Goal: Communication & Community: Share content

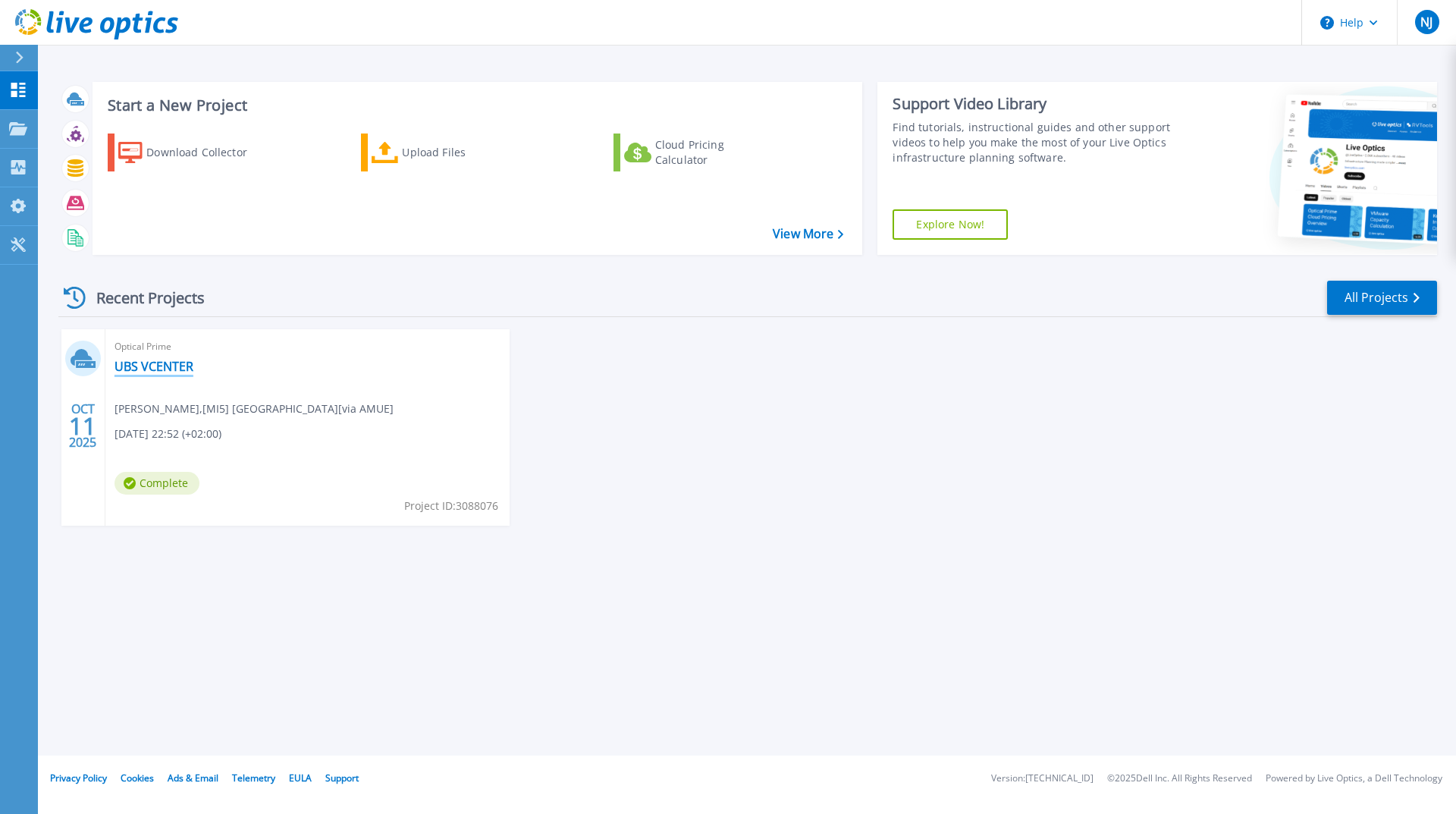
click at [139, 367] on link "UBS VCENTER" at bounding box center [153, 366] width 79 height 15
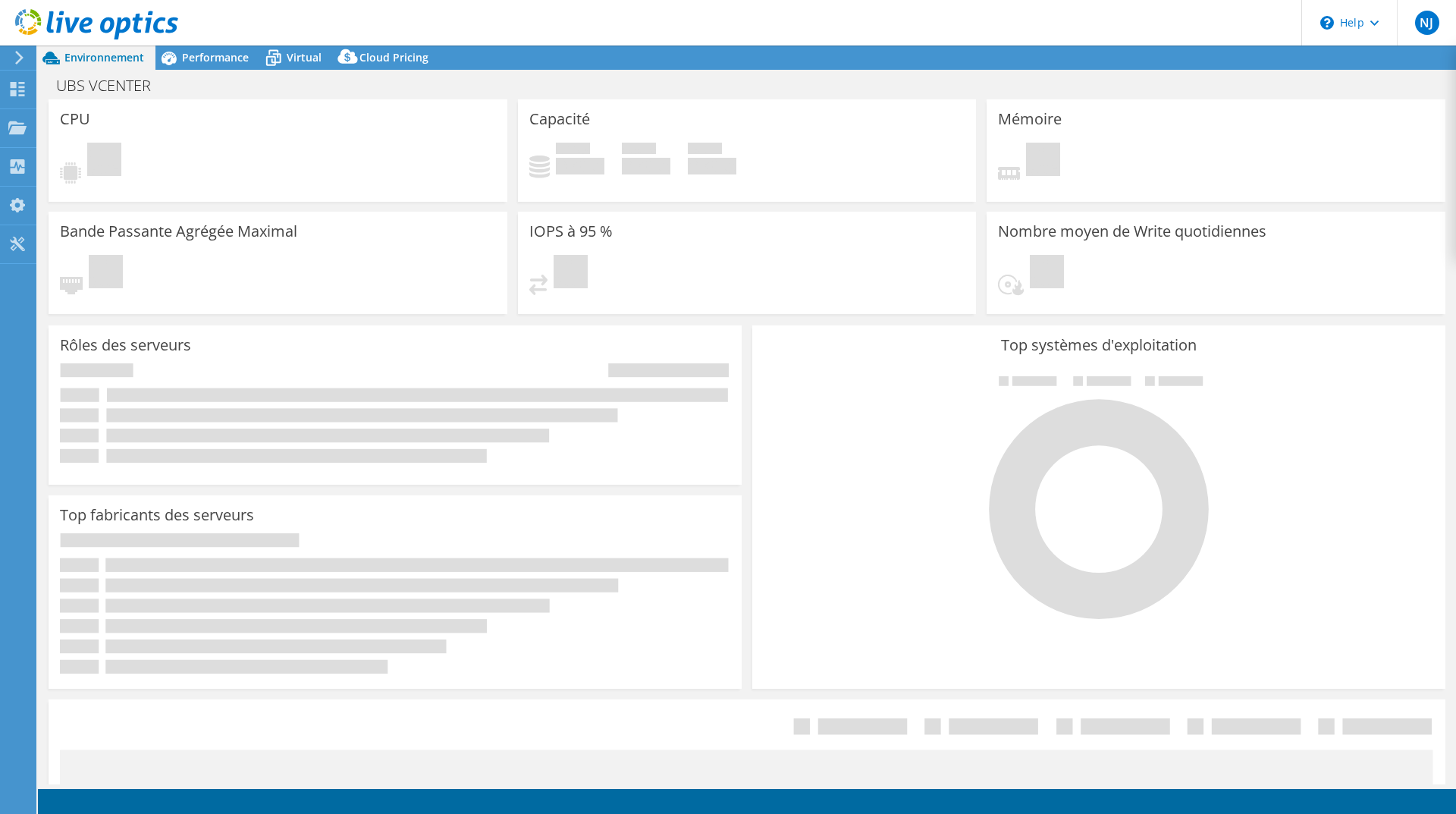
select select "[GEOGRAPHIC_DATA]"
select select "SGD"
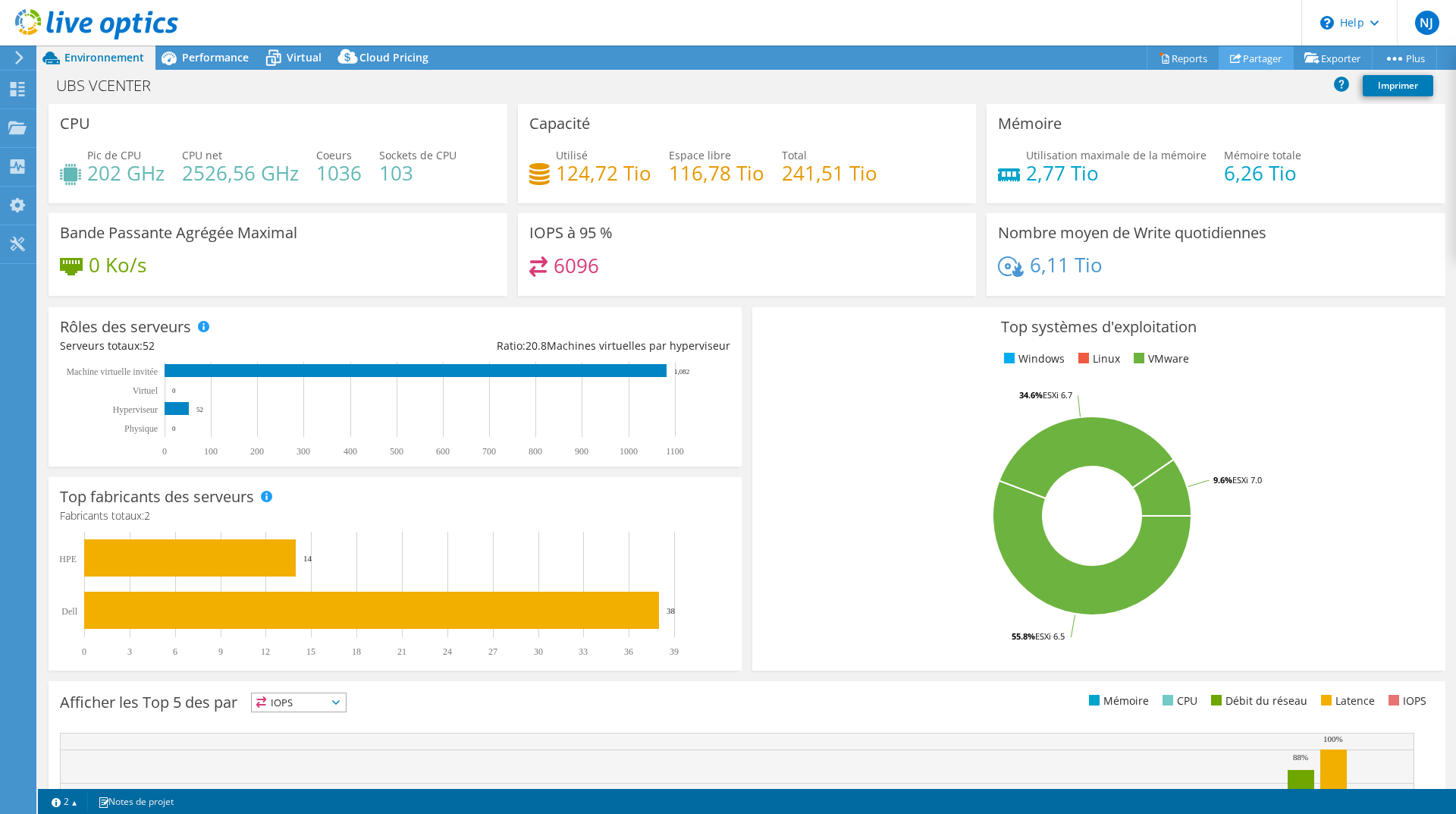
click at [1245, 57] on link "Partager" at bounding box center [1256, 58] width 75 height 23
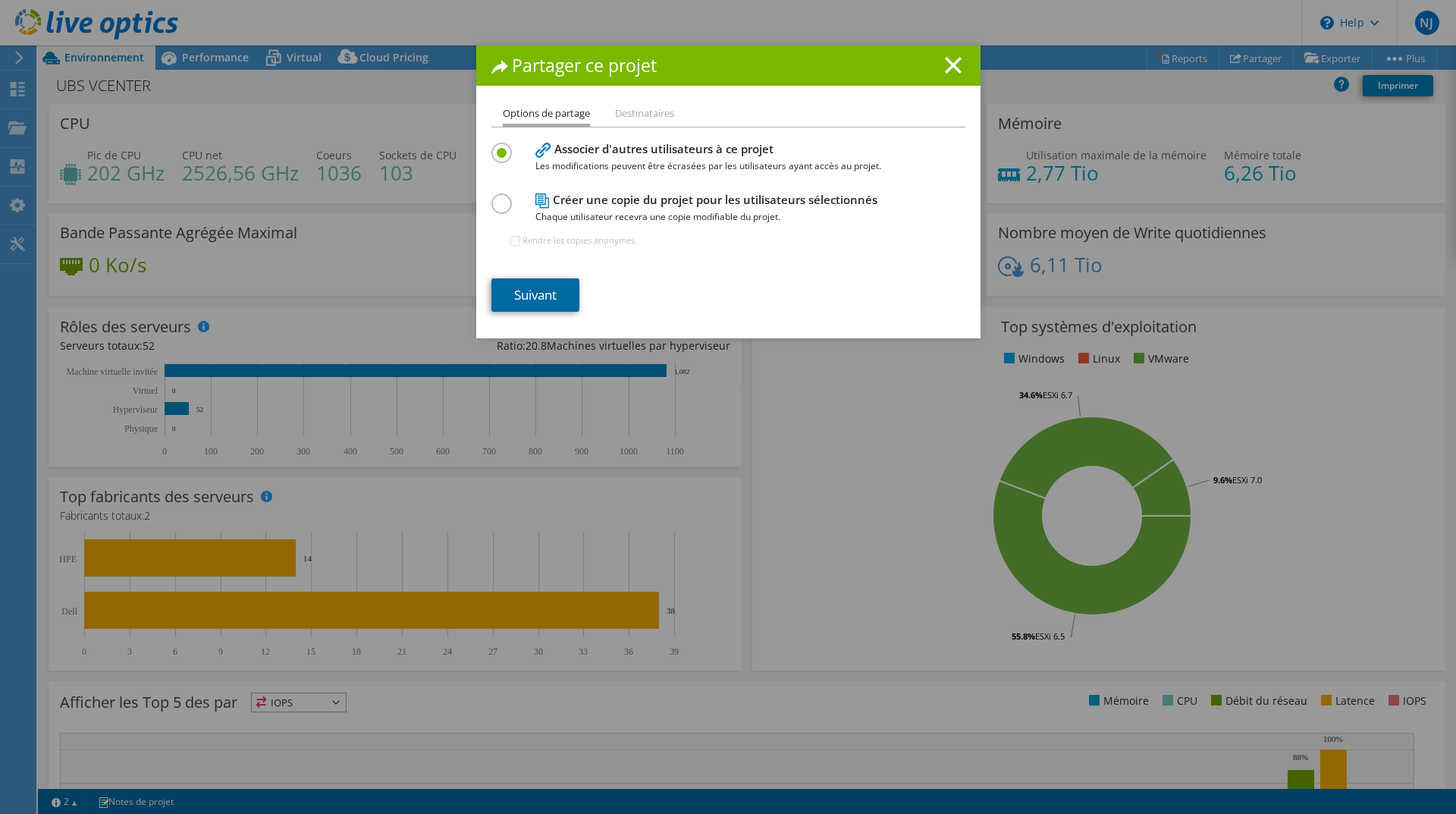
click at [527, 299] on link "Suivant" at bounding box center [535, 295] width 88 height 33
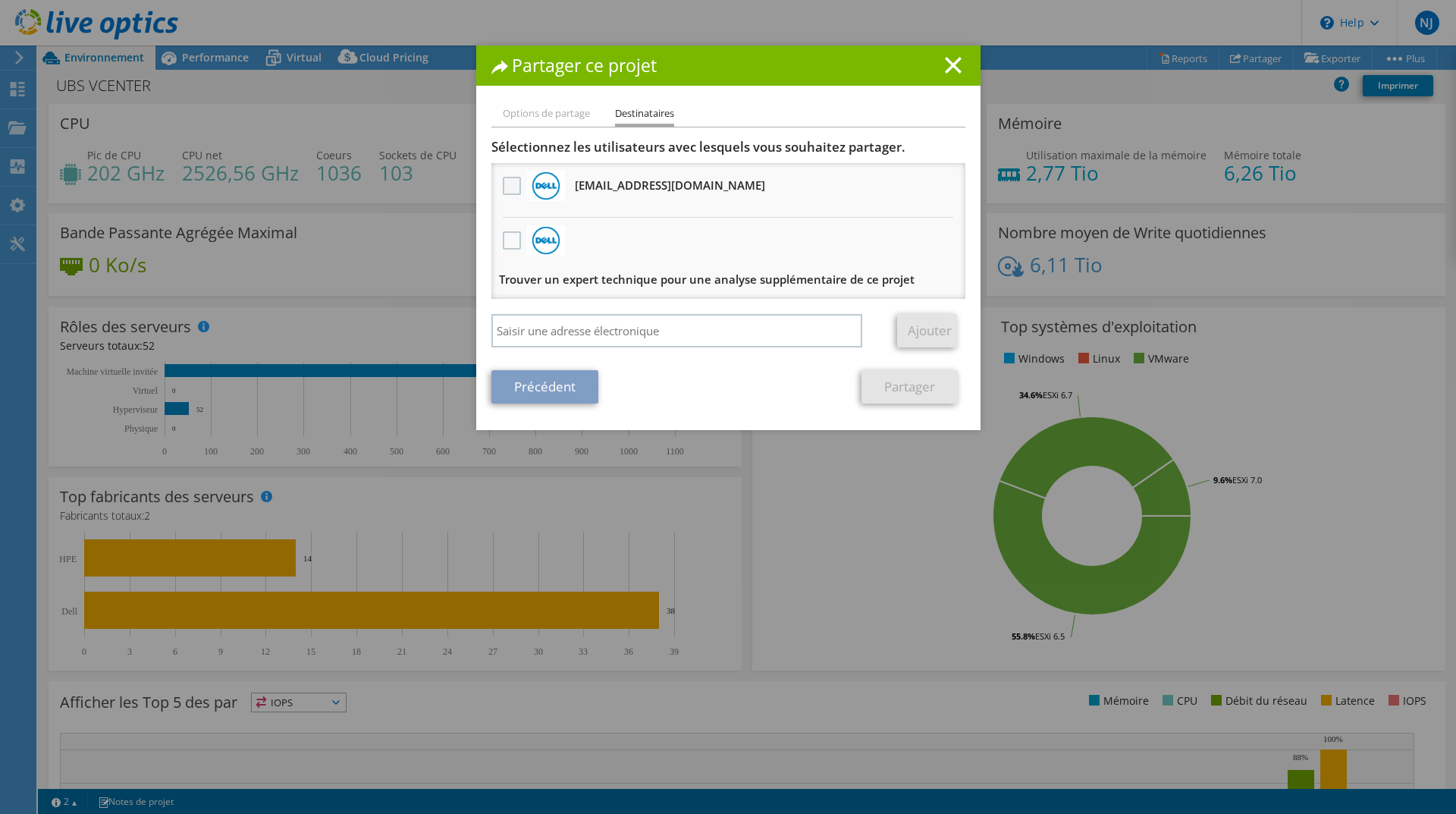
click at [503, 185] on label at bounding box center [514, 186] width 22 height 19
click at [0, 0] on input "checkbox" at bounding box center [0, 0] width 0 height 0
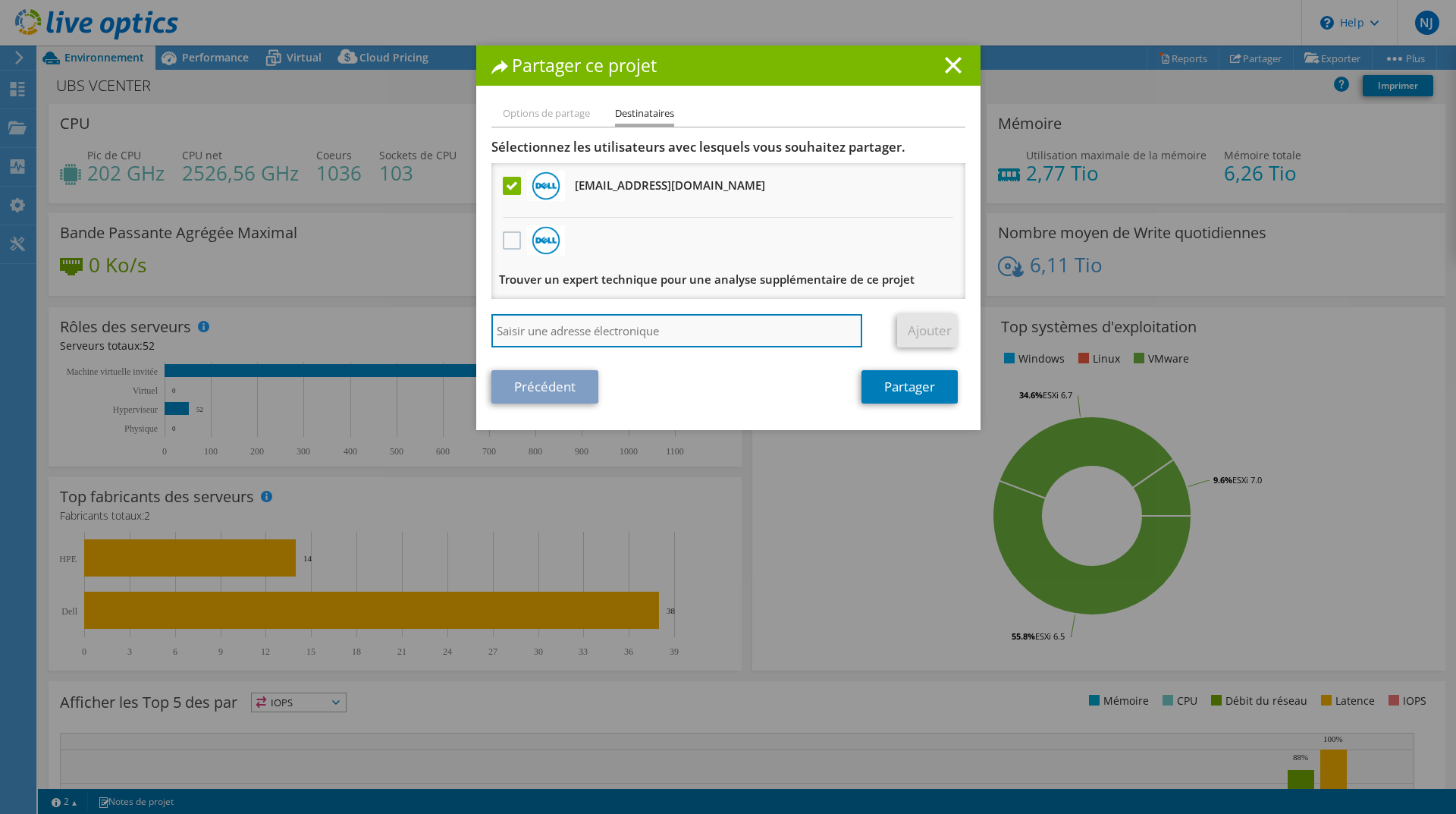
click at [516, 335] on input "search" at bounding box center [676, 330] width 371 height 33
type input "[PERSON_NAME][EMAIL_ADDRESS][DOMAIN_NAME]"
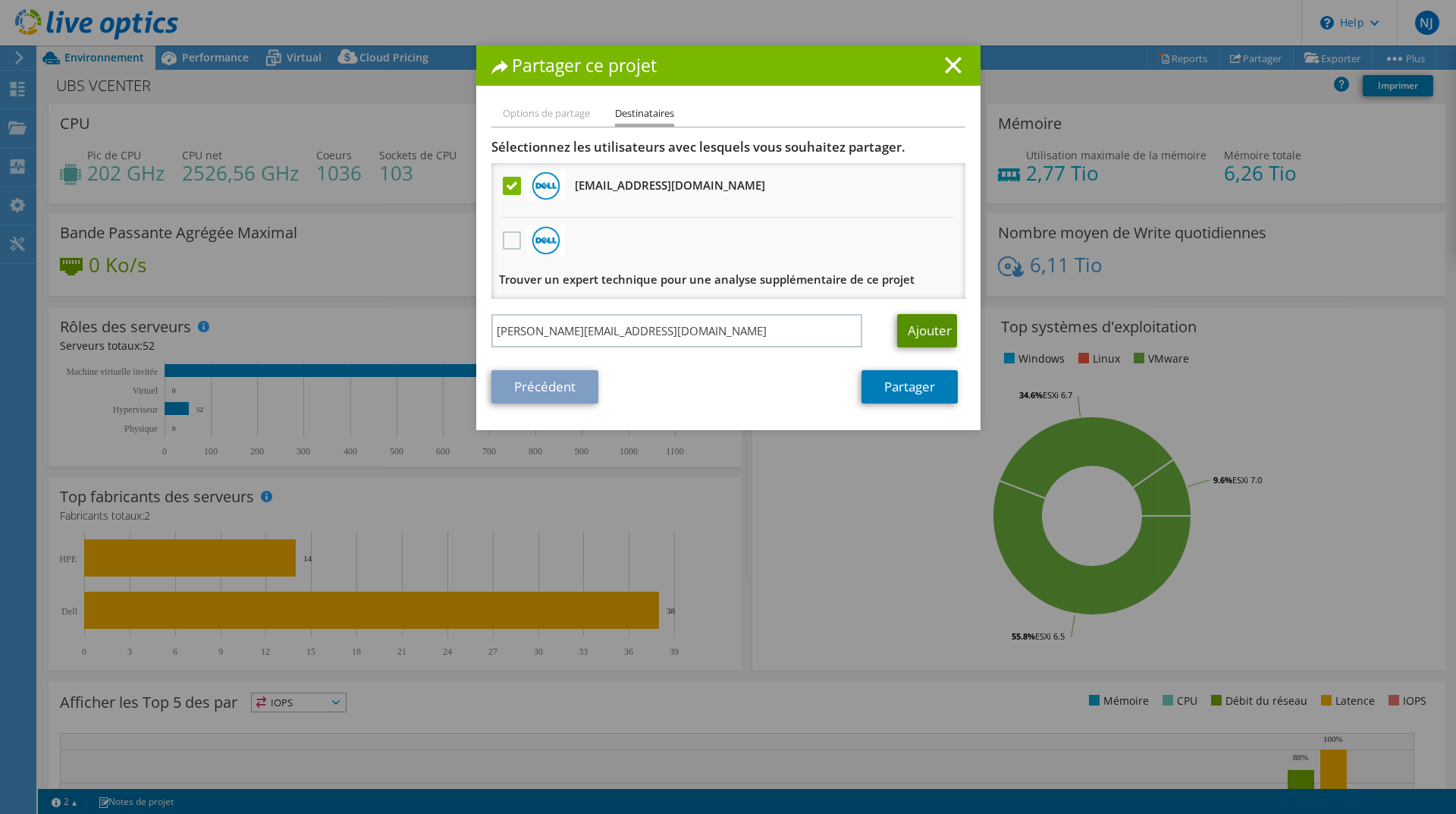
click at [928, 329] on link "Ajouter" at bounding box center [927, 330] width 60 height 33
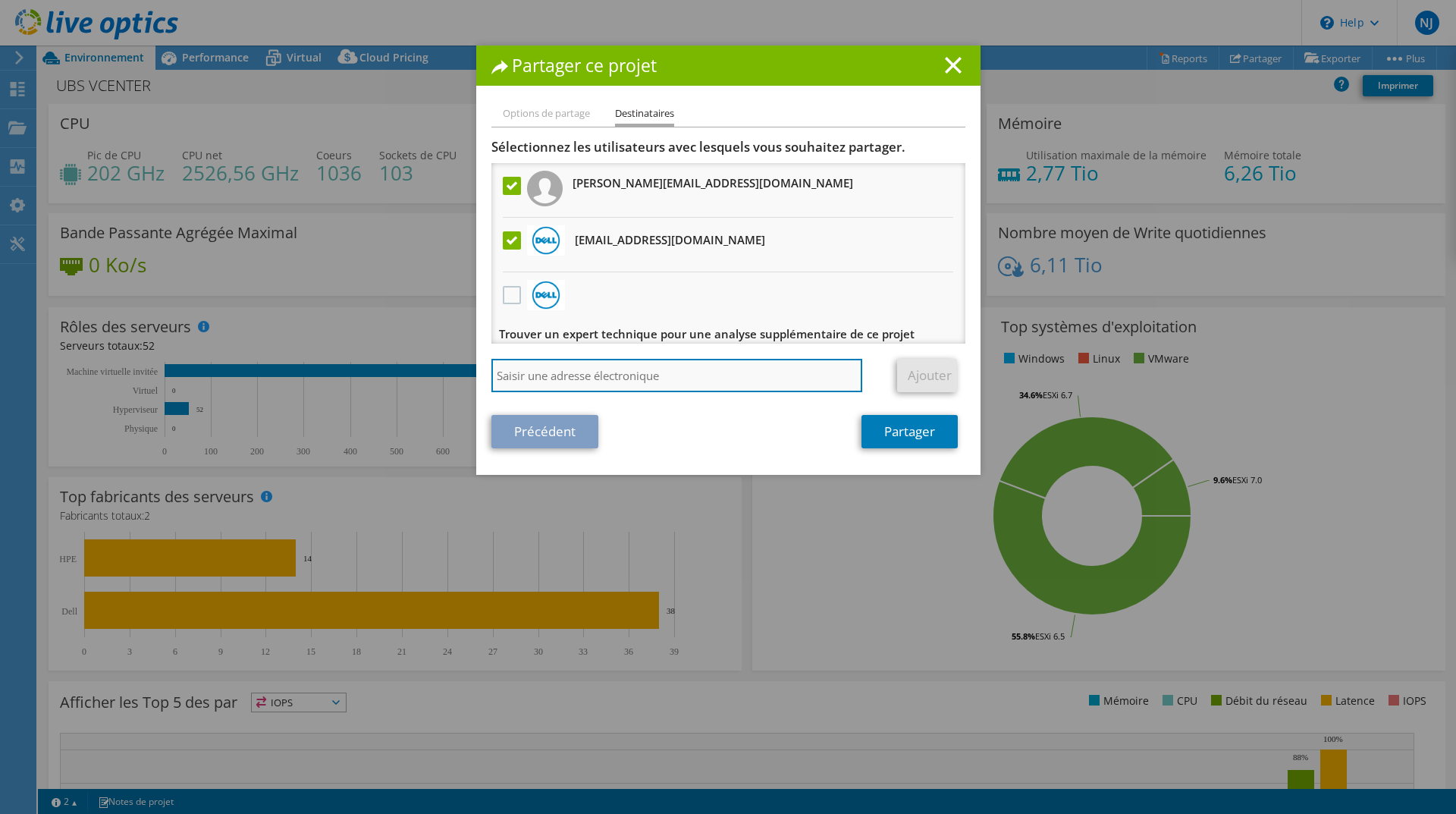
click at [523, 381] on input "search" at bounding box center [676, 375] width 371 height 33
paste input "[EMAIL_ADDRESS][PERSON_NAME][DOMAIN_NAME]"
type input "[EMAIL_ADDRESS][PERSON_NAME][DOMAIN_NAME]"
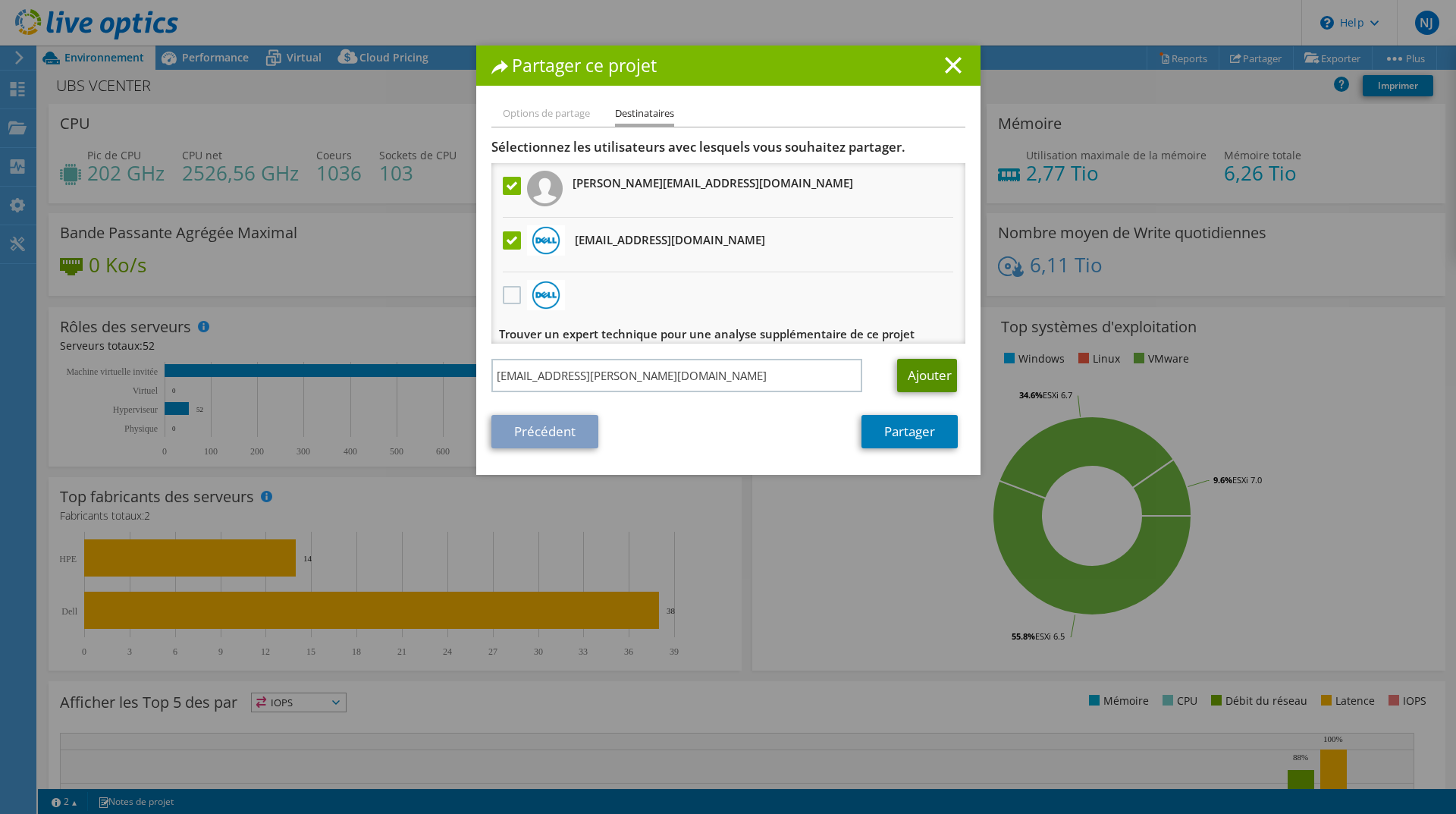
click at [930, 374] on link "Ajouter" at bounding box center [927, 375] width 60 height 33
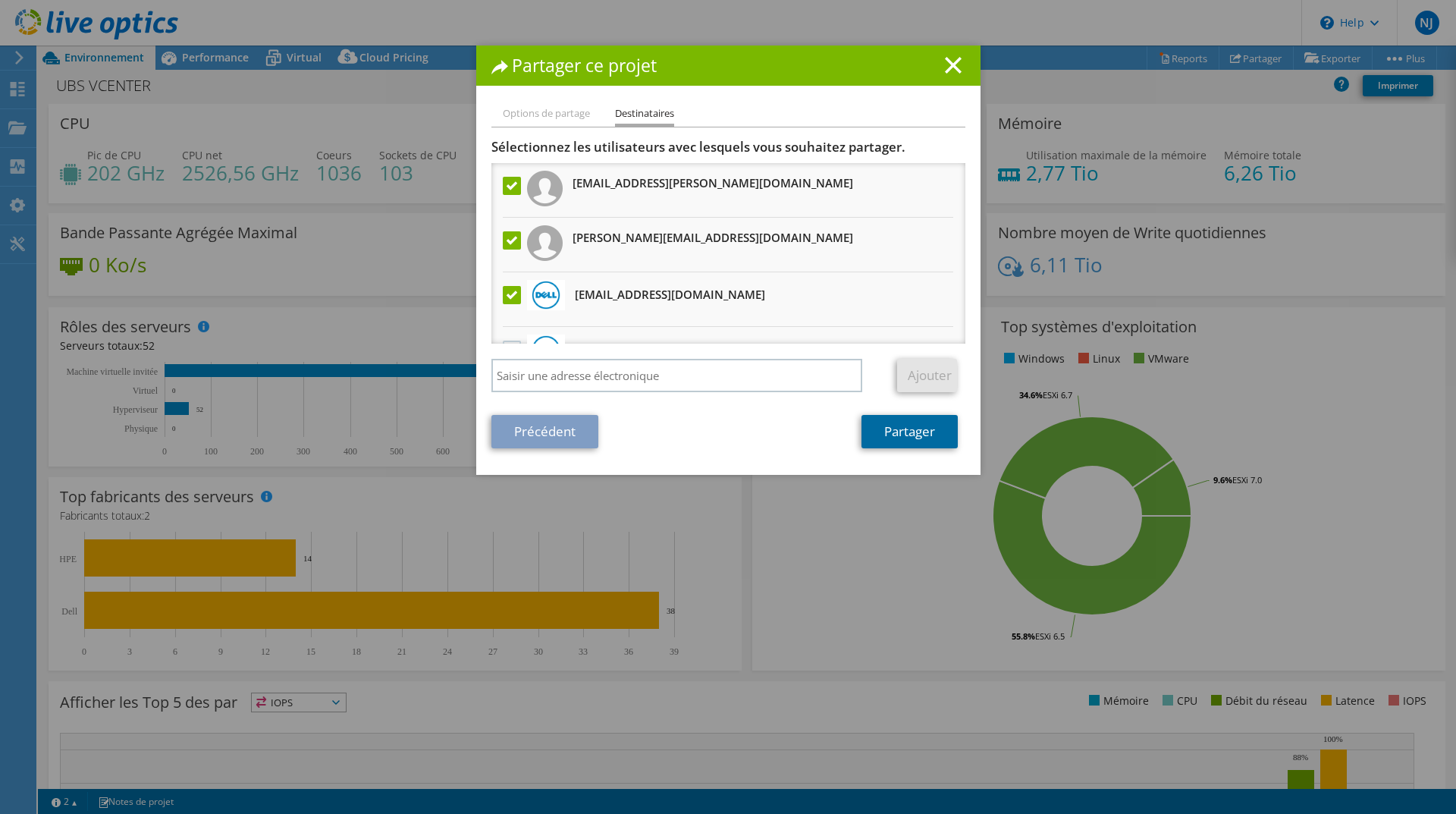
click at [911, 443] on link "Partager" at bounding box center [909, 432] width 97 height 33
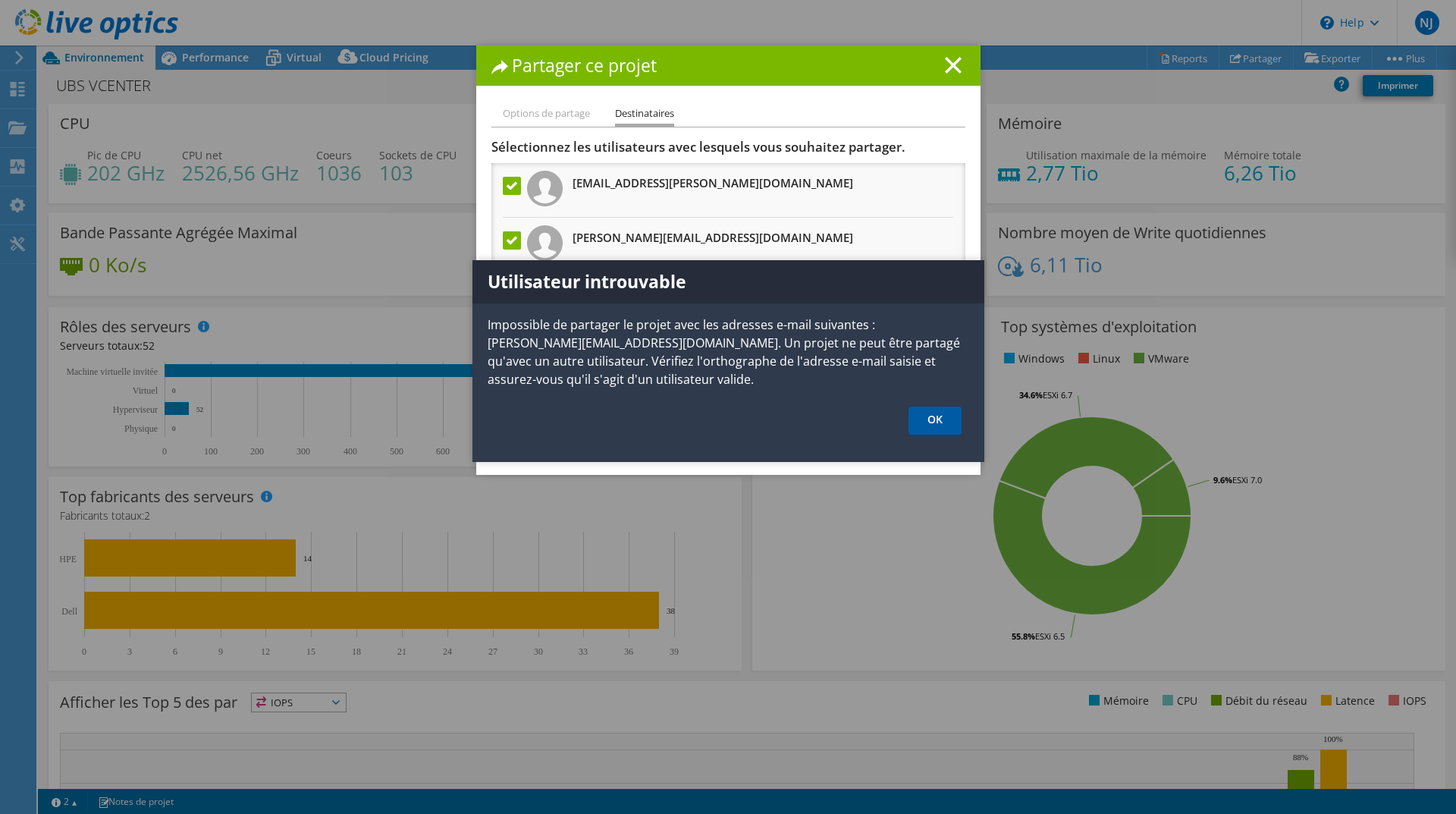
click at [932, 420] on link "OK" at bounding box center [934, 420] width 53 height 28
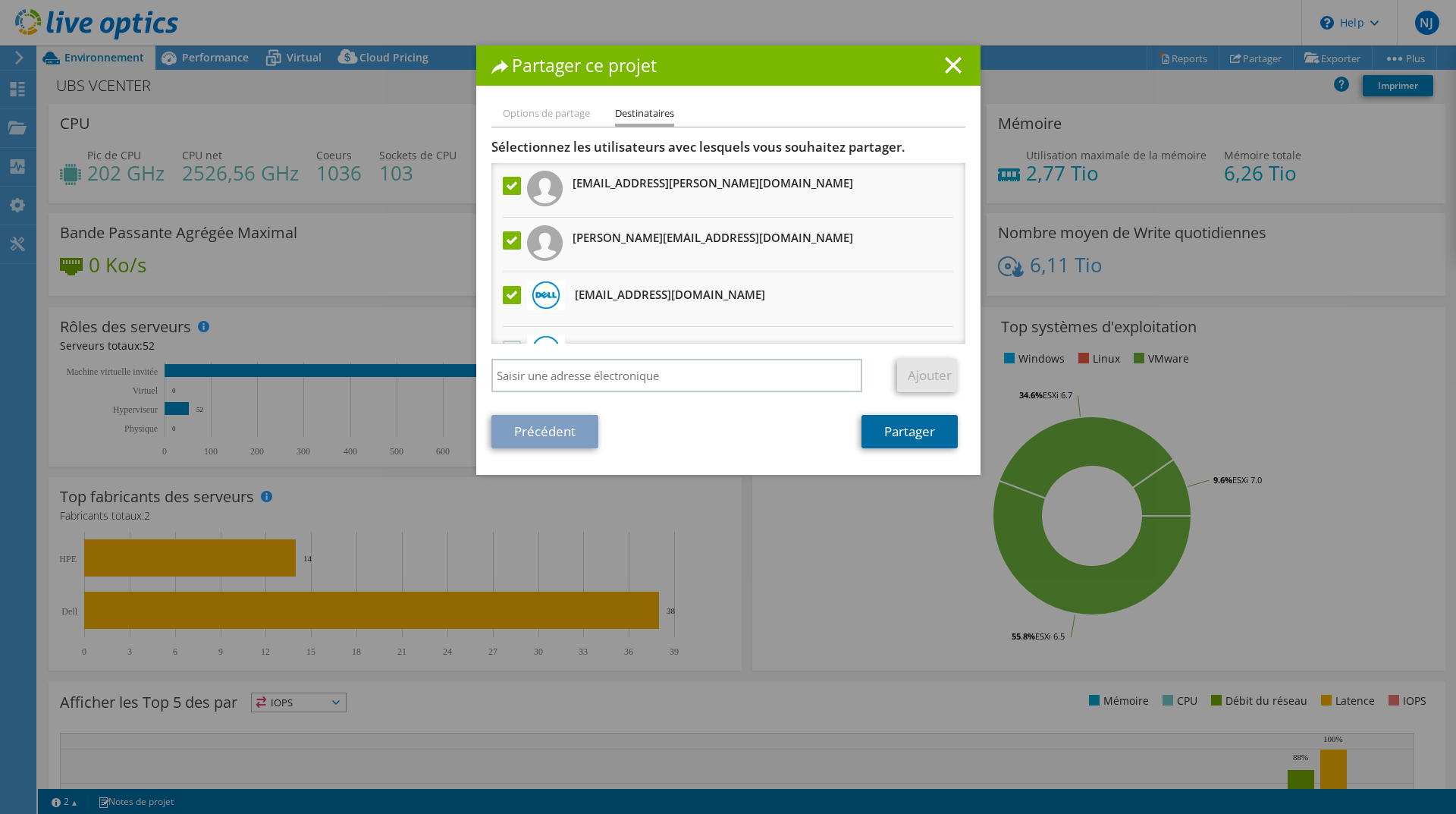
click at [883, 435] on link "Partager" at bounding box center [909, 432] width 97 height 33
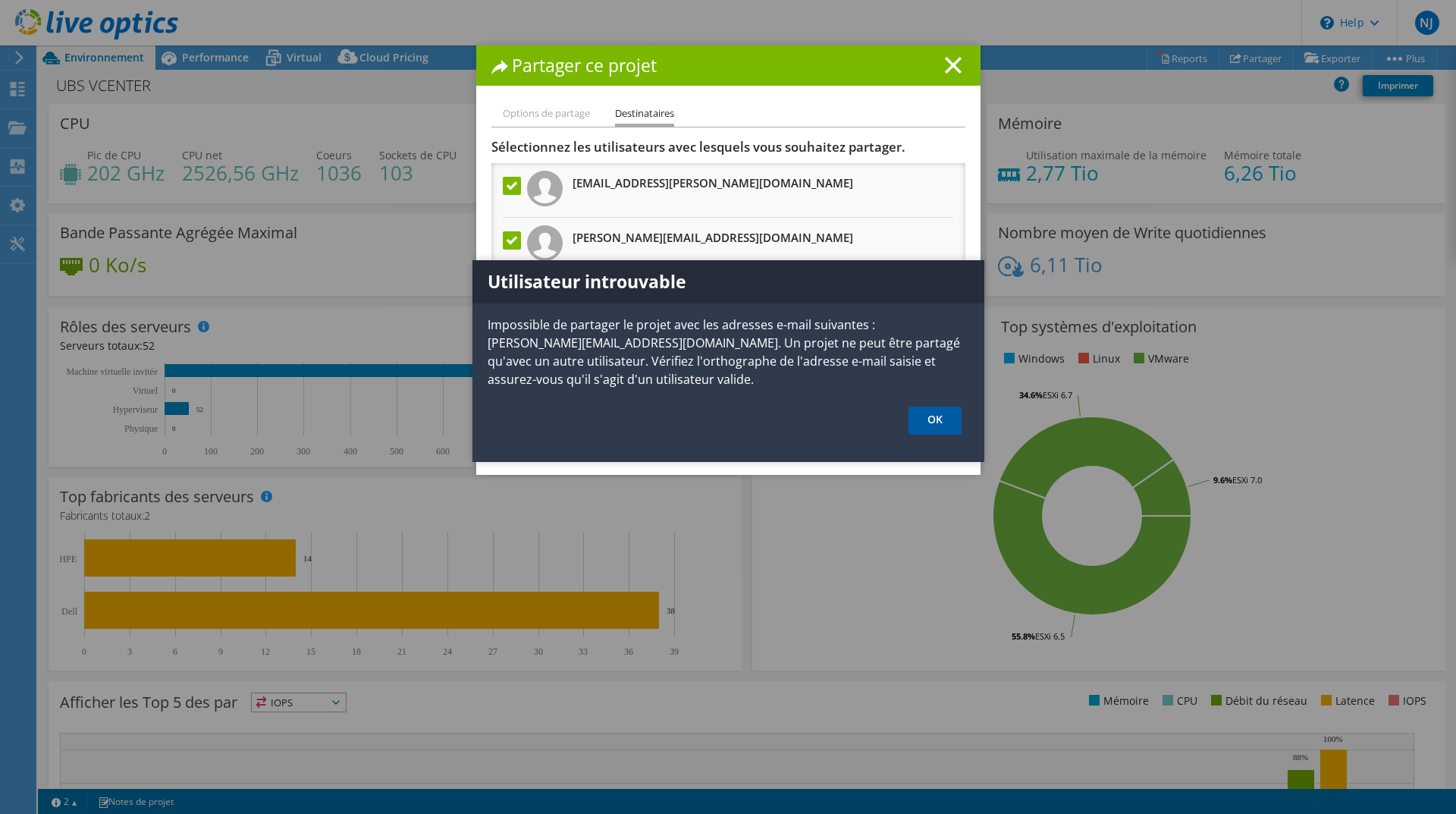
click at [929, 424] on link "OK" at bounding box center [934, 420] width 53 height 28
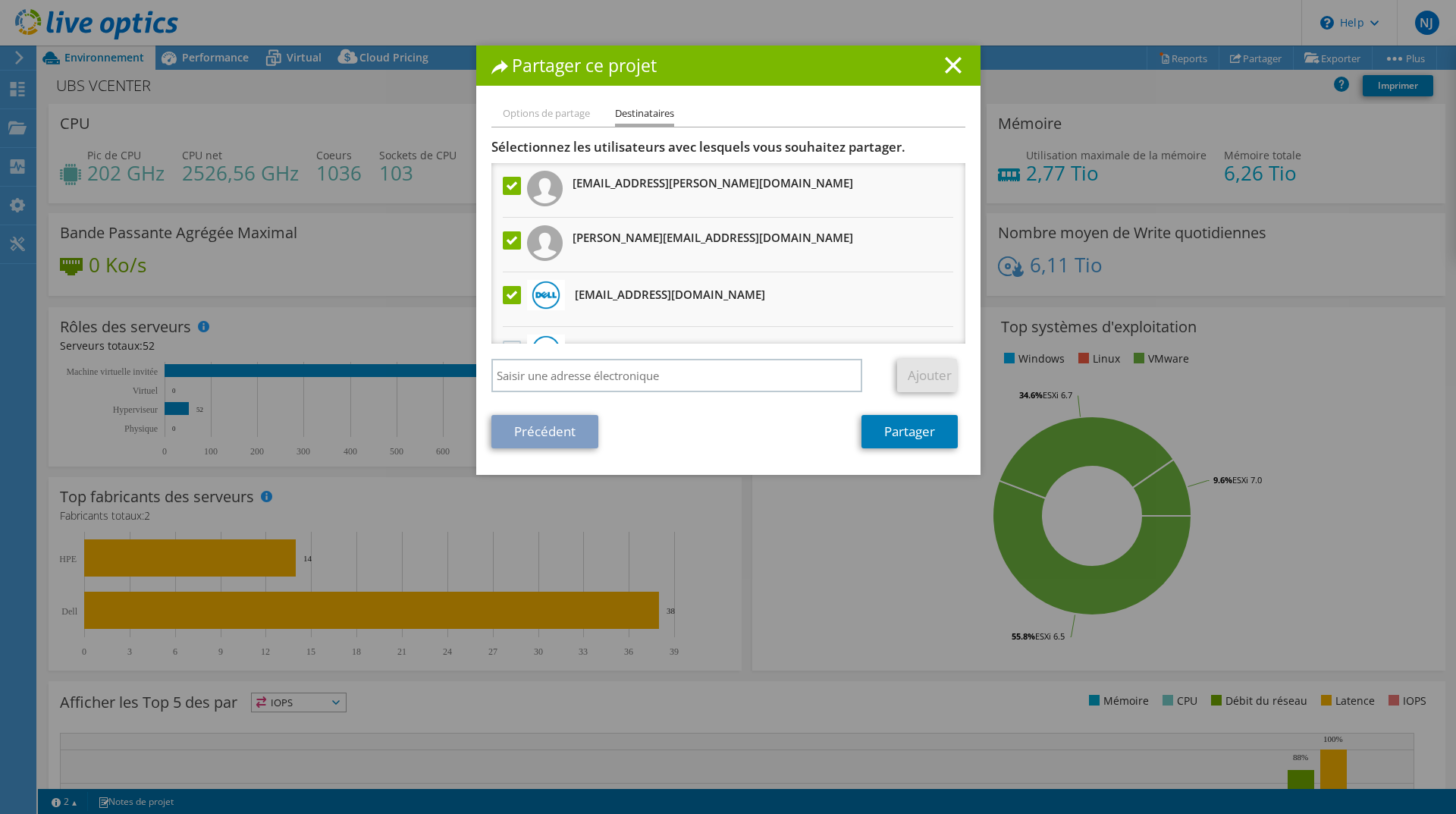
click at [596, 184] on h3 "[EMAIL_ADDRESS][PERSON_NAME][DOMAIN_NAME]" at bounding box center [713, 183] width 280 height 24
click at [503, 193] on label at bounding box center [514, 186] width 22 height 19
click at [0, 0] on input "checkbox" at bounding box center [0, 0] width 0 height 0
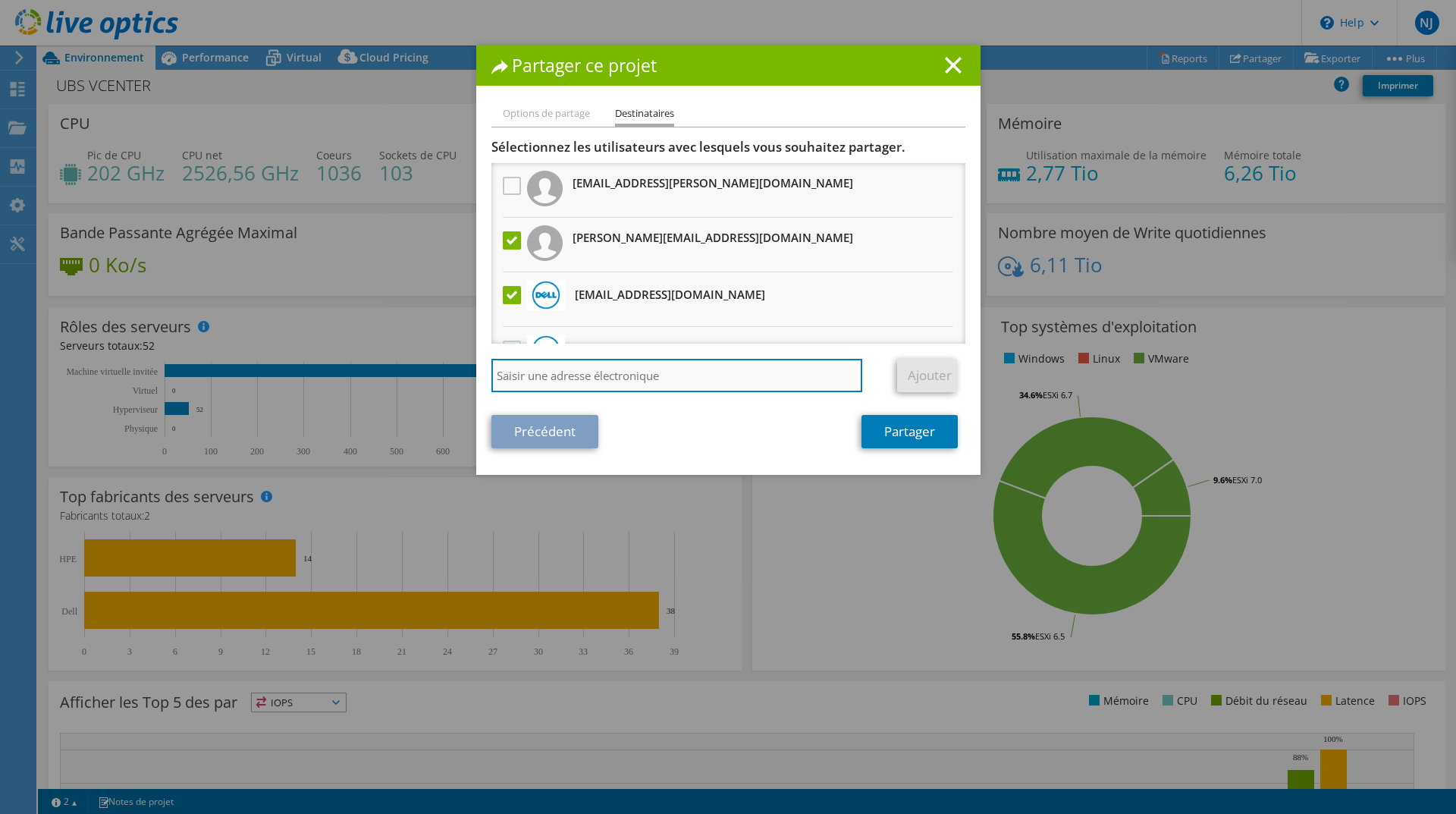
click at [568, 383] on input "search" at bounding box center [676, 375] width 371 height 33
type input "[PERSON_NAME][EMAIL_ADDRESS][PERSON_NAME][DOMAIN_NAME]"
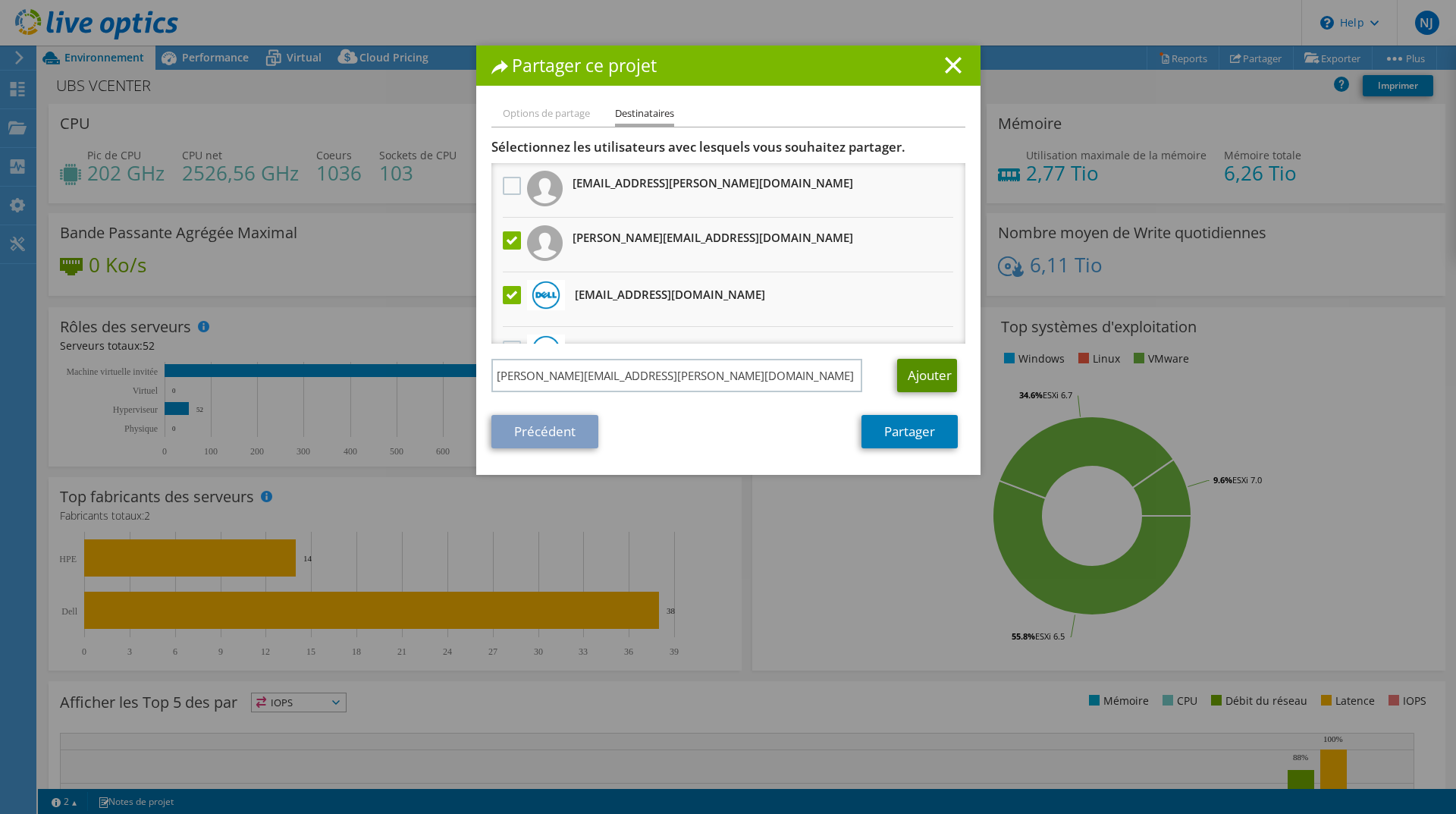
click at [927, 381] on link "Ajouter" at bounding box center [927, 375] width 60 height 33
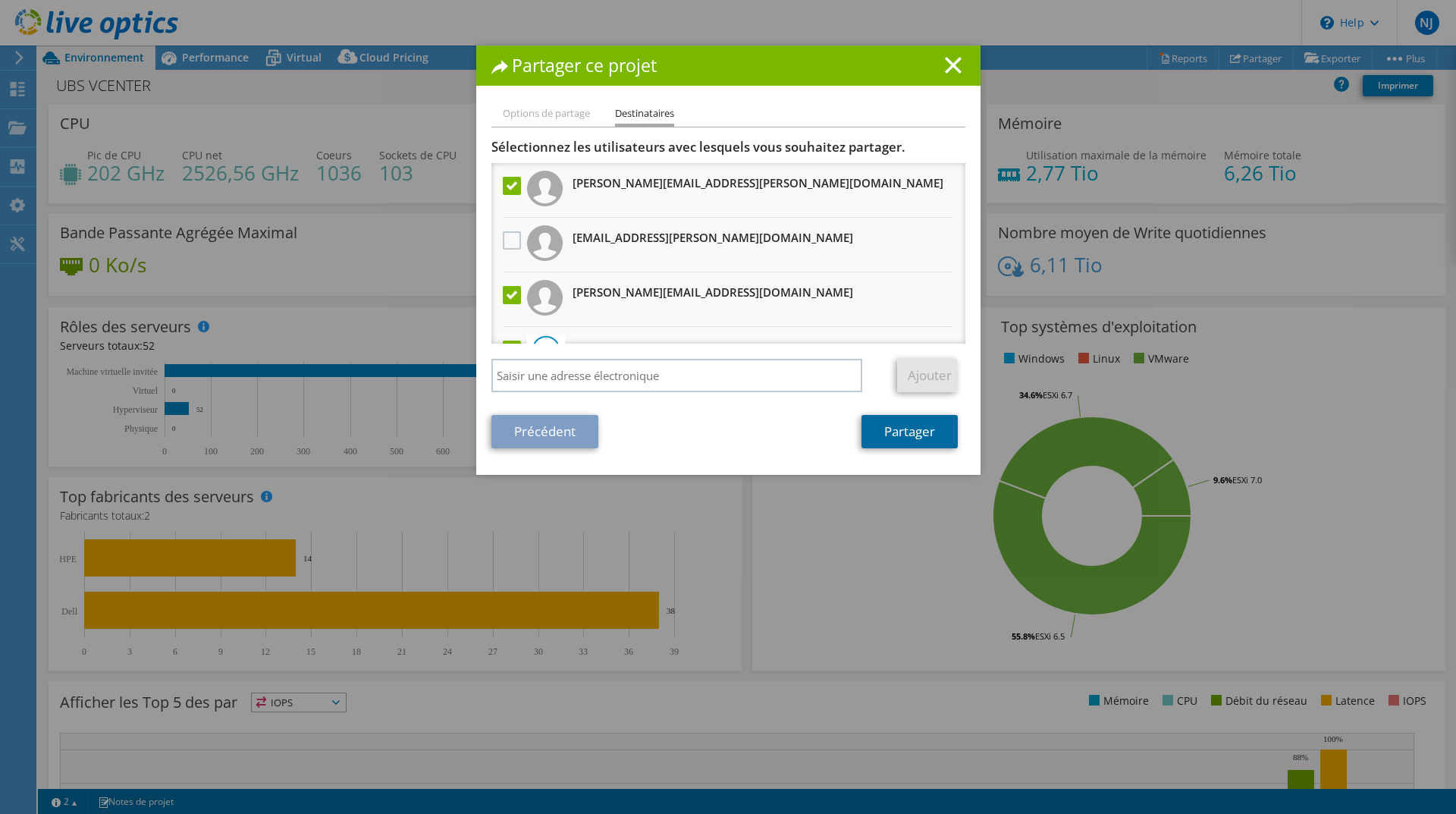
click at [891, 436] on link "Partager" at bounding box center [909, 432] width 97 height 33
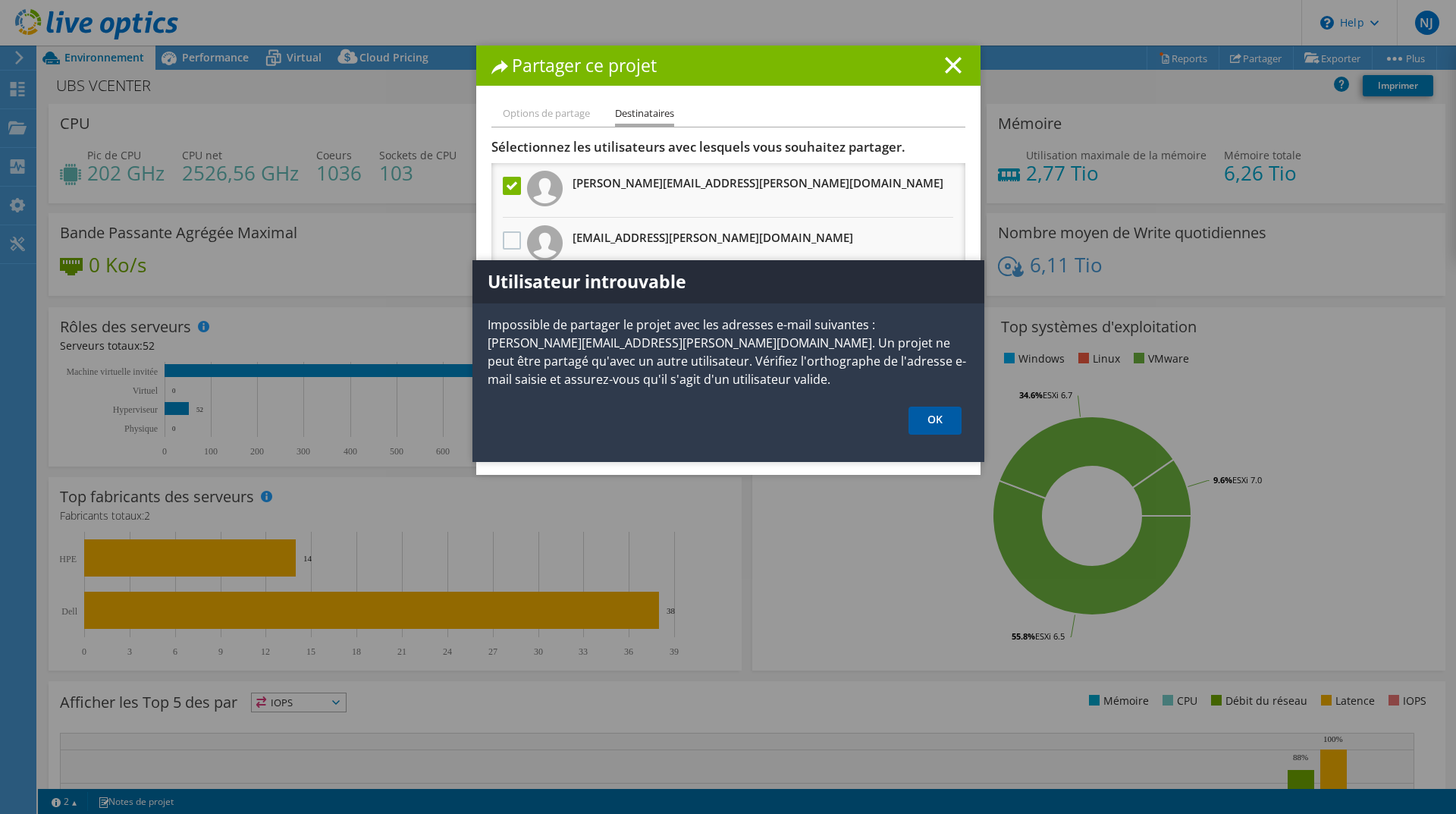
click at [934, 424] on link "OK" at bounding box center [934, 420] width 53 height 28
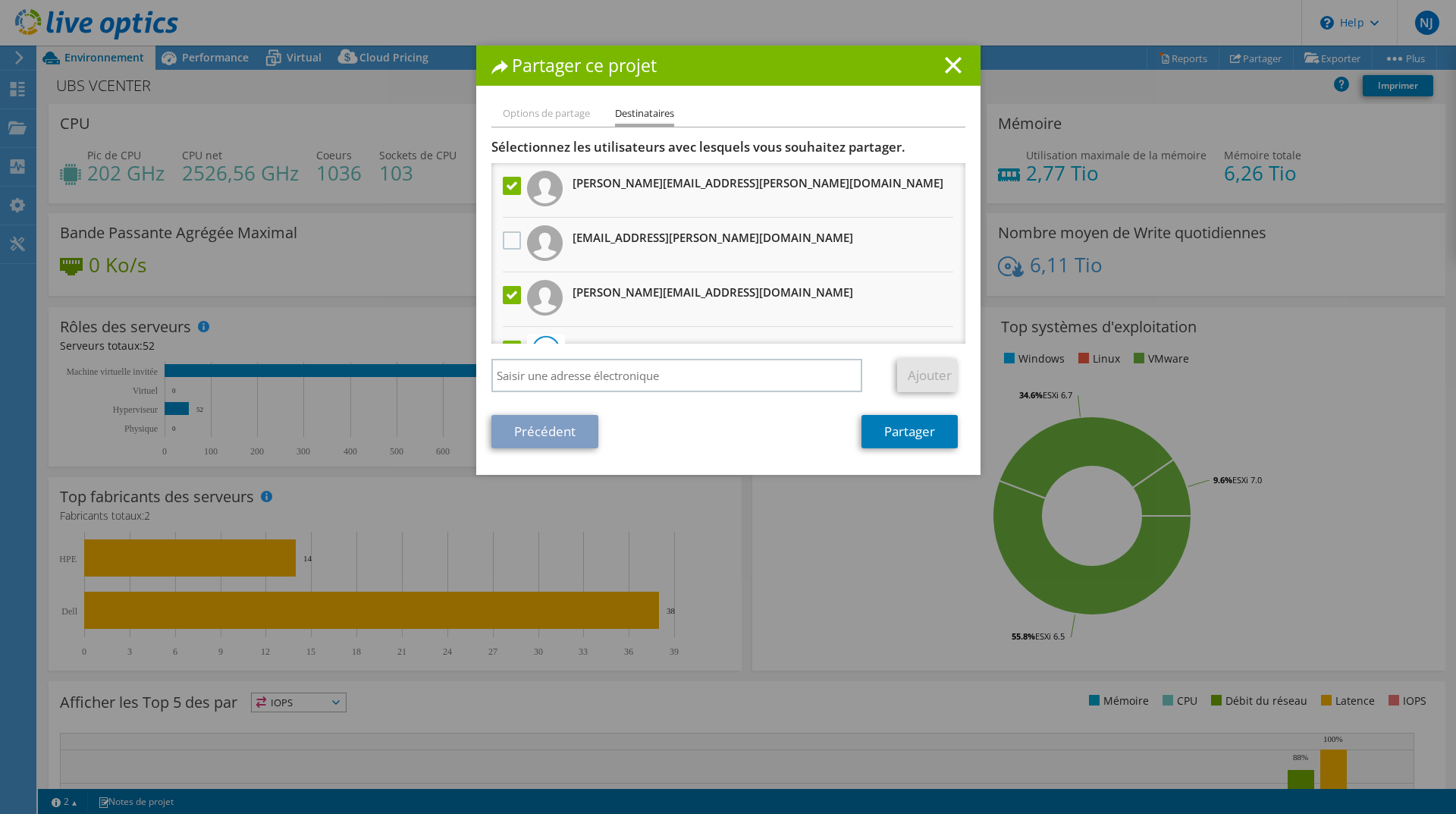
click at [507, 183] on label at bounding box center [514, 186] width 22 height 19
click at [0, 0] on input "checkbox" at bounding box center [0, 0] width 0 height 0
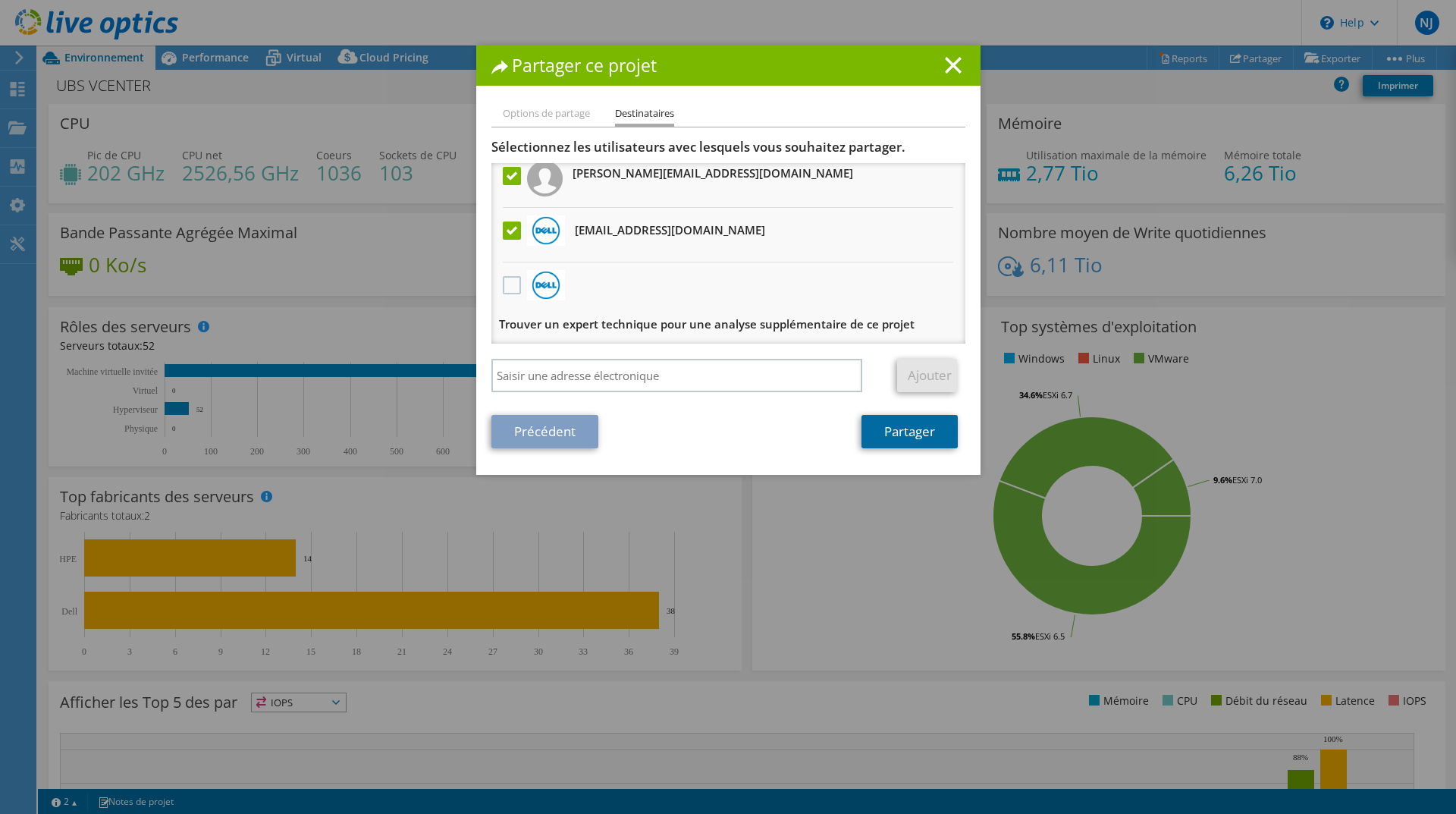
click at [899, 433] on link "Partager" at bounding box center [909, 432] width 97 height 33
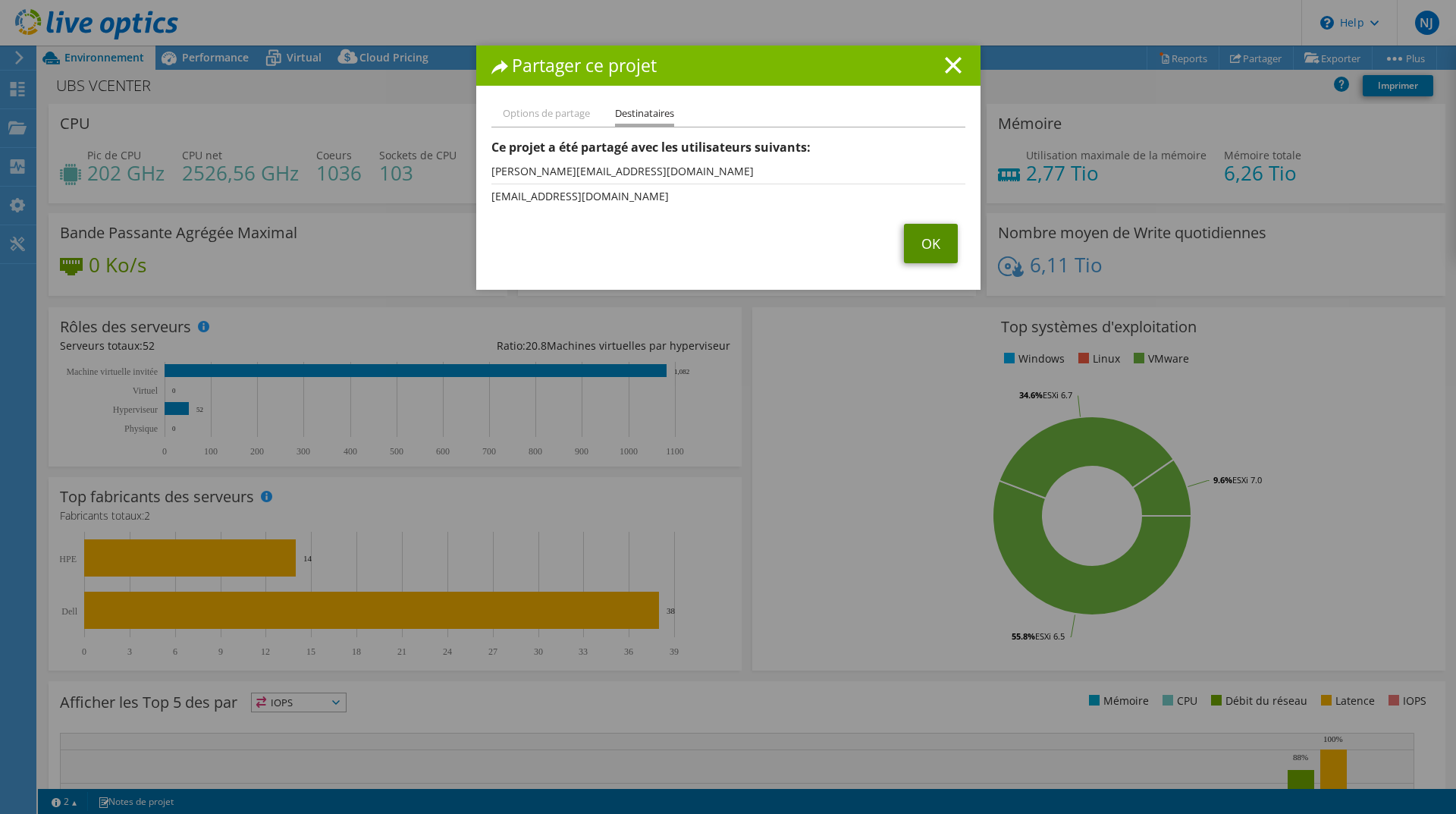
click at [921, 239] on link "OK" at bounding box center [931, 243] width 54 height 39
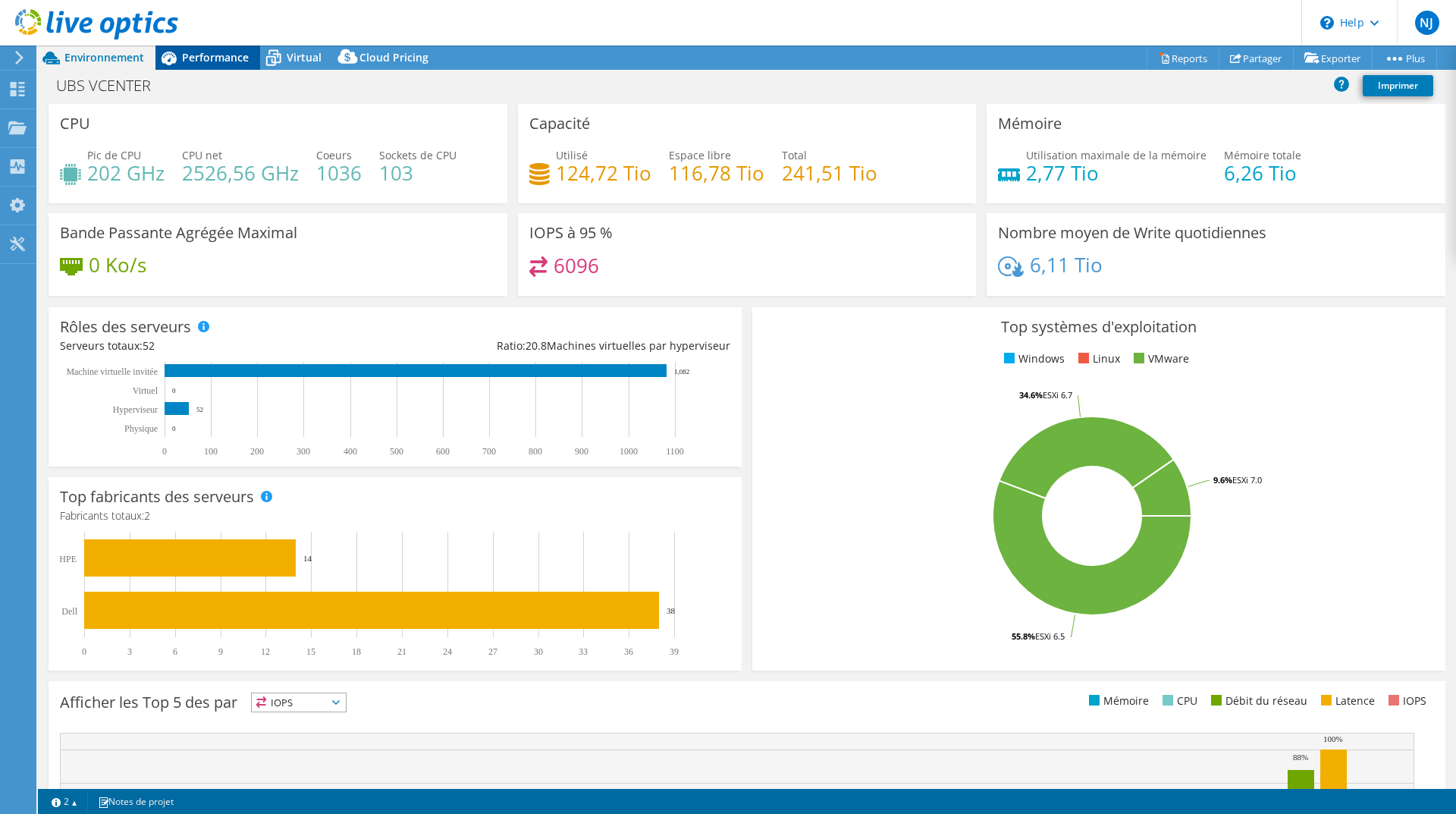
click at [189, 60] on span "Performance" at bounding box center [215, 58] width 67 height 15
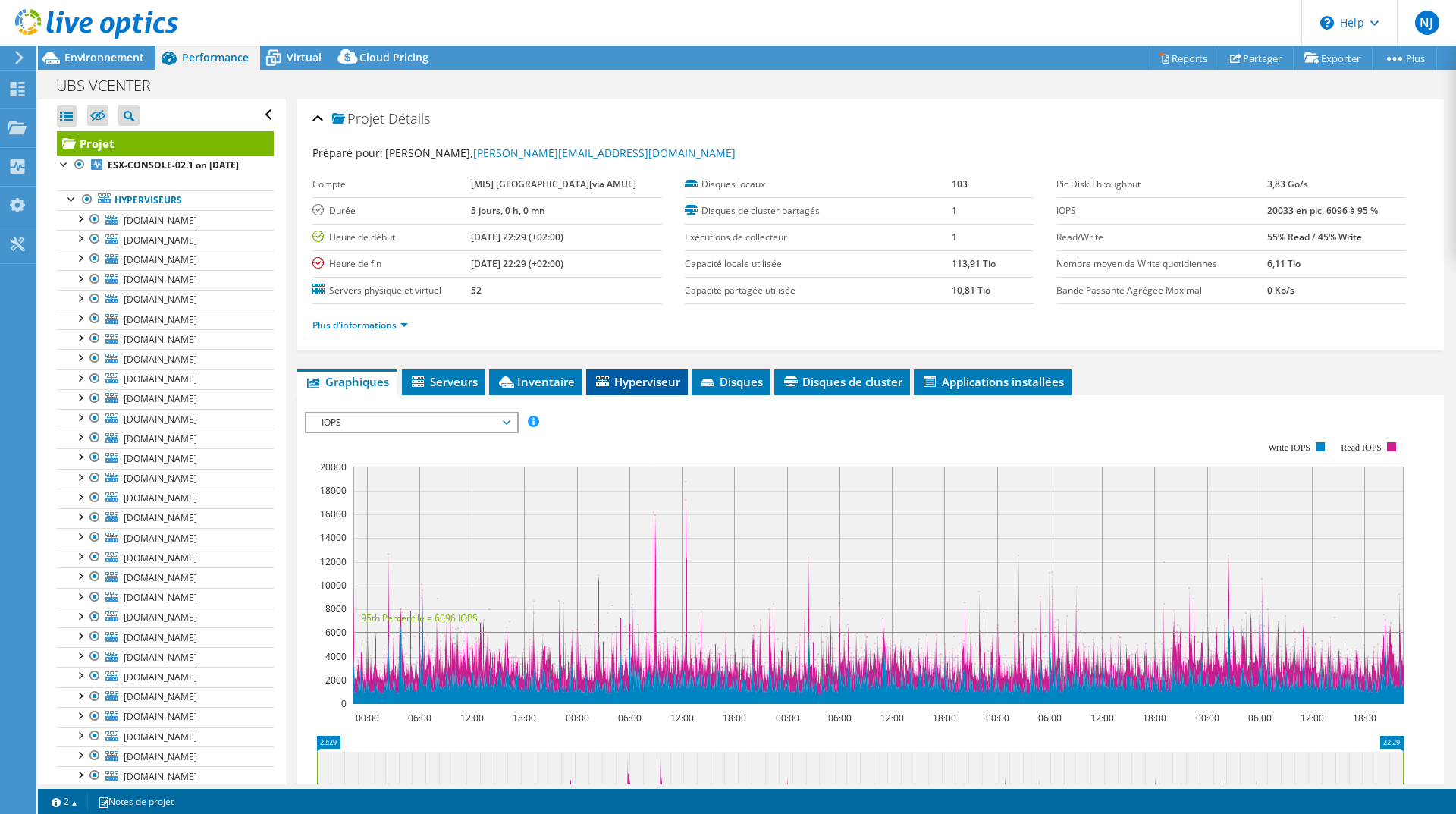
click at [622, 380] on span "Hyperviseur" at bounding box center [637, 381] width 86 height 15
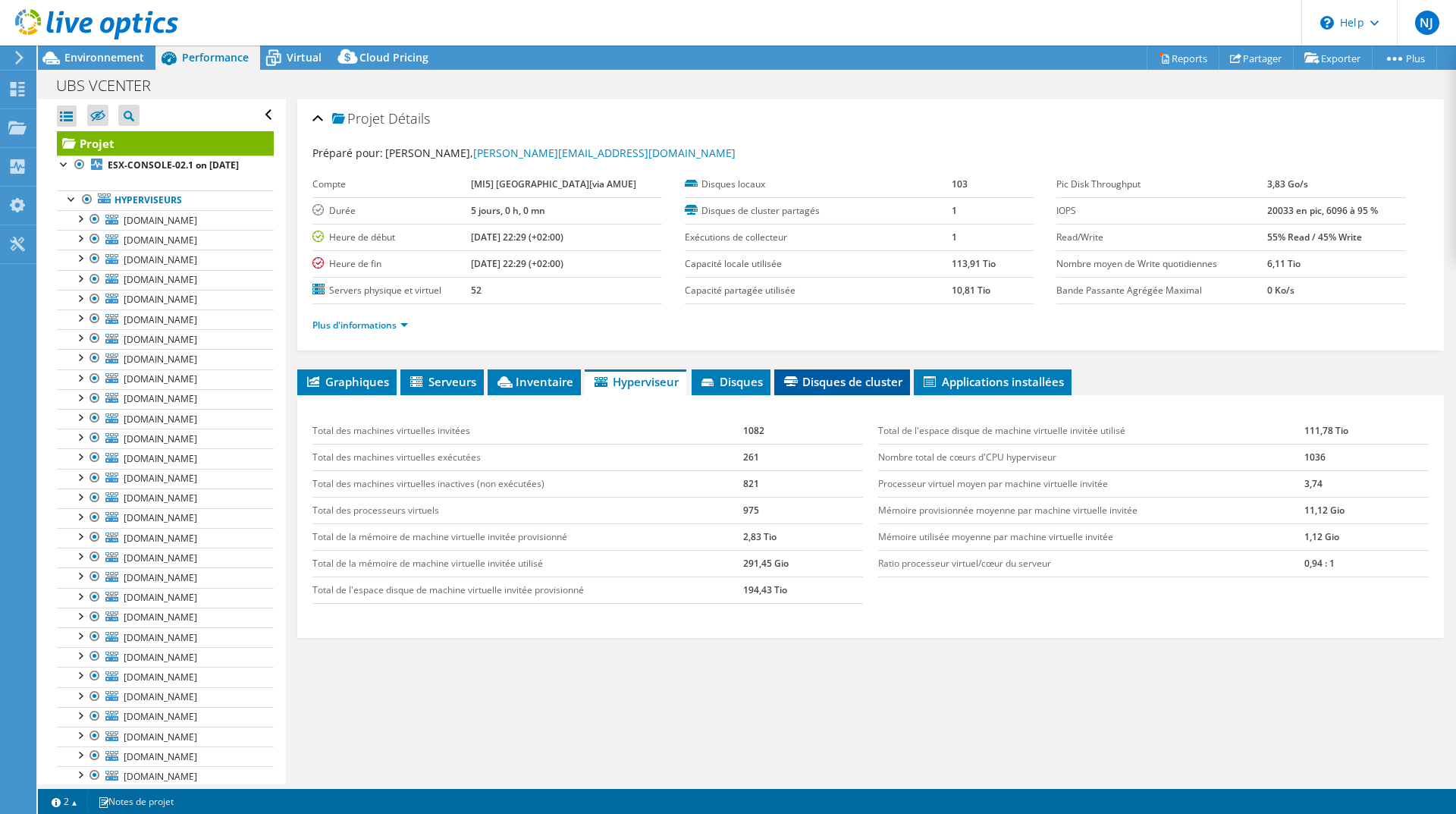
click at [831, 386] on span "Disques de cluster" at bounding box center [842, 381] width 121 height 15
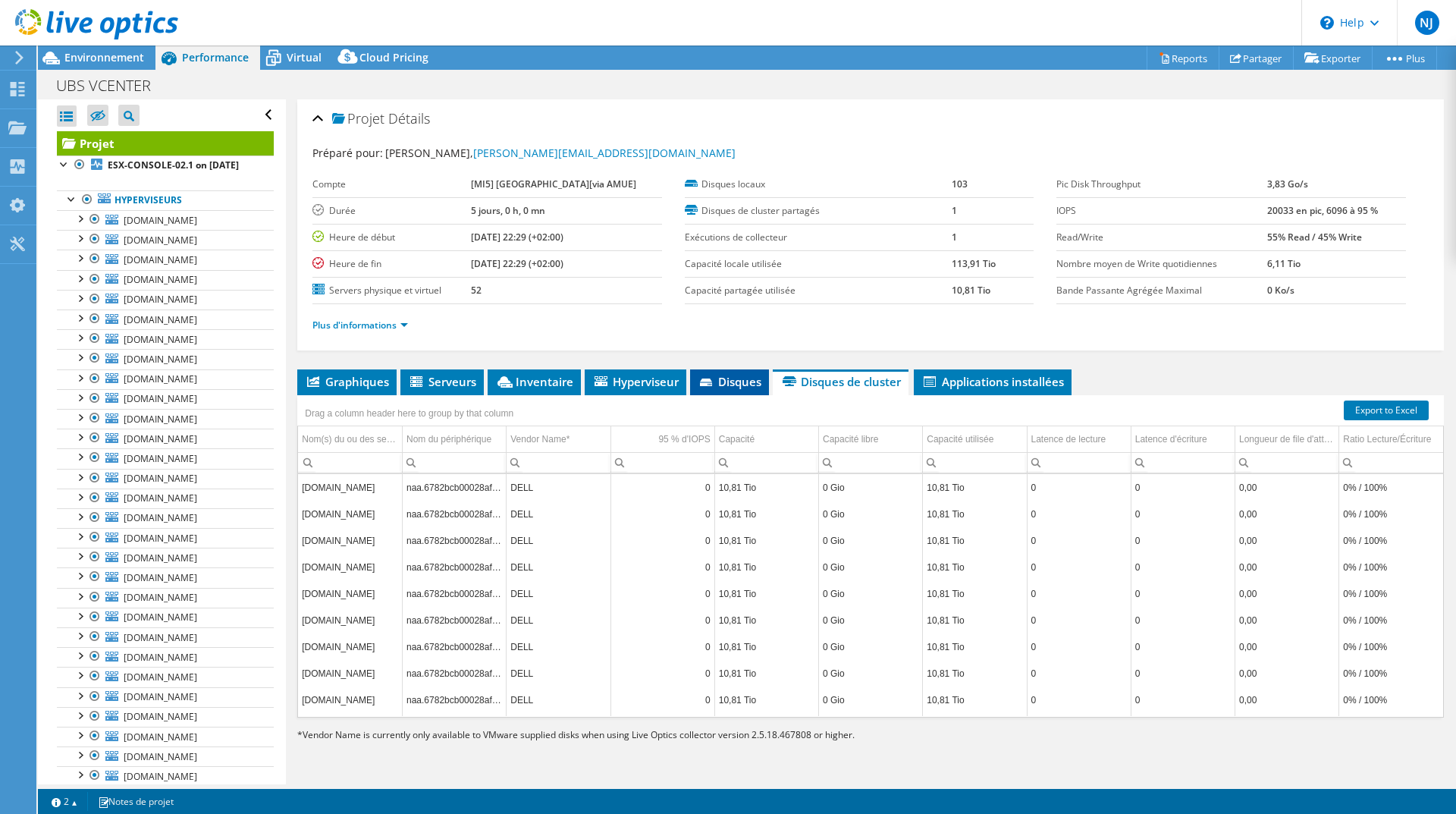
click at [735, 377] on span "Disques" at bounding box center [729, 381] width 64 height 15
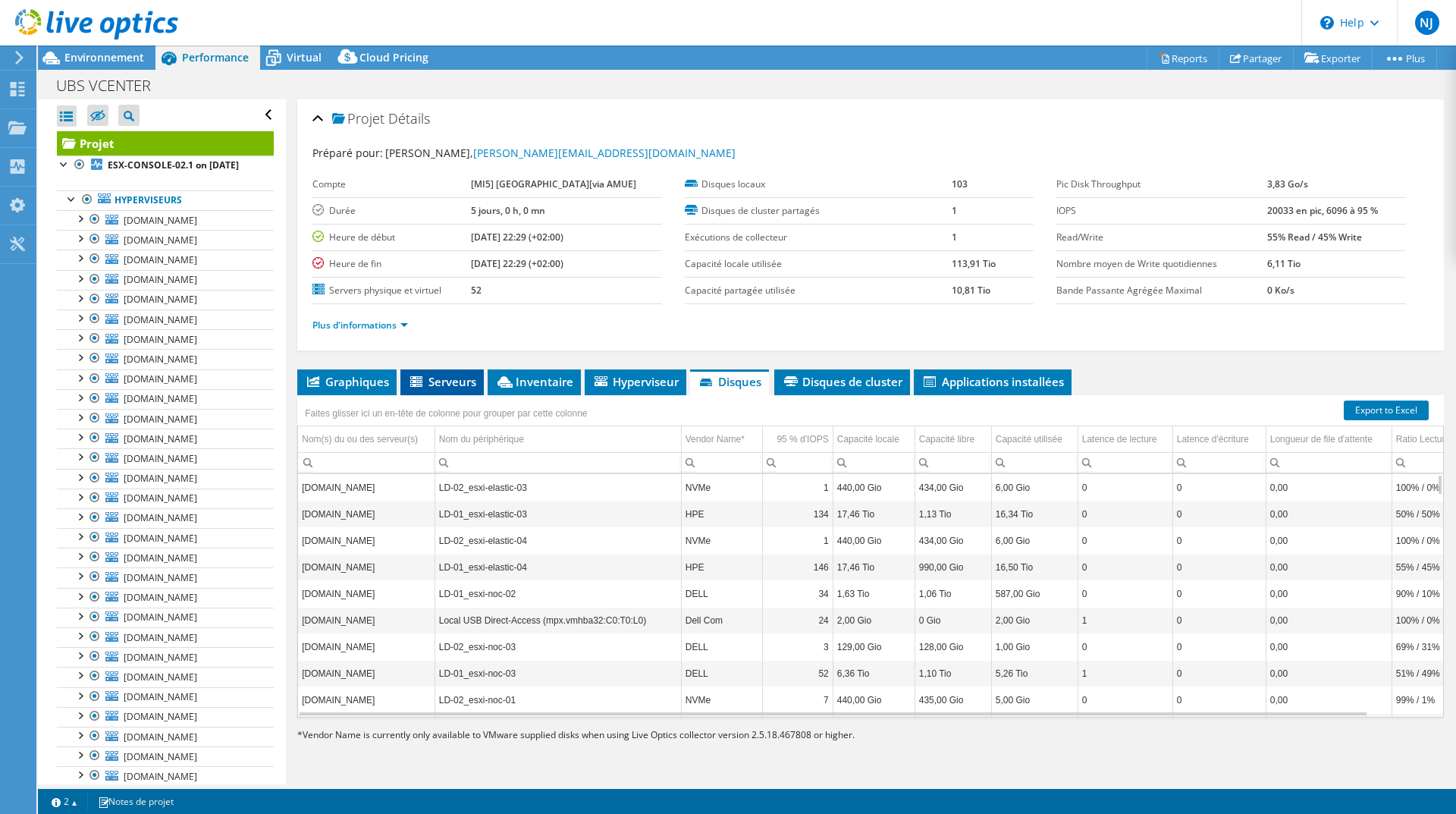
click at [451, 386] on span "Serveurs" at bounding box center [443, 381] width 69 height 15
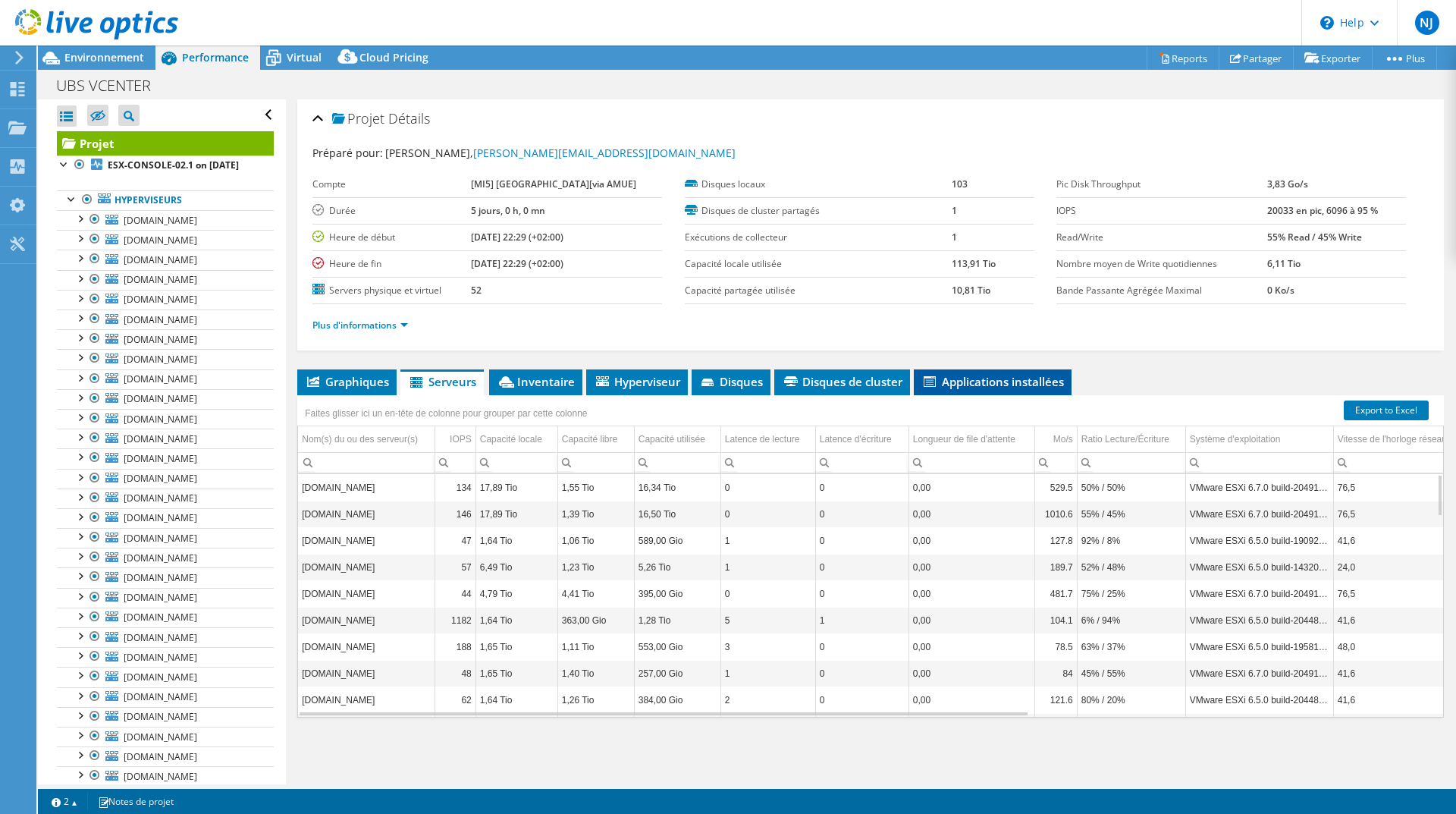
click at [965, 380] on span "Applications installées" at bounding box center [993, 381] width 143 height 15
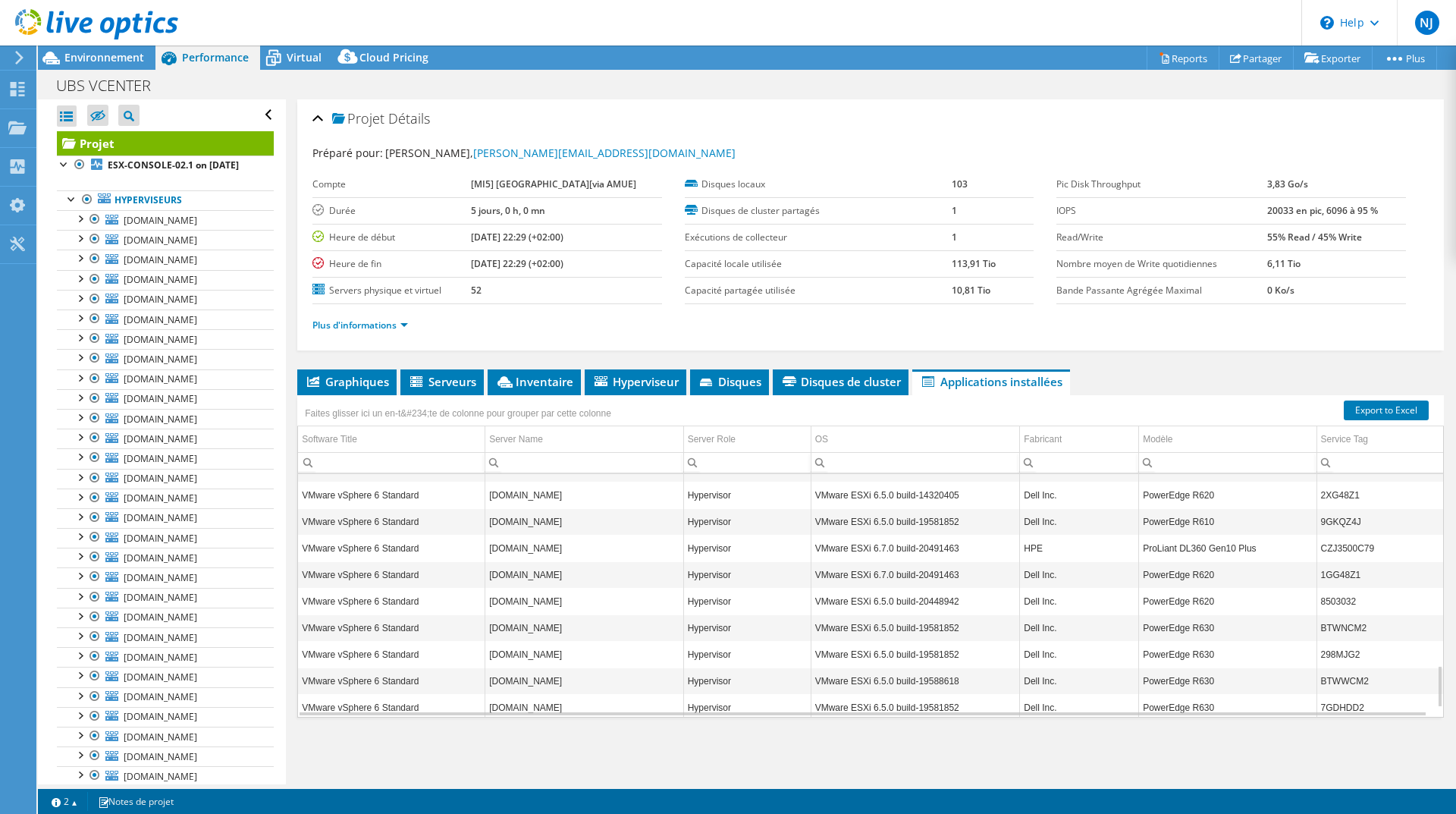
scroll to position [1144, 0]
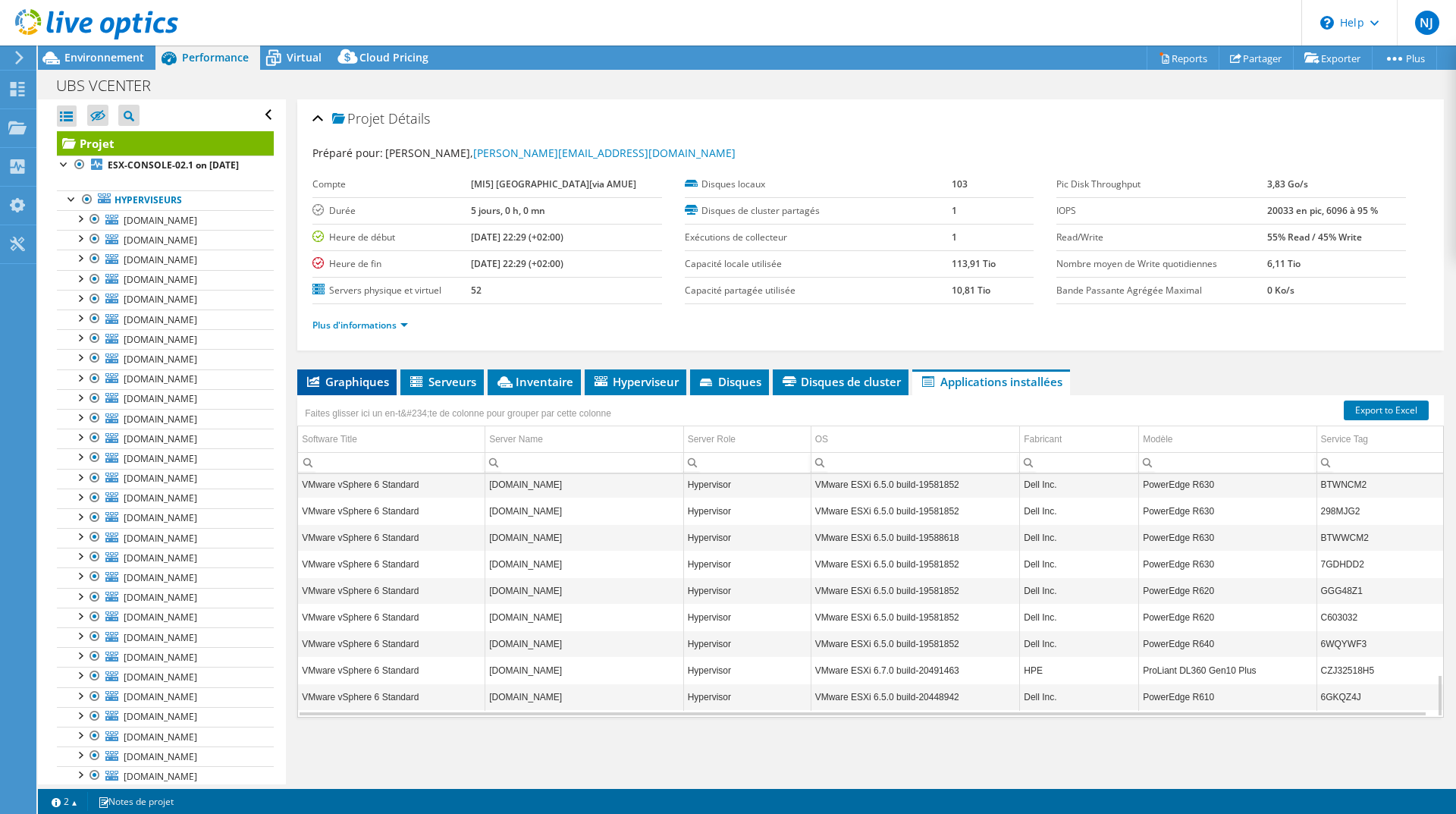
click at [363, 380] on span "Graphiques" at bounding box center [346, 381] width 84 height 15
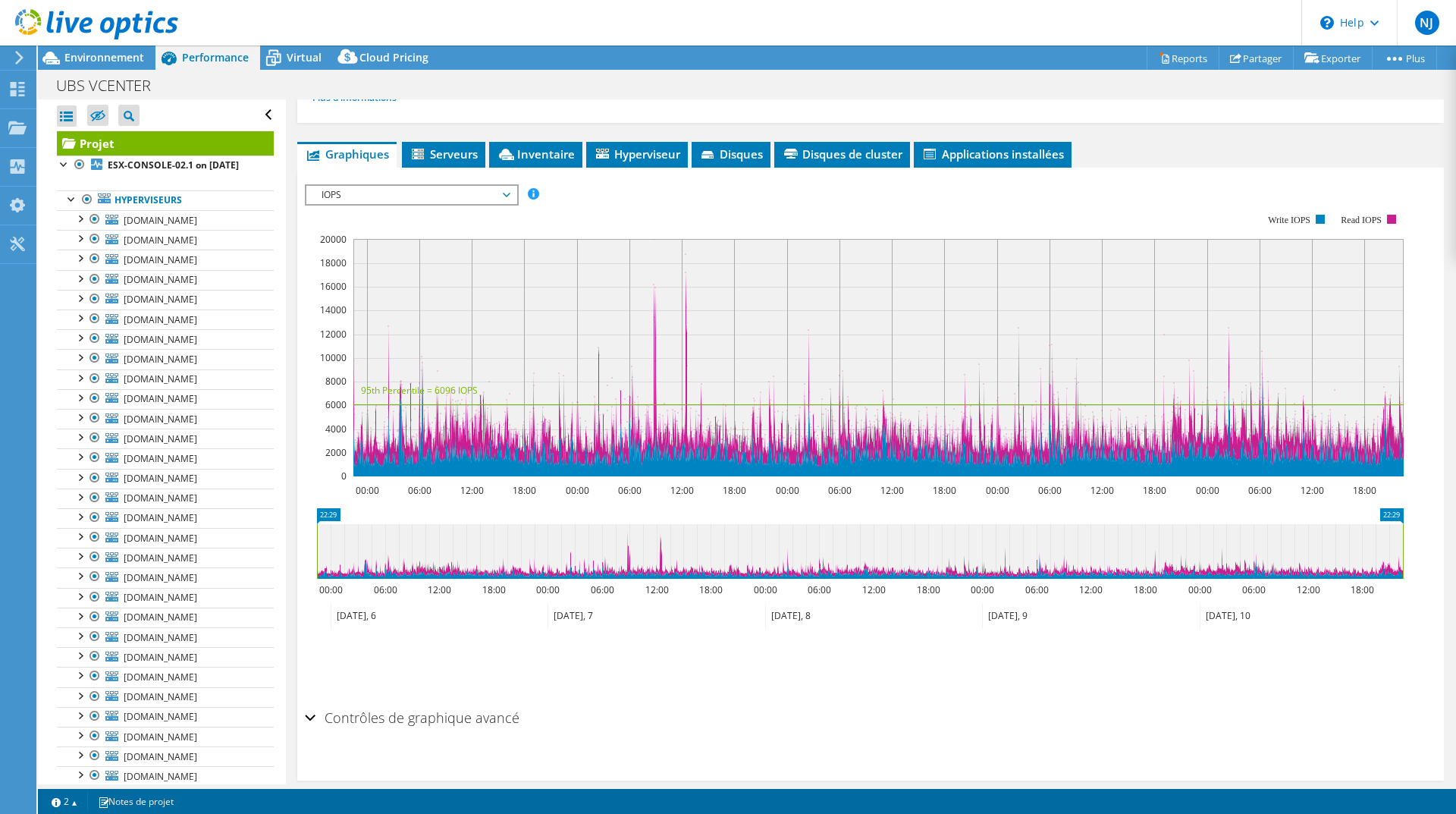
scroll to position [251, 0]
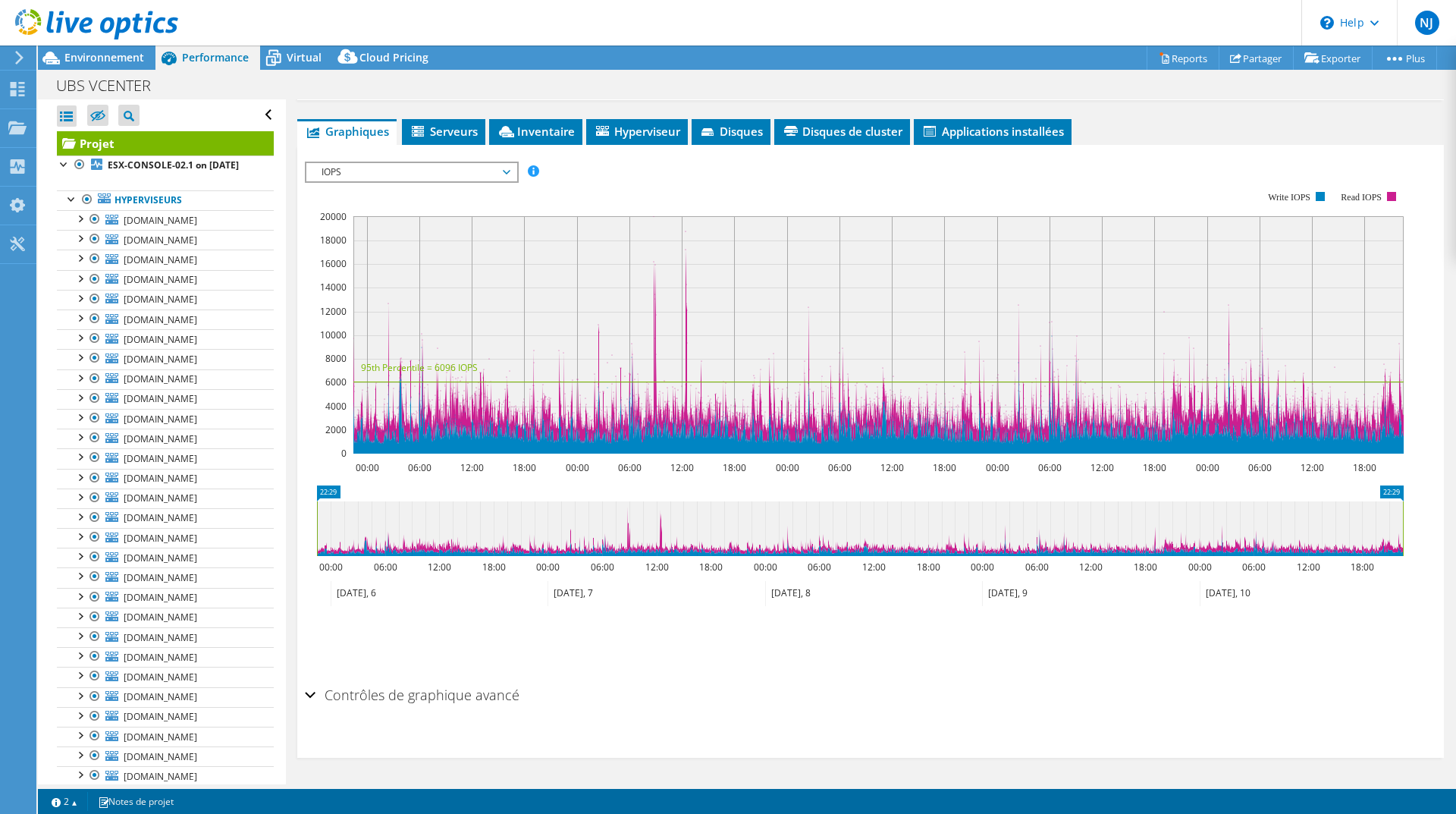
click at [315, 690] on div "Contrôles de graphique avancé" at bounding box center [870, 695] width 1131 height 32
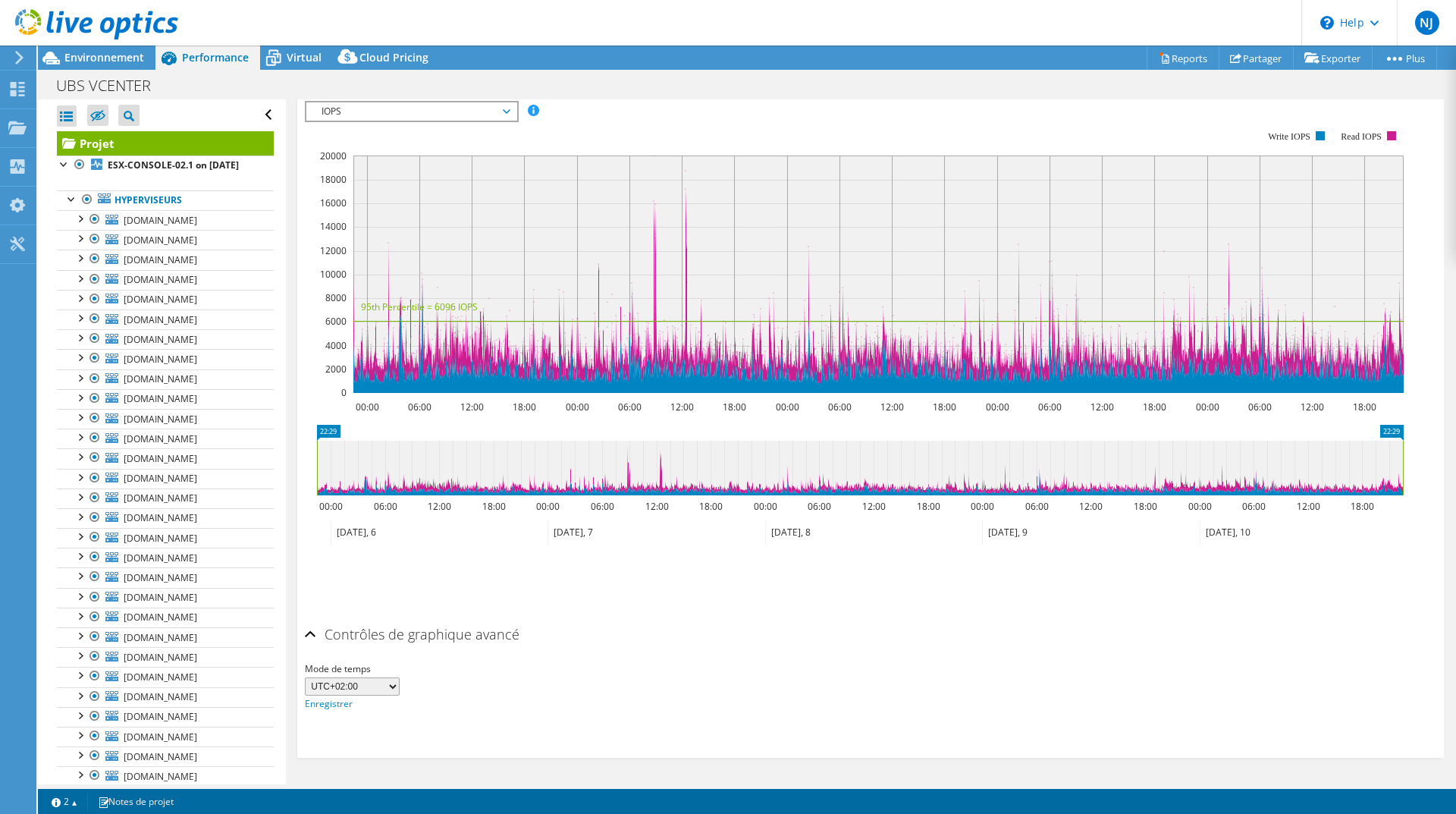
scroll to position [0, 0]
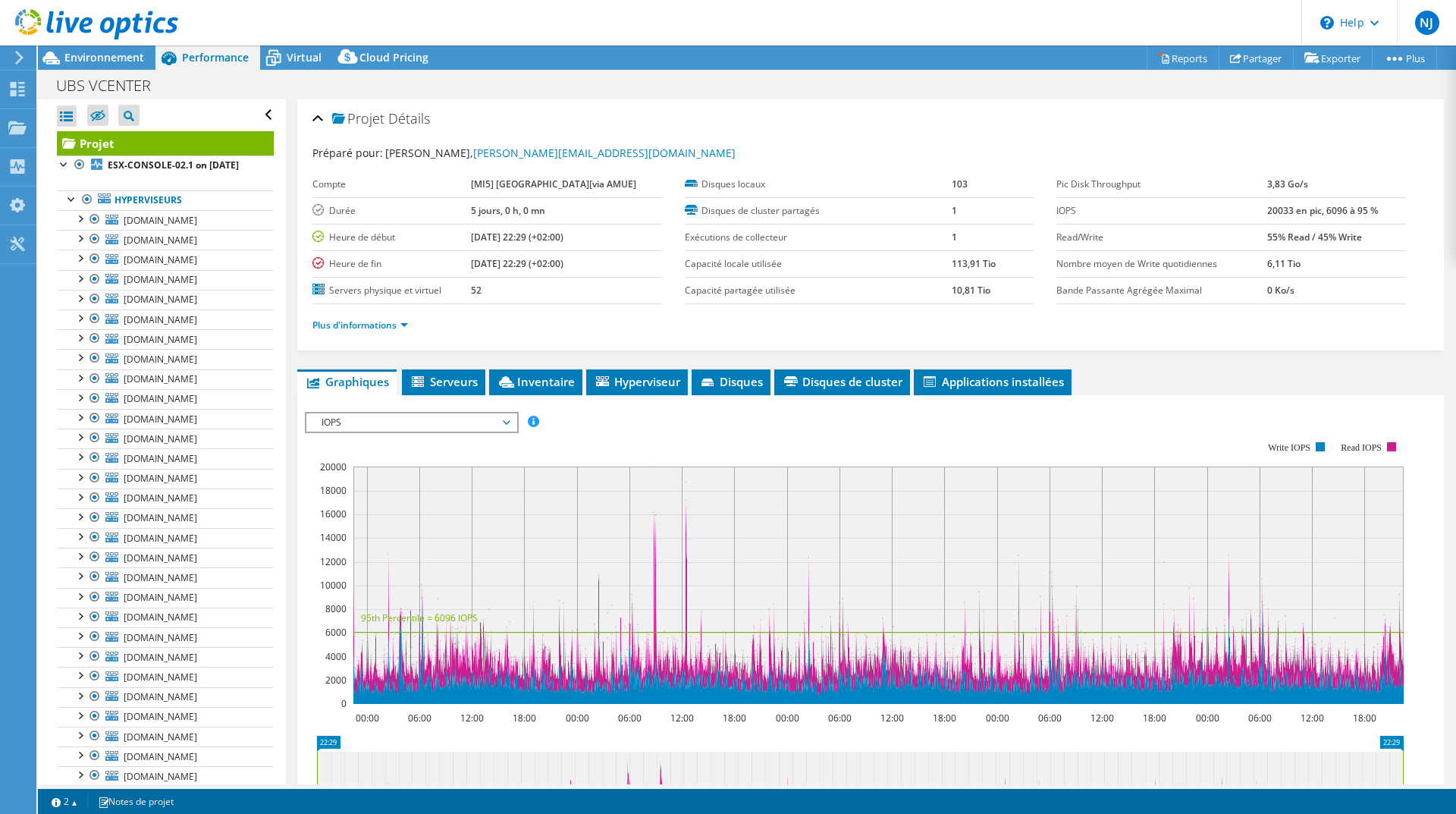
click at [417, 419] on span "IOPS" at bounding box center [411, 422] width 195 height 19
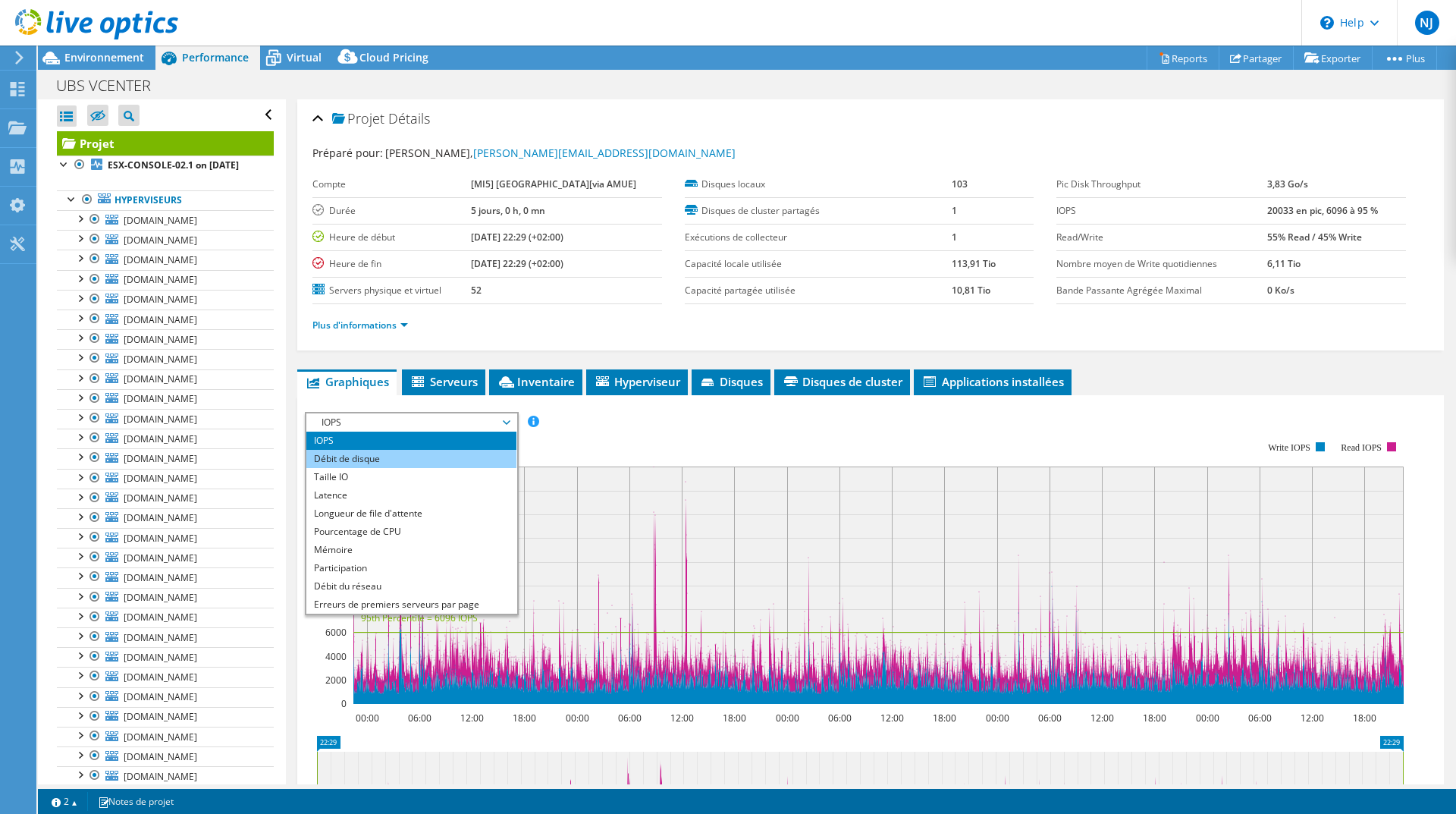
click at [369, 460] on li "Débit de disque" at bounding box center [411, 459] width 210 height 19
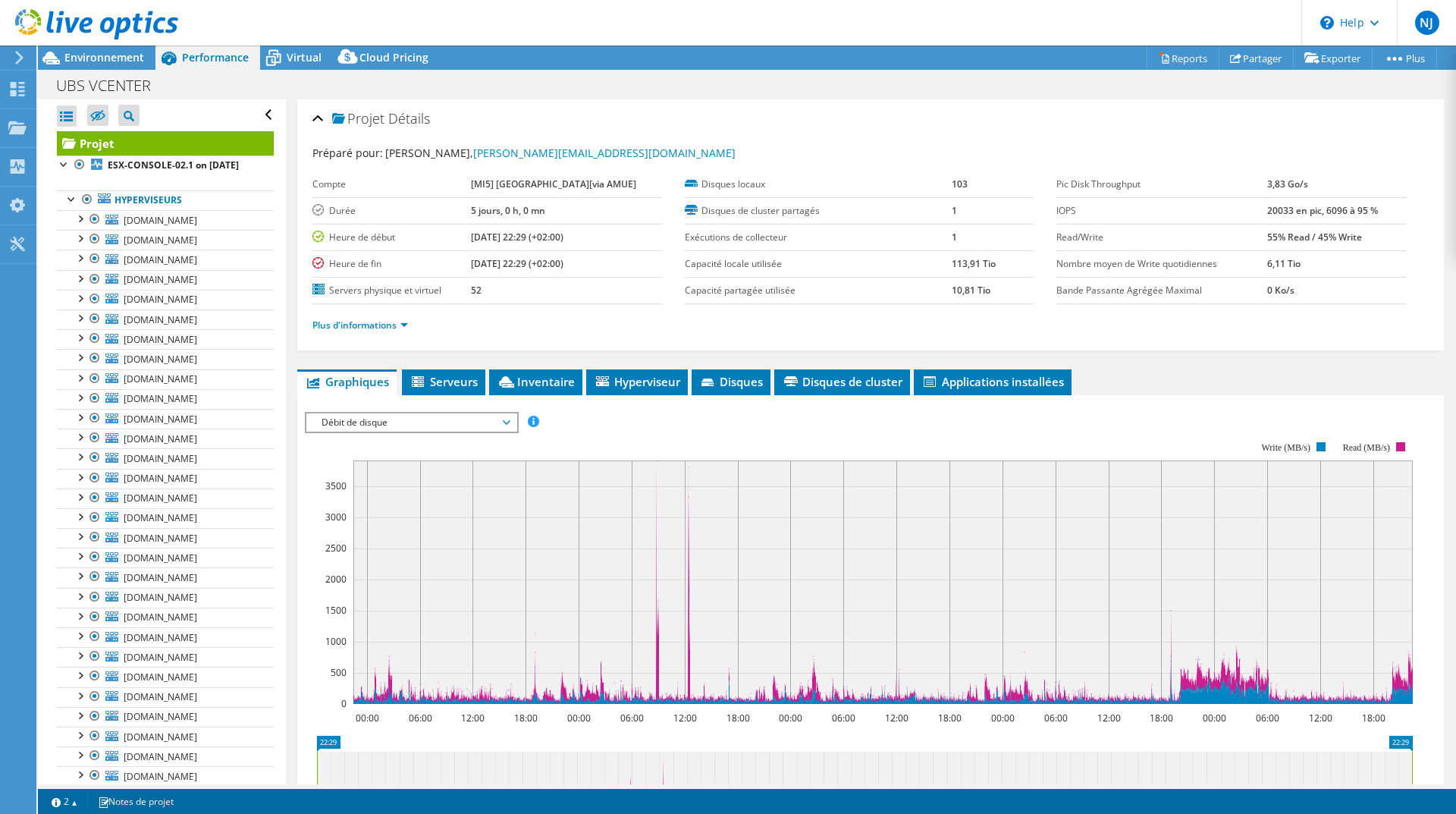
click at [354, 422] on span "Débit de disque" at bounding box center [411, 422] width 195 height 19
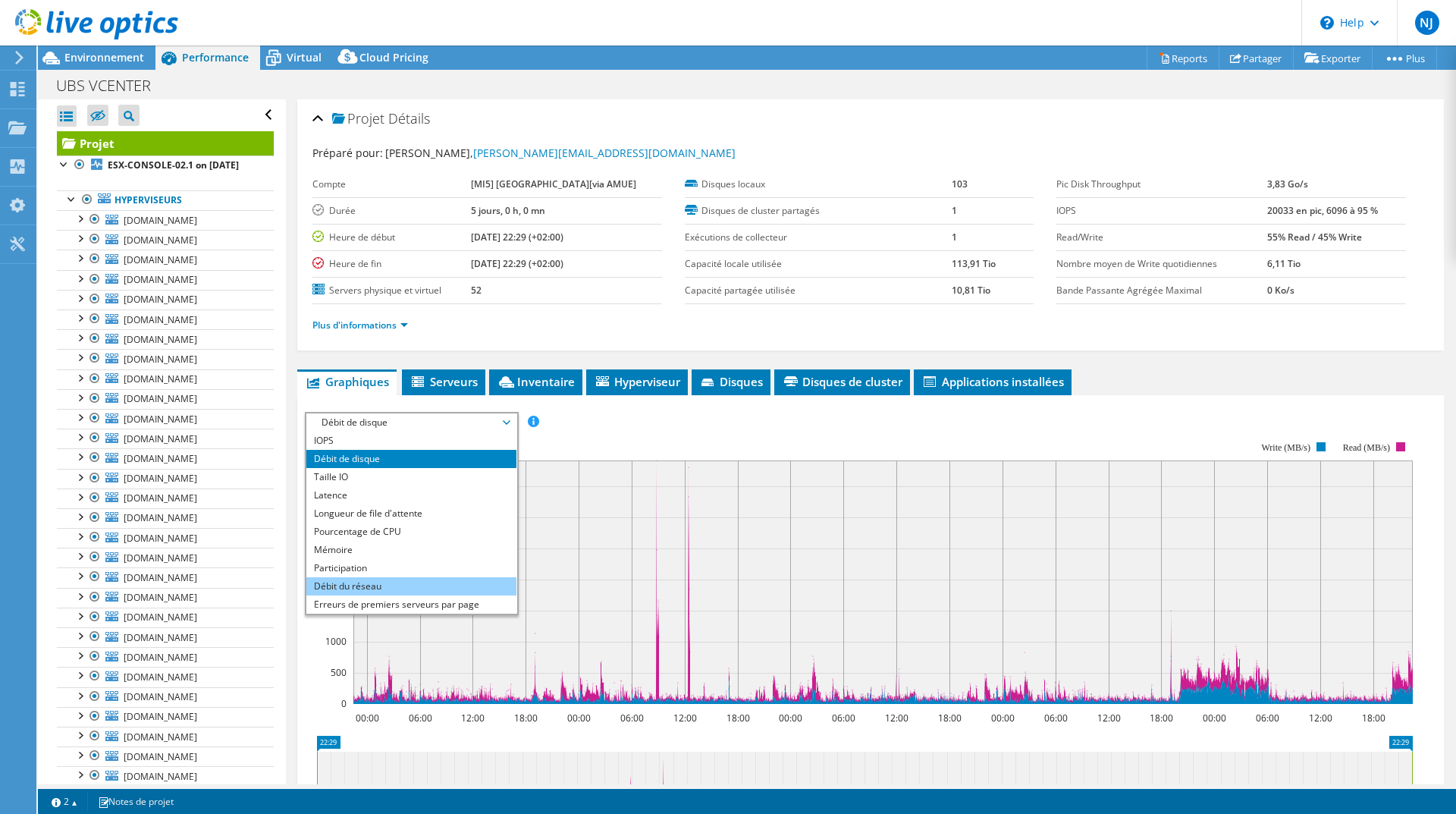
click at [341, 588] on li "Débit du réseau" at bounding box center [411, 587] width 210 height 19
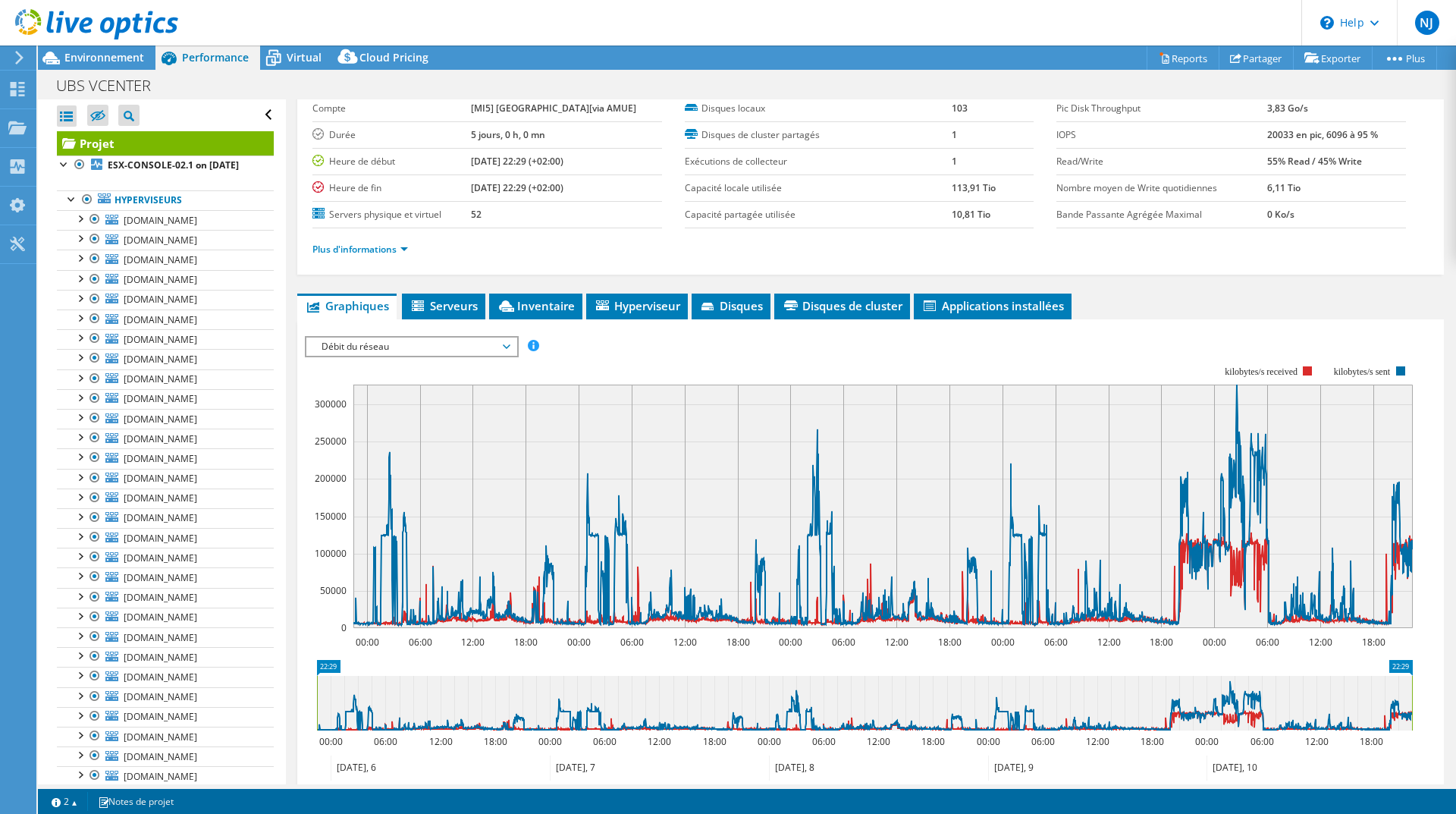
scroll to position [151, 0]
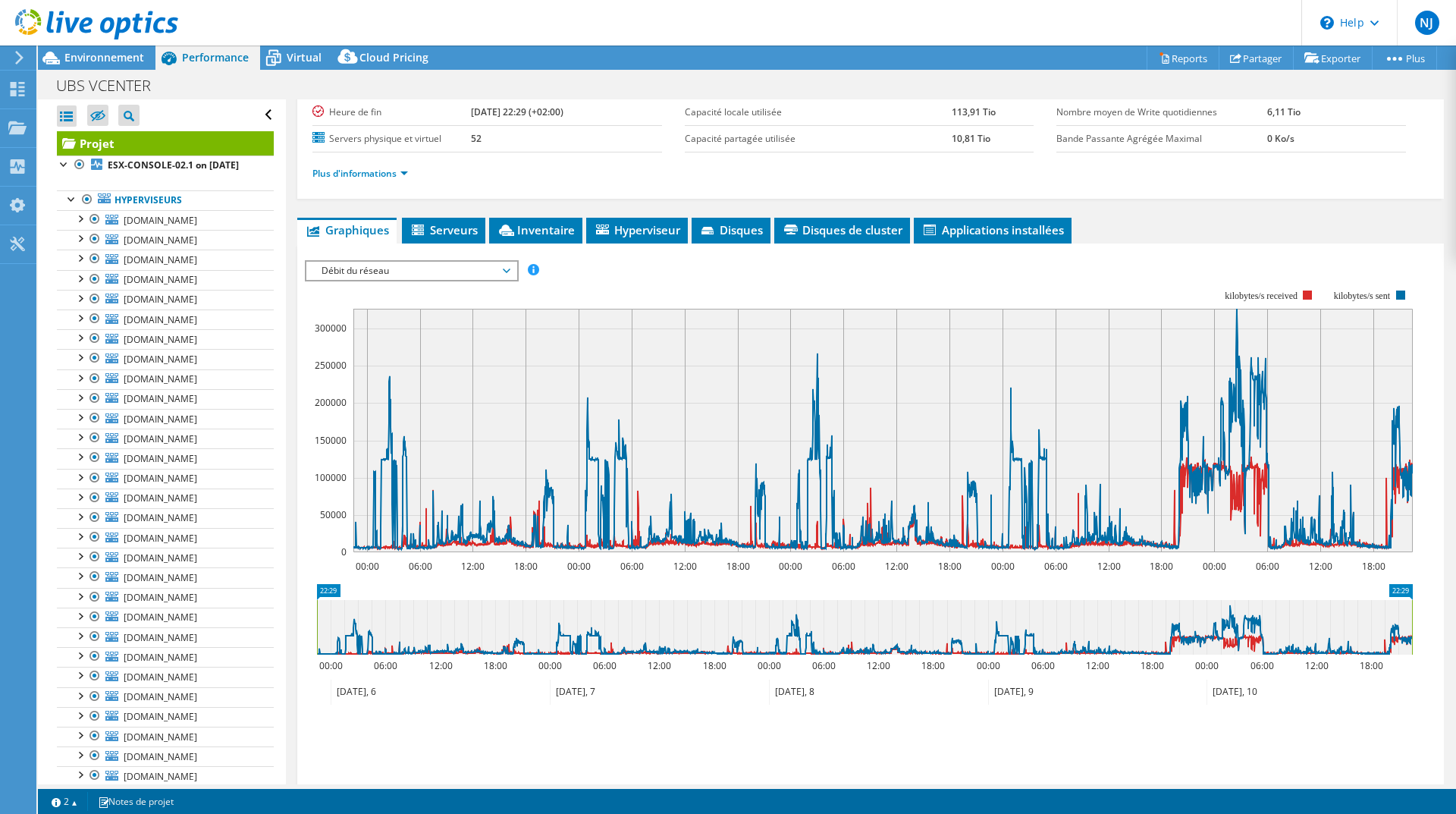
click at [393, 264] on span "Débit du réseau" at bounding box center [411, 271] width 195 height 19
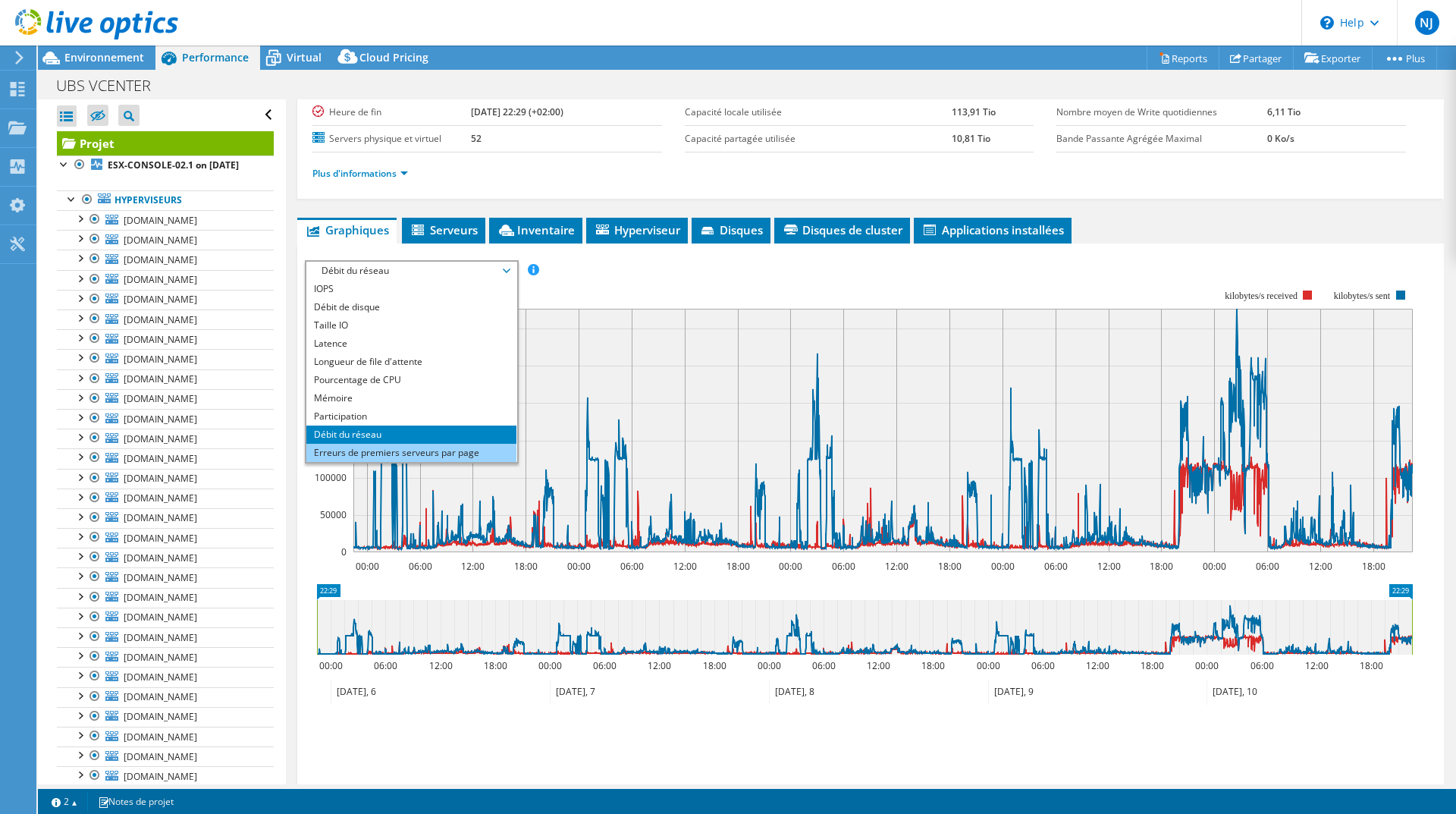
click at [420, 454] on li "Erreurs de premiers serveurs par page" at bounding box center [411, 453] width 210 height 19
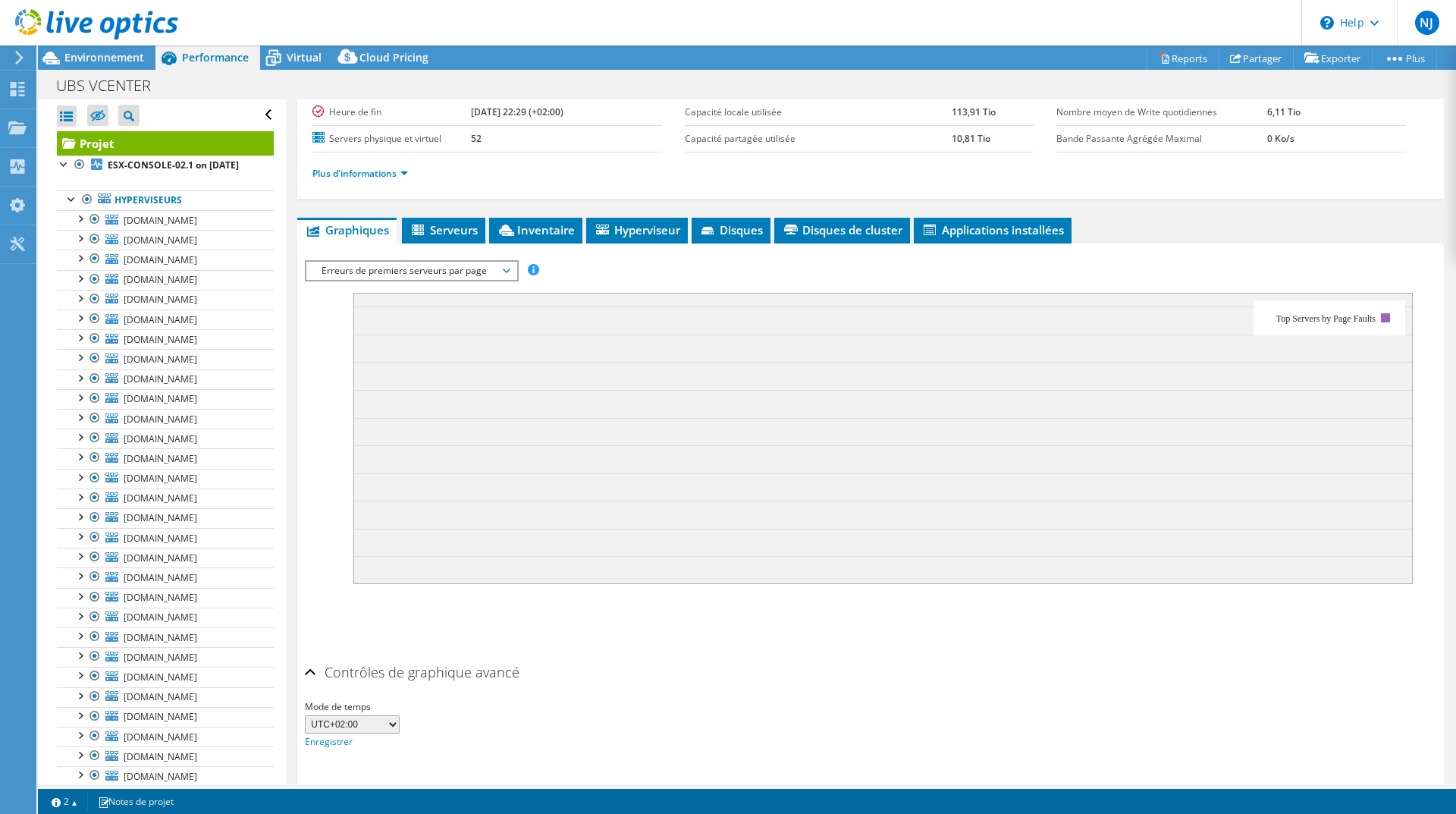
scroll to position [189, 0]
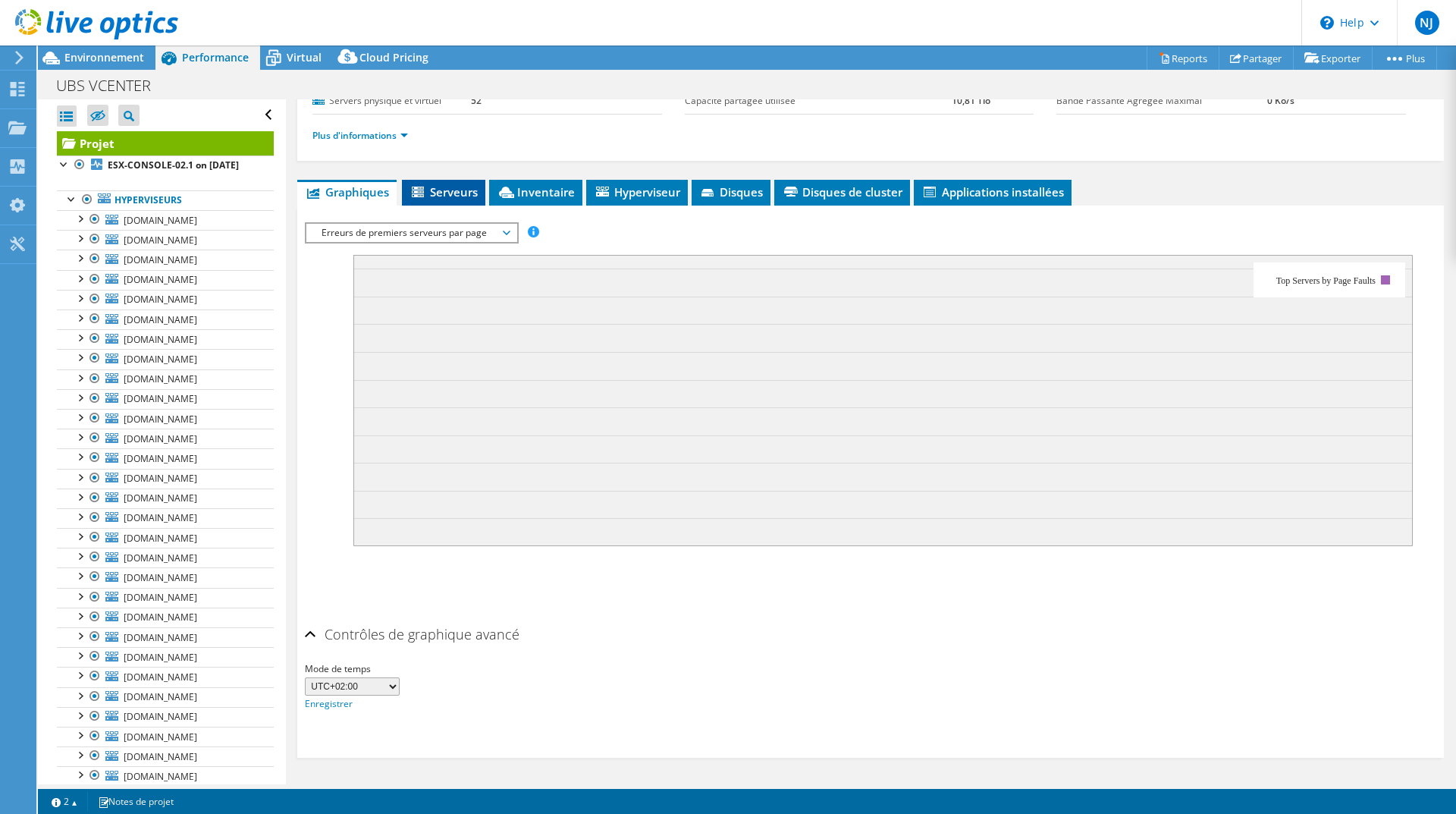
click at [444, 193] on span "Serveurs" at bounding box center [444, 192] width 69 height 15
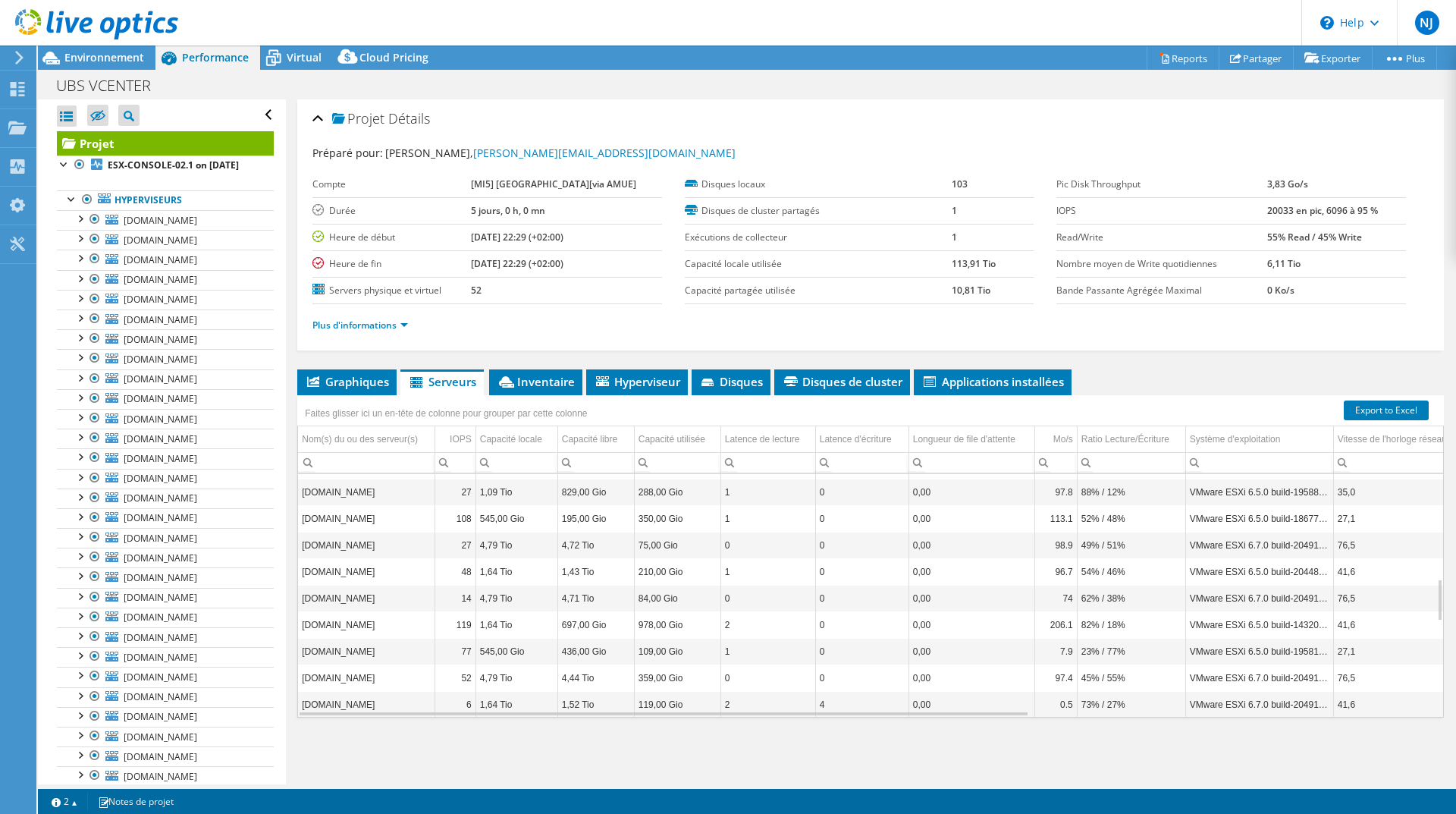
scroll to position [599, 0]
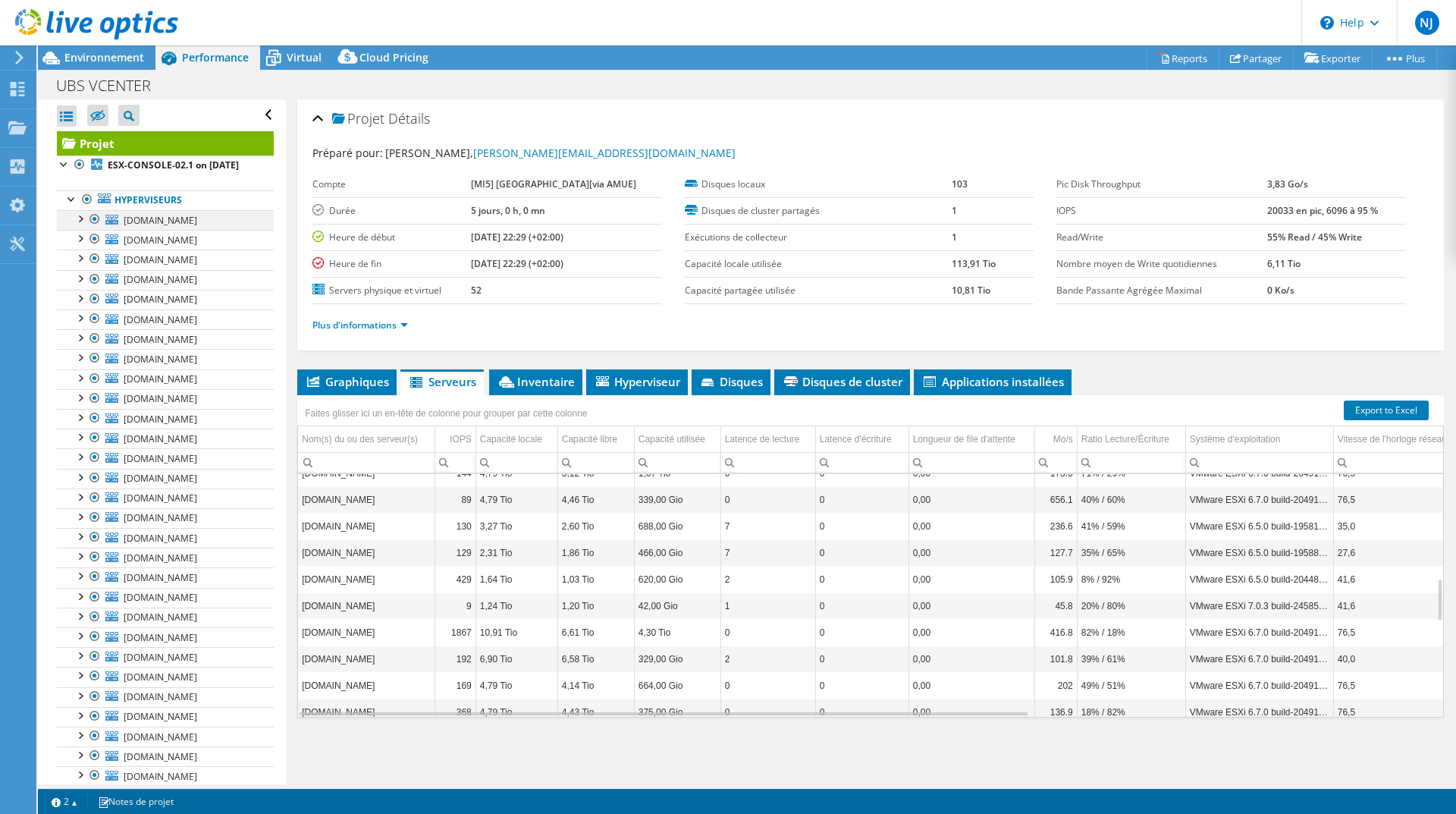
click at [77, 226] on div at bounding box center [80, 217] width 15 height 15
click at [64, 164] on div at bounding box center [64, 162] width 15 height 15
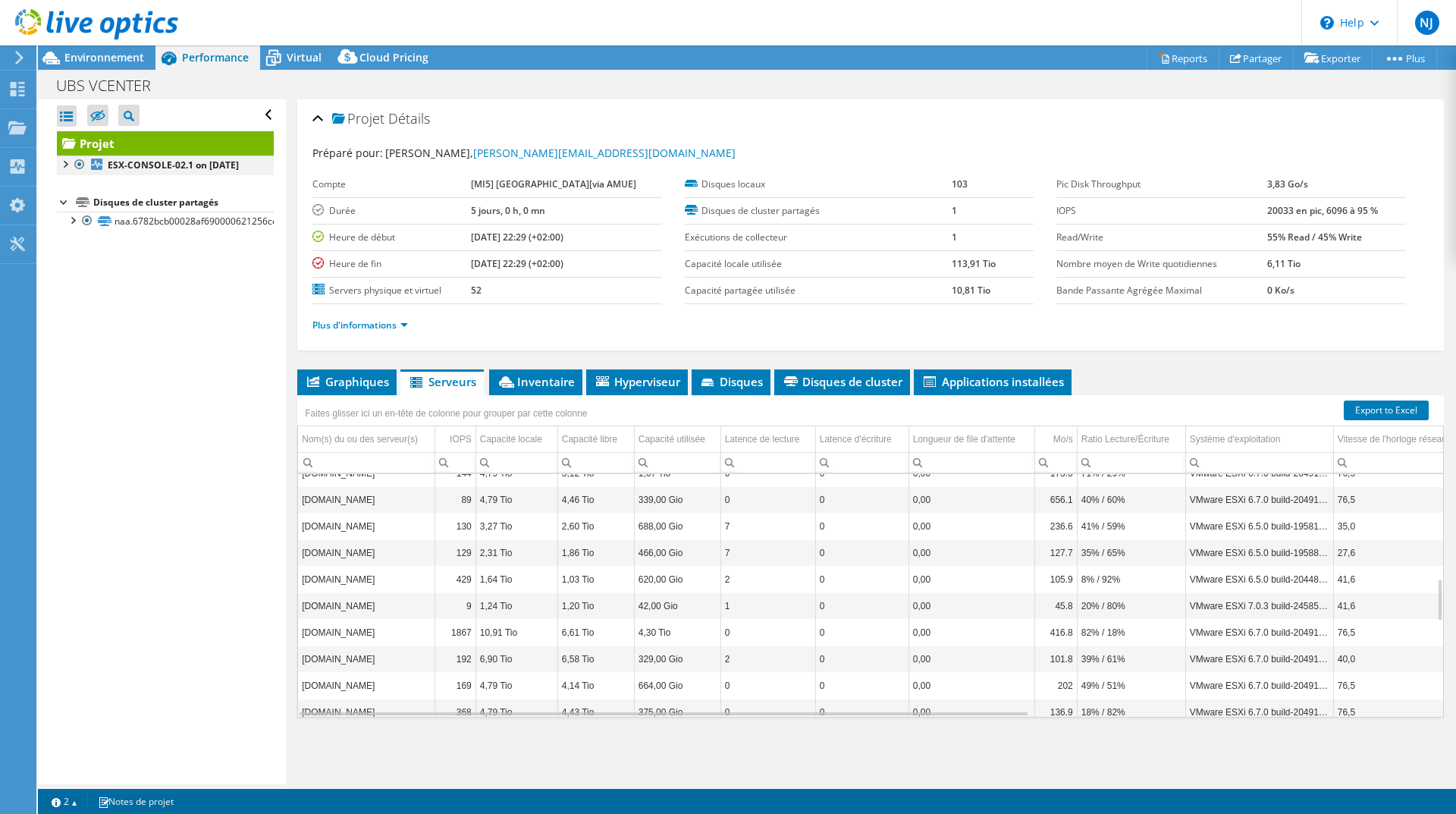
click at [64, 164] on div at bounding box center [64, 162] width 15 height 15
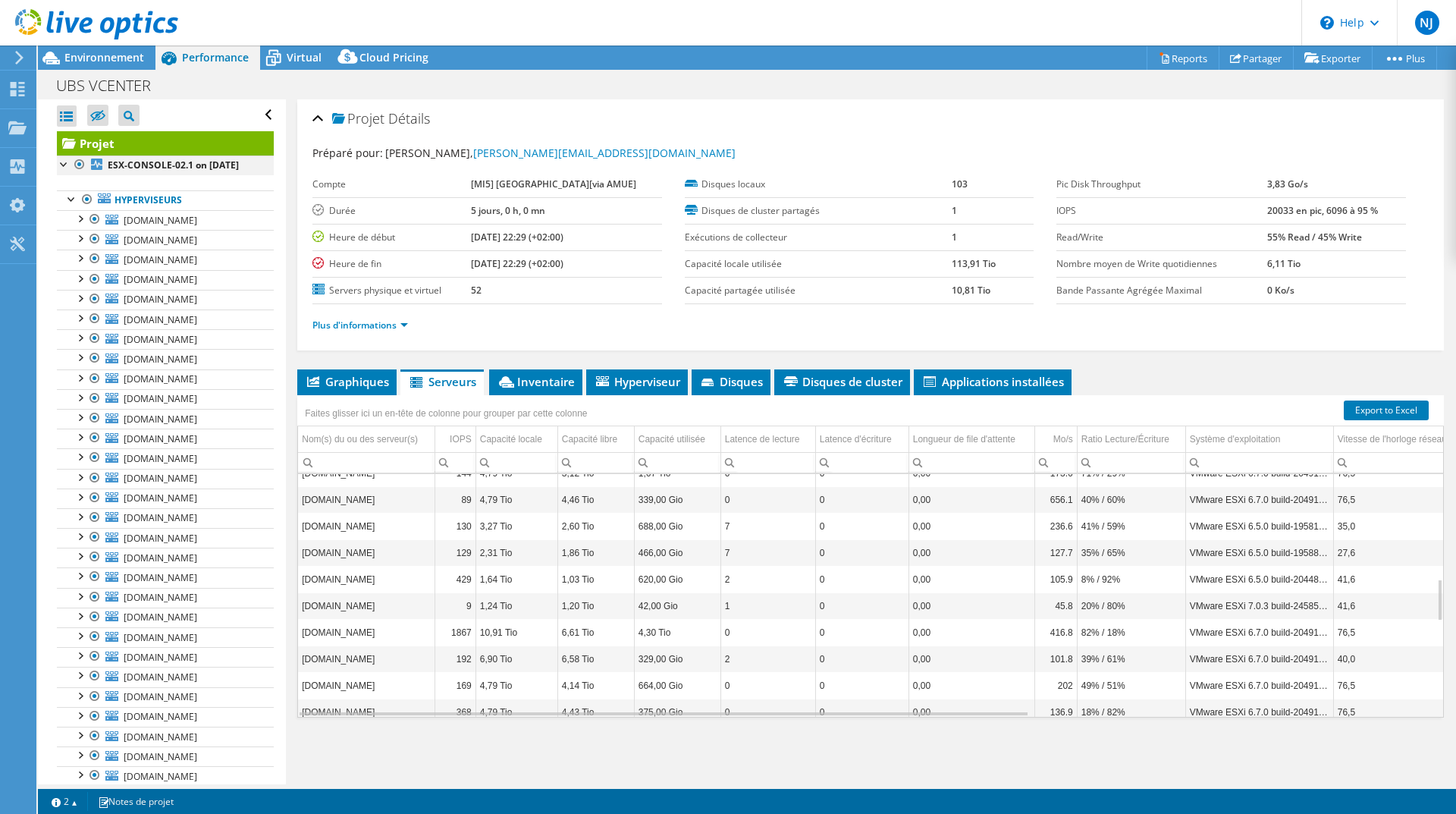
click at [64, 164] on div at bounding box center [64, 162] width 15 height 15
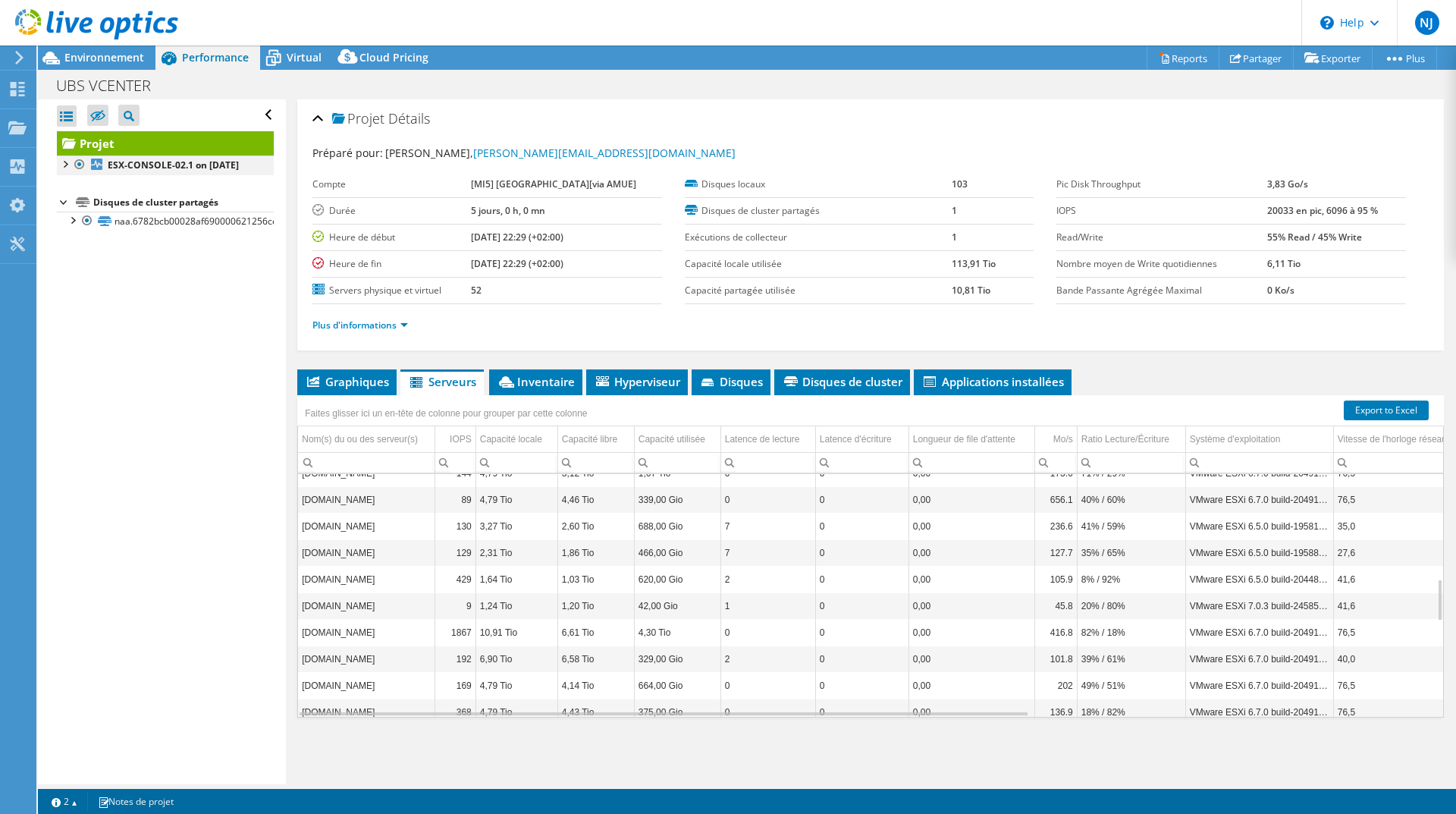
click at [64, 164] on div at bounding box center [64, 162] width 15 height 15
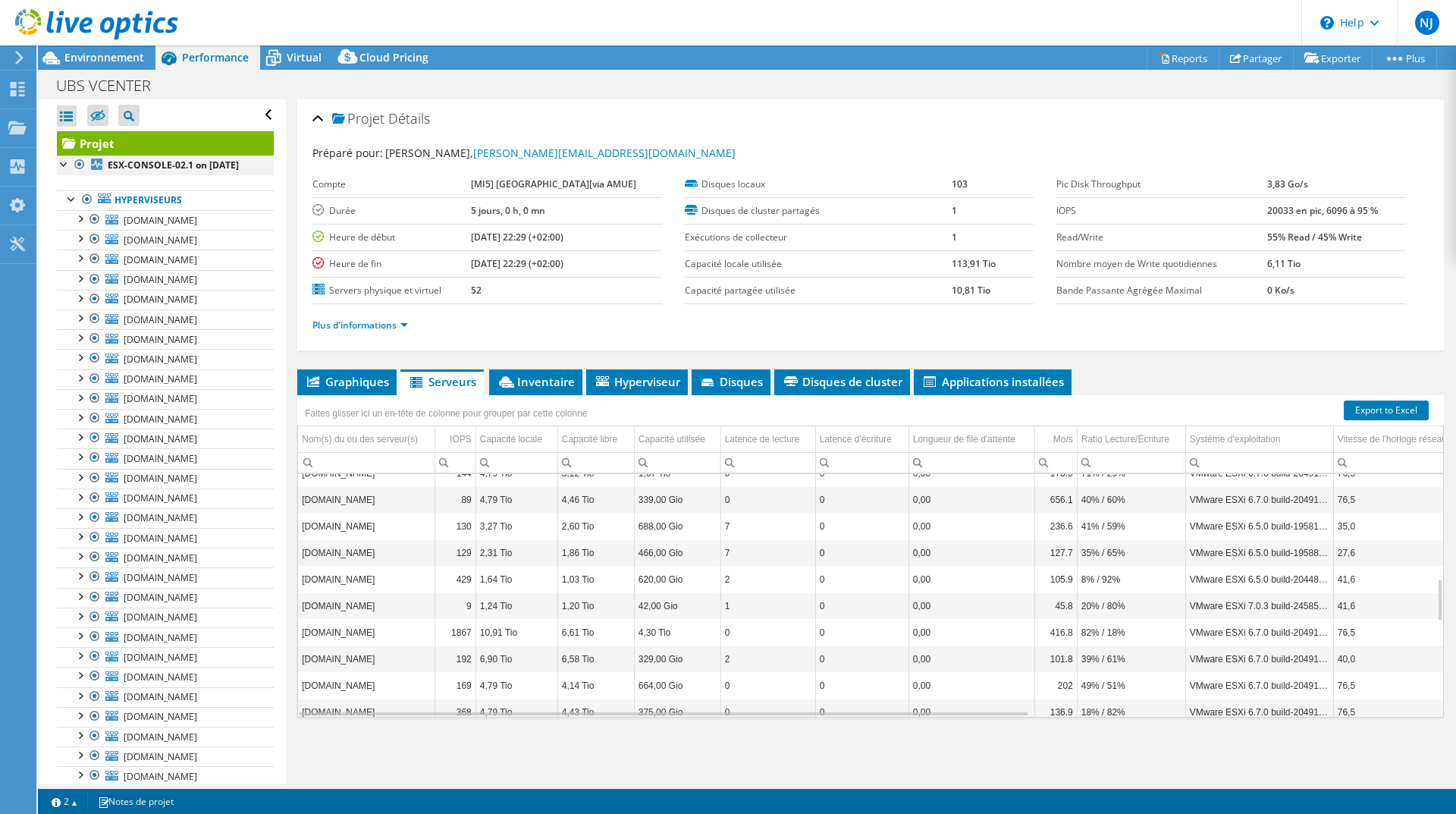
click at [70, 163] on div at bounding box center [64, 162] width 15 height 15
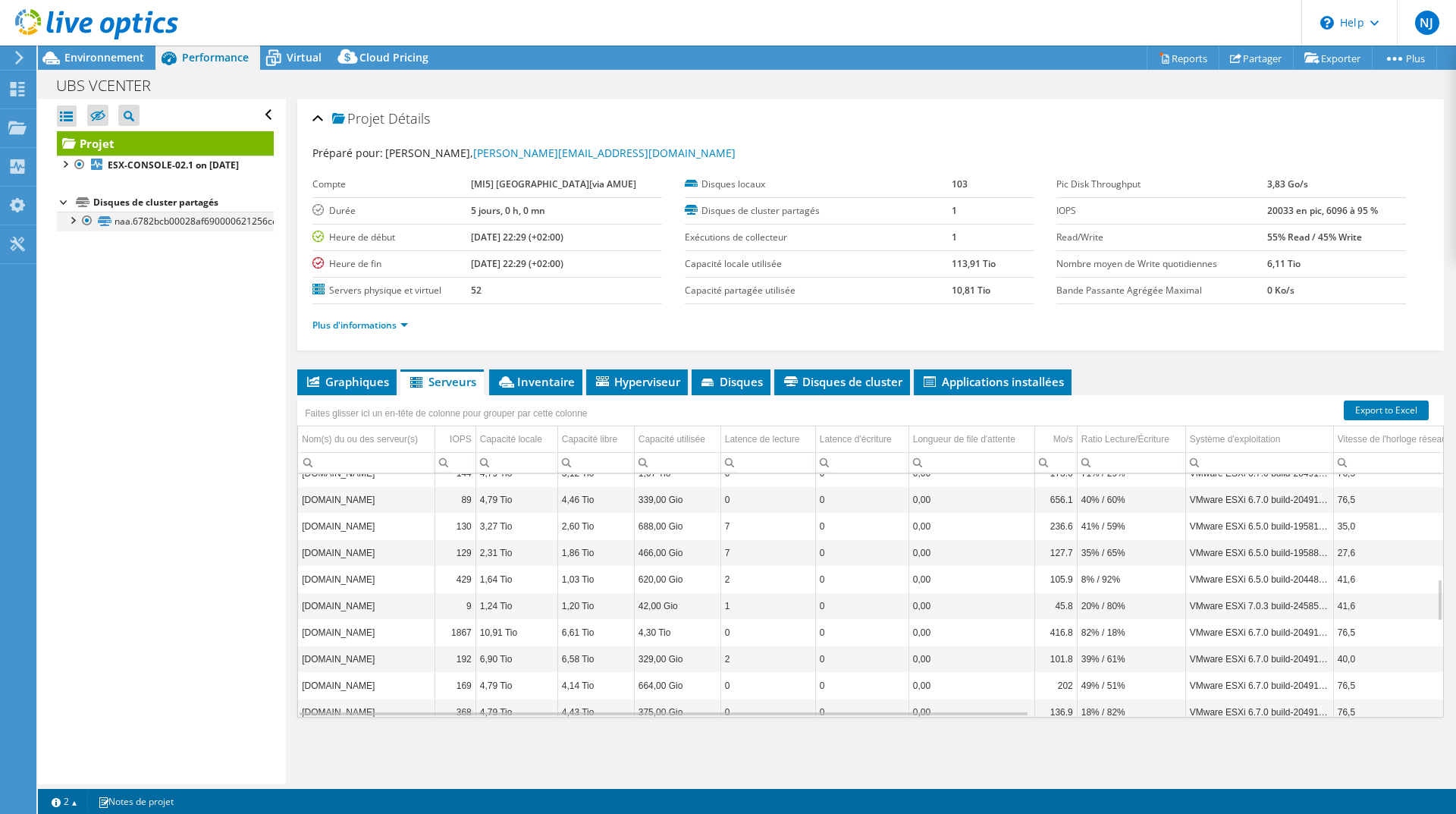
click at [71, 226] on div at bounding box center [71, 219] width 15 height 15
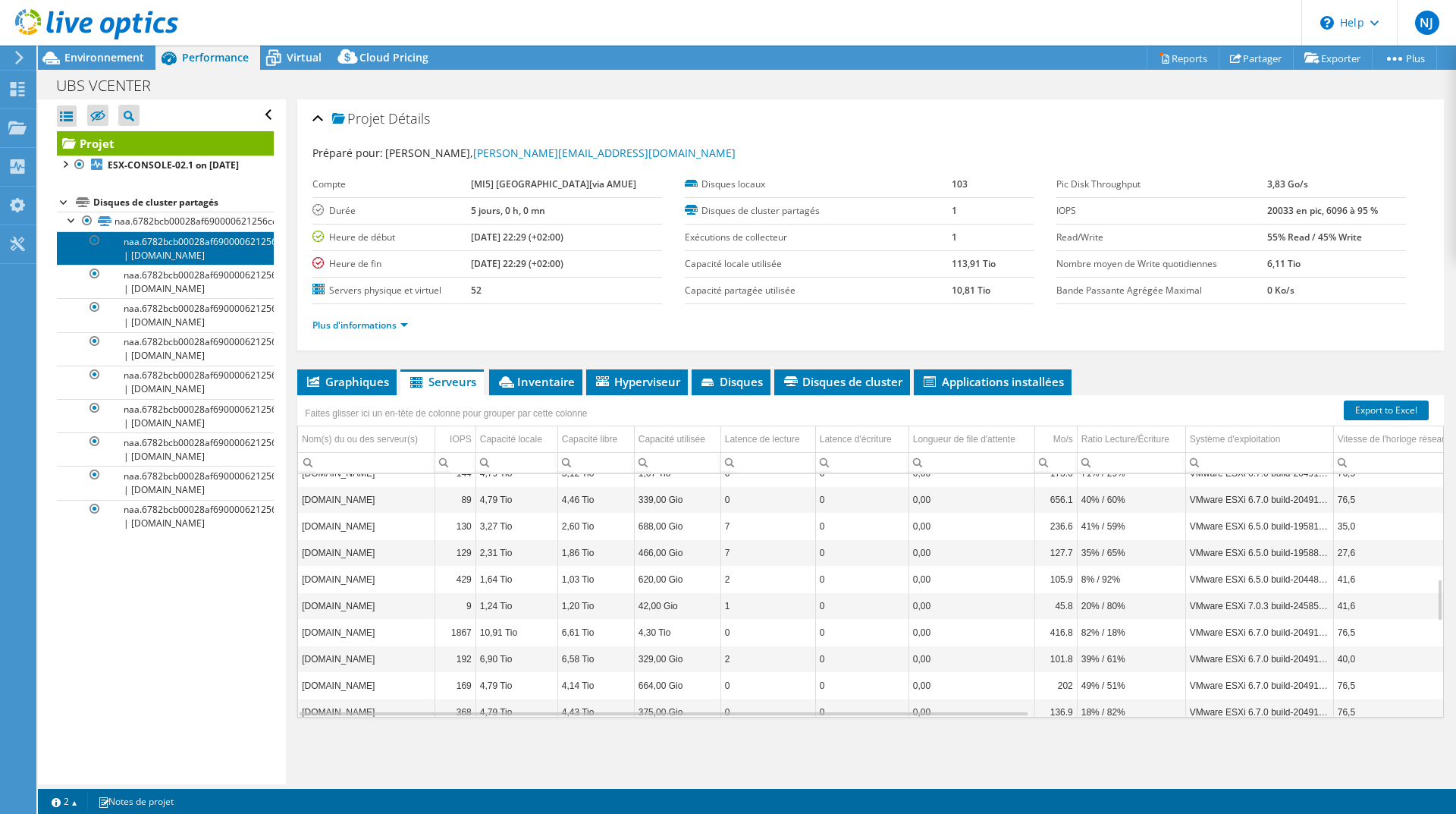
click at [183, 255] on link "naa.6782bcb00028af690000621256ce8841 | [DOMAIN_NAME]" at bounding box center [165, 248] width 217 height 33
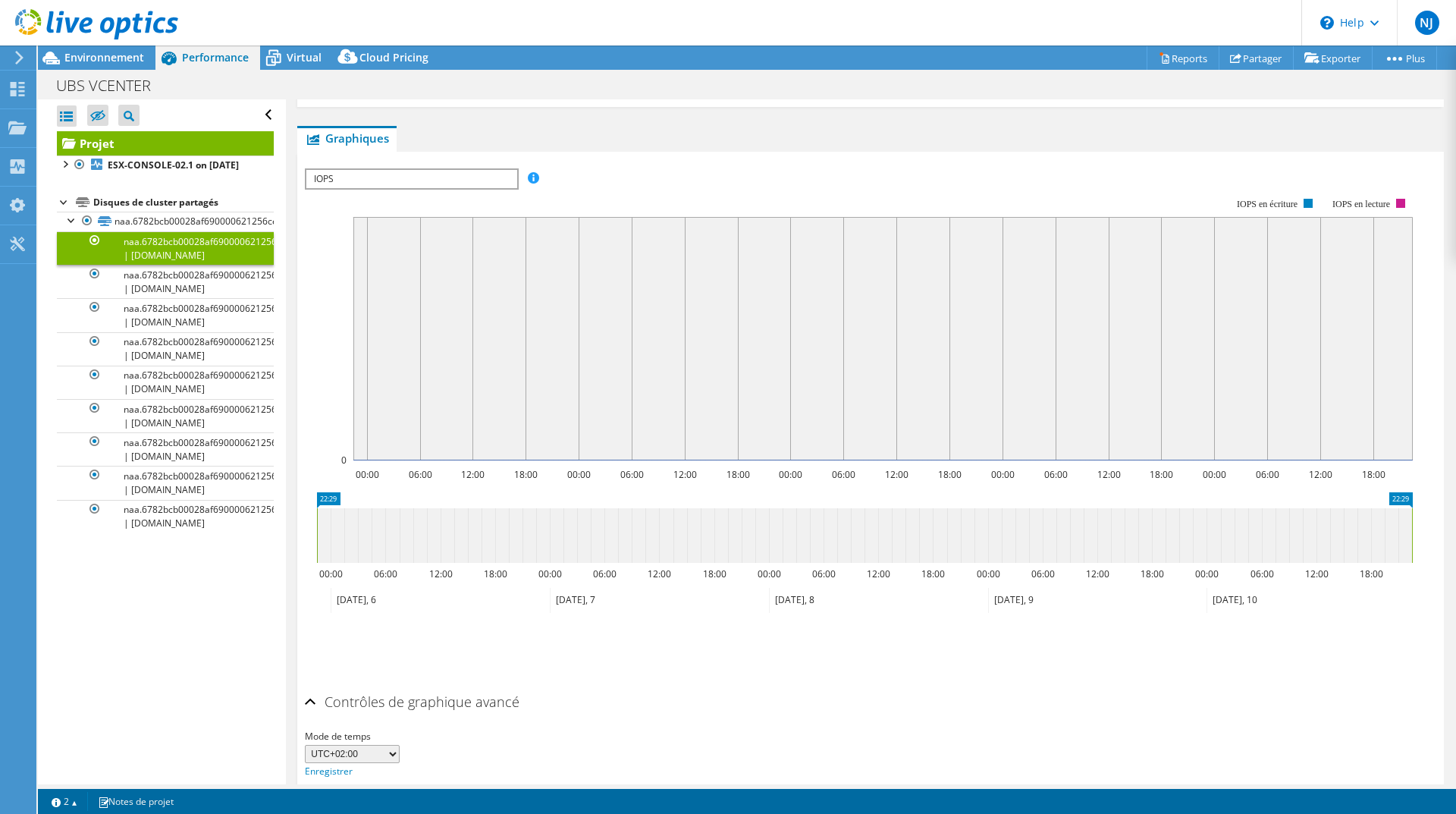
scroll to position [295, 0]
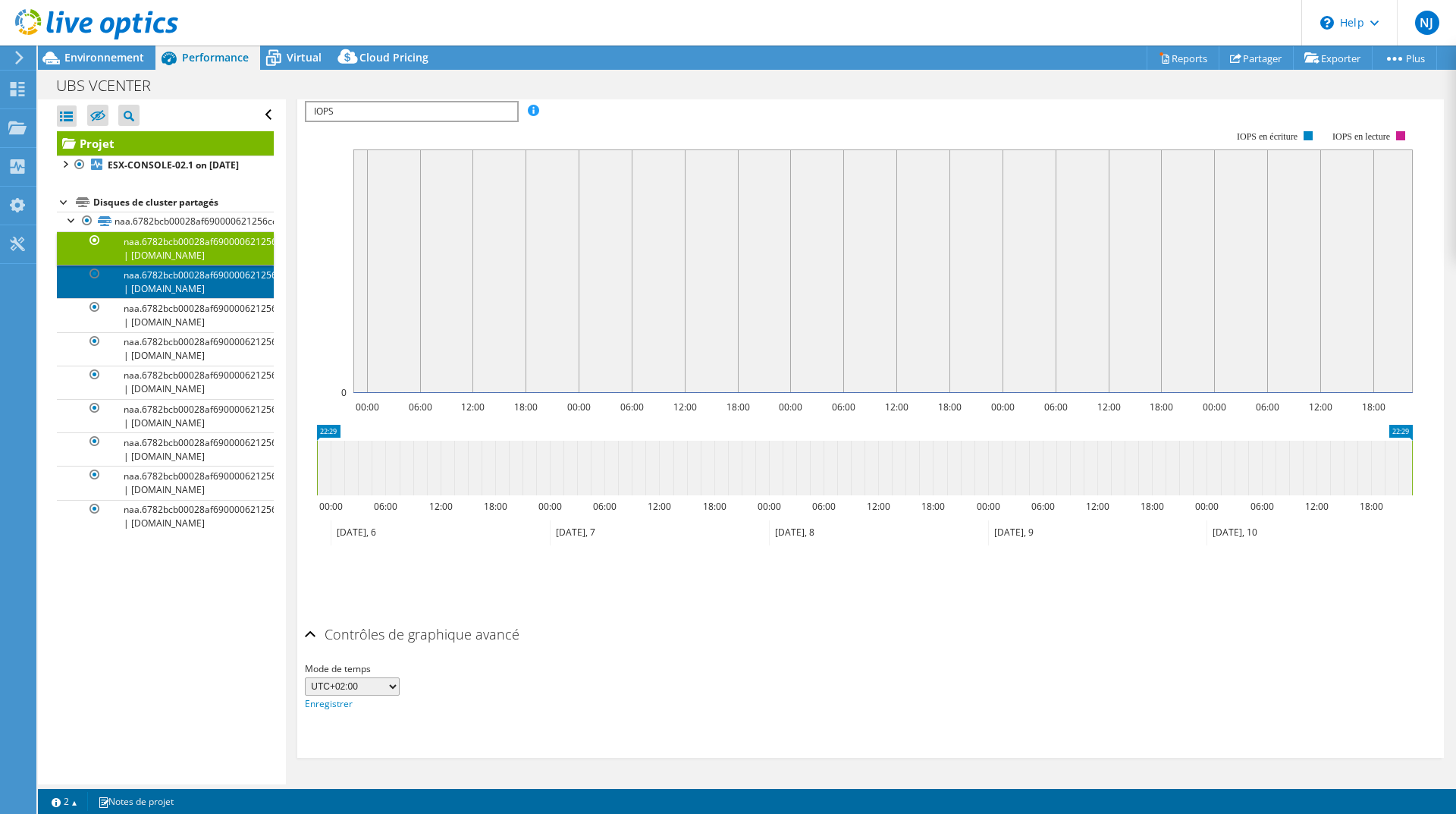
click at [200, 298] on link "naa.6782bcb00028af690000621256ce8841 | [DOMAIN_NAME]" at bounding box center [165, 281] width 217 height 33
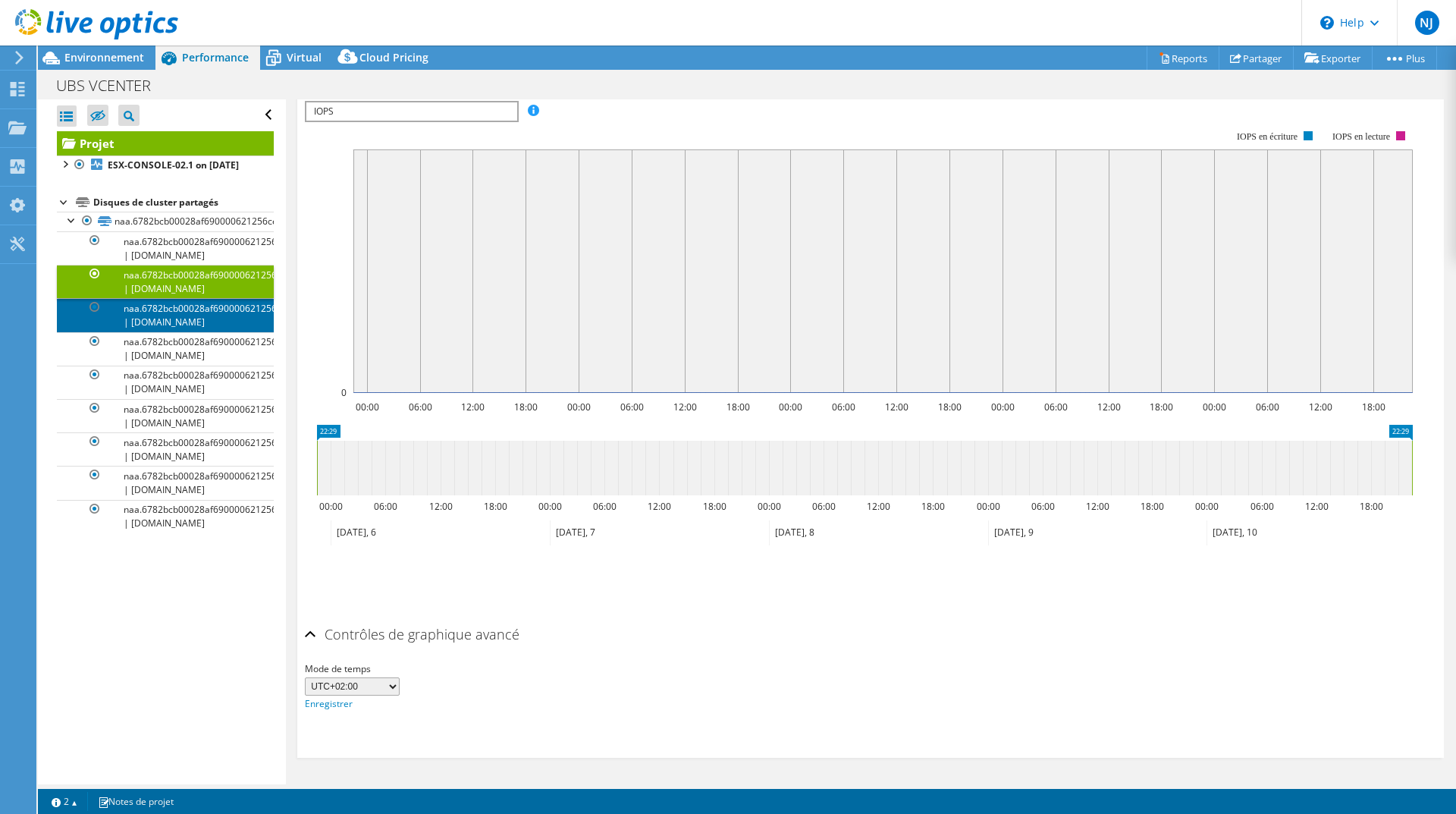
click at [193, 329] on link "naa.6782bcb00028af690000621256ce8841 | [DOMAIN_NAME]" at bounding box center [165, 315] width 217 height 33
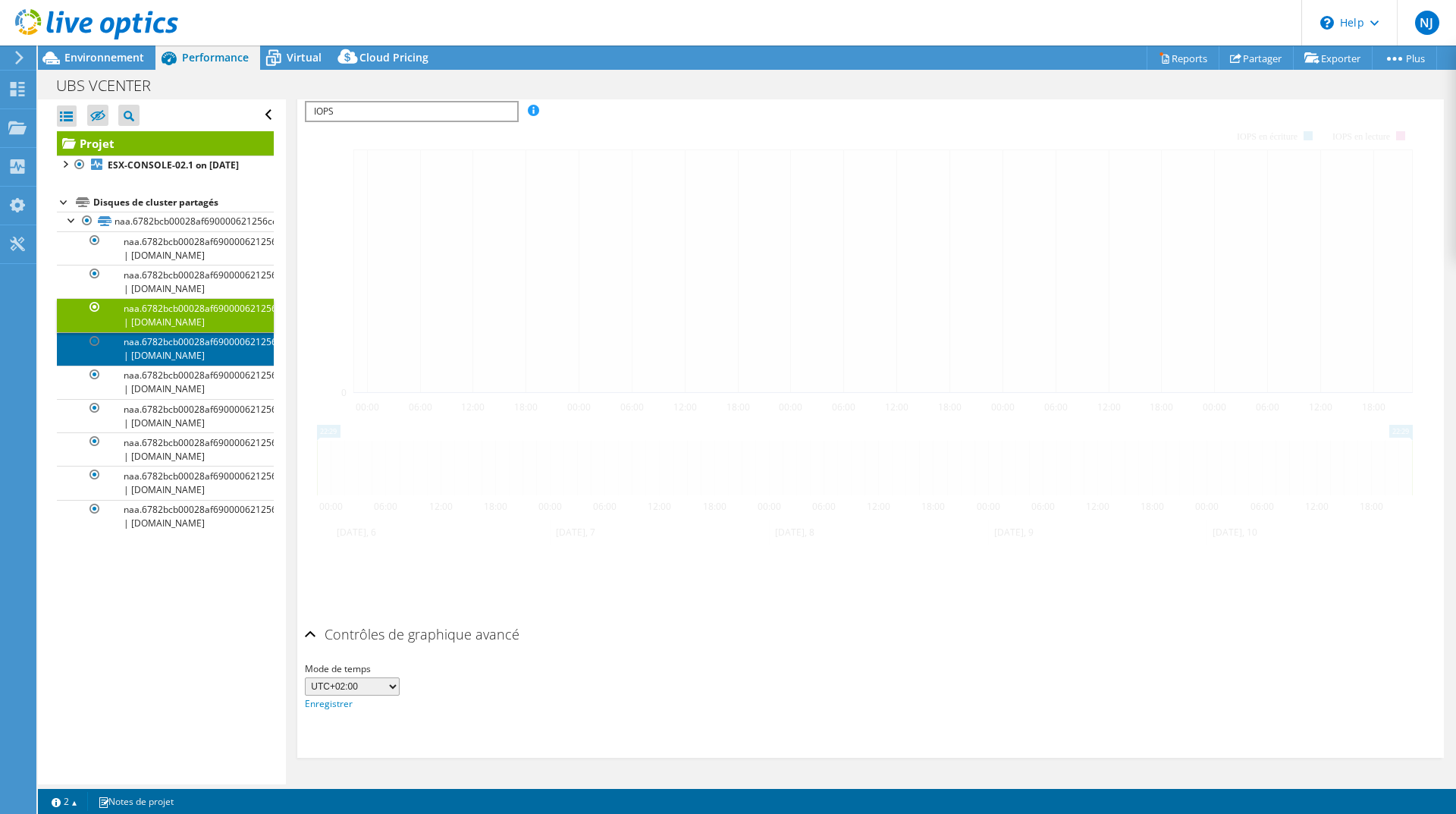
click at [174, 360] on link "naa.6782bcb00028af690000621256ce8841 | [DOMAIN_NAME]" at bounding box center [165, 349] width 217 height 33
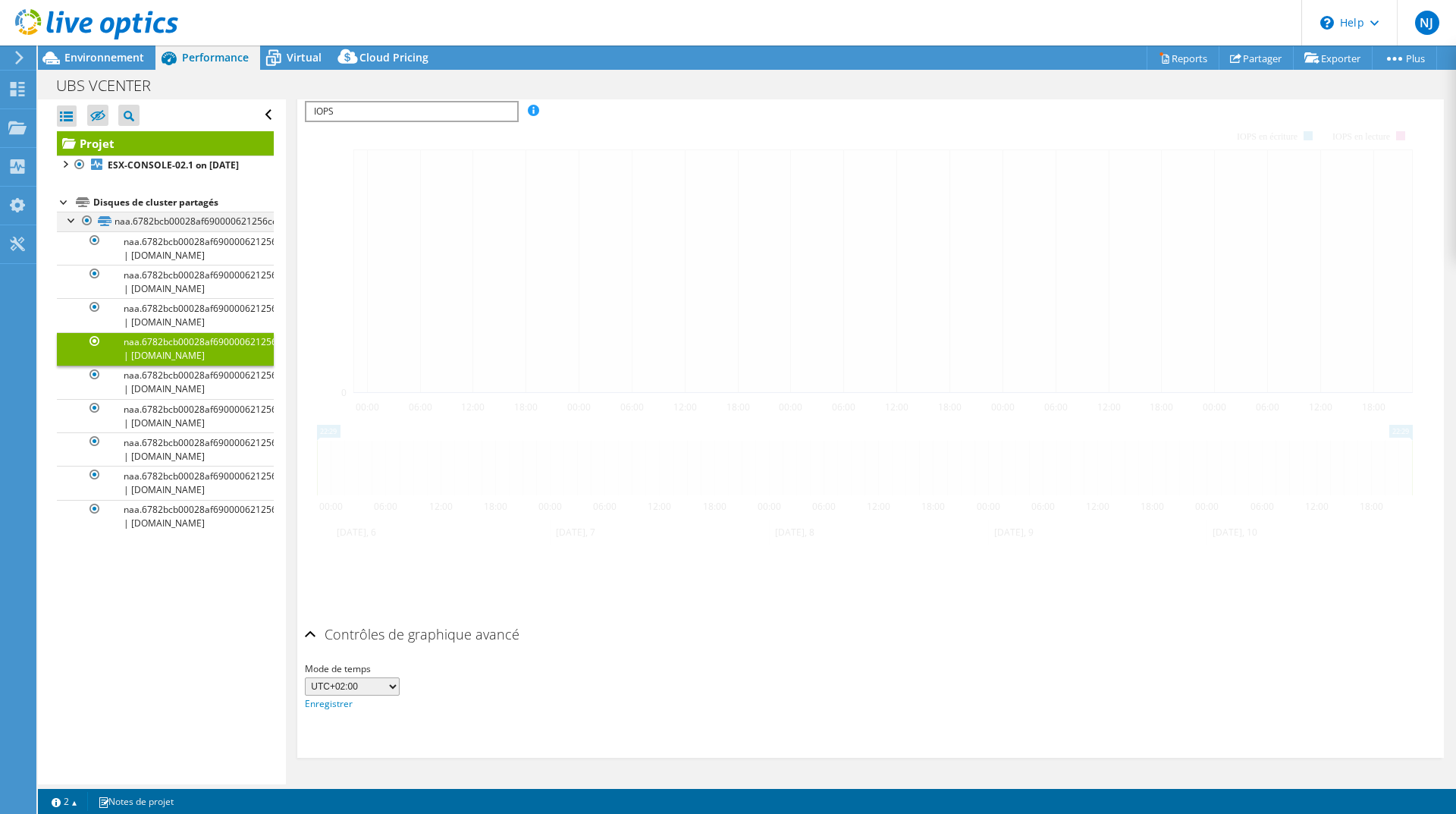
click at [71, 226] on div at bounding box center [71, 219] width 15 height 15
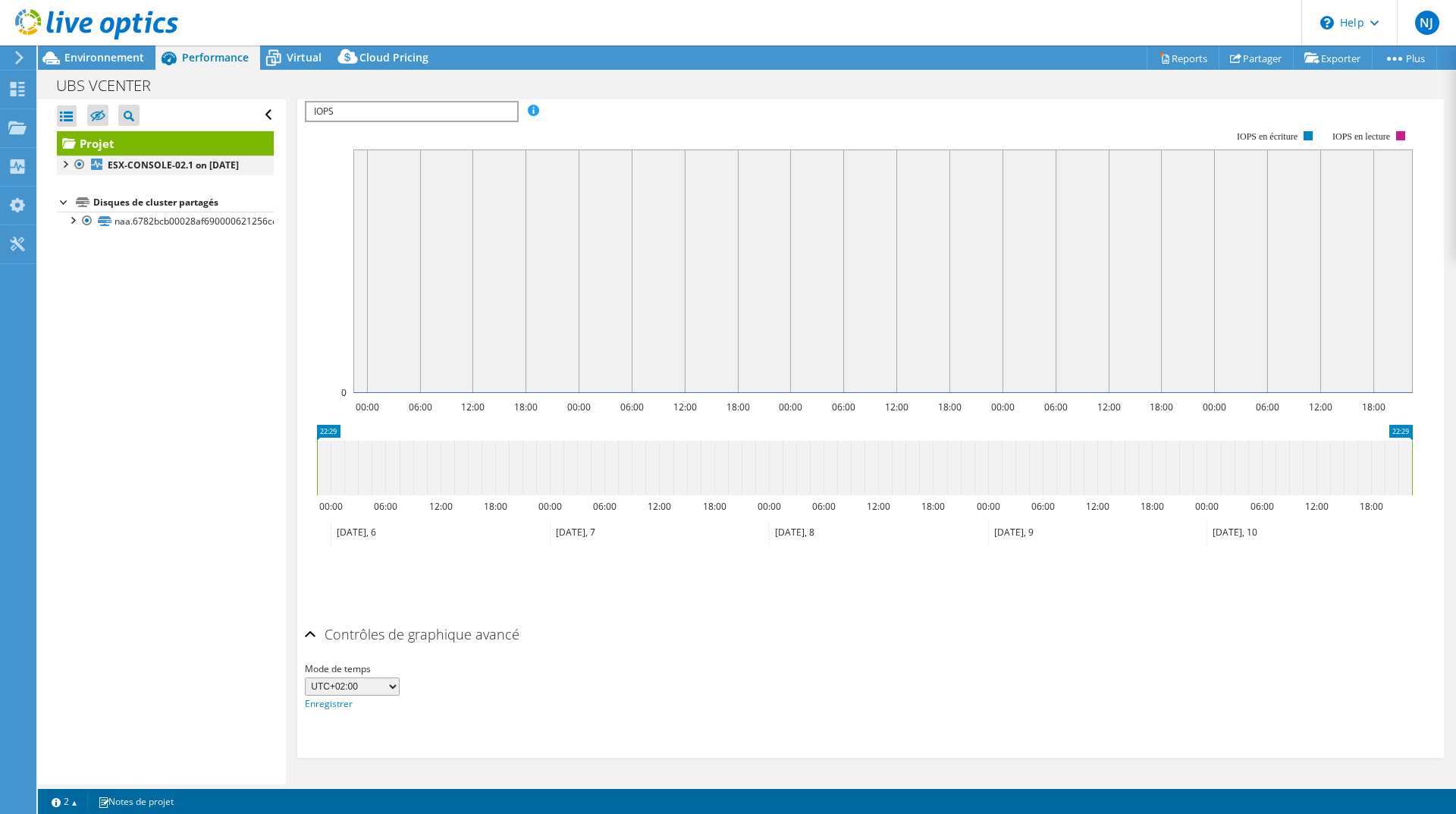
click at [63, 163] on div at bounding box center [64, 162] width 15 height 15
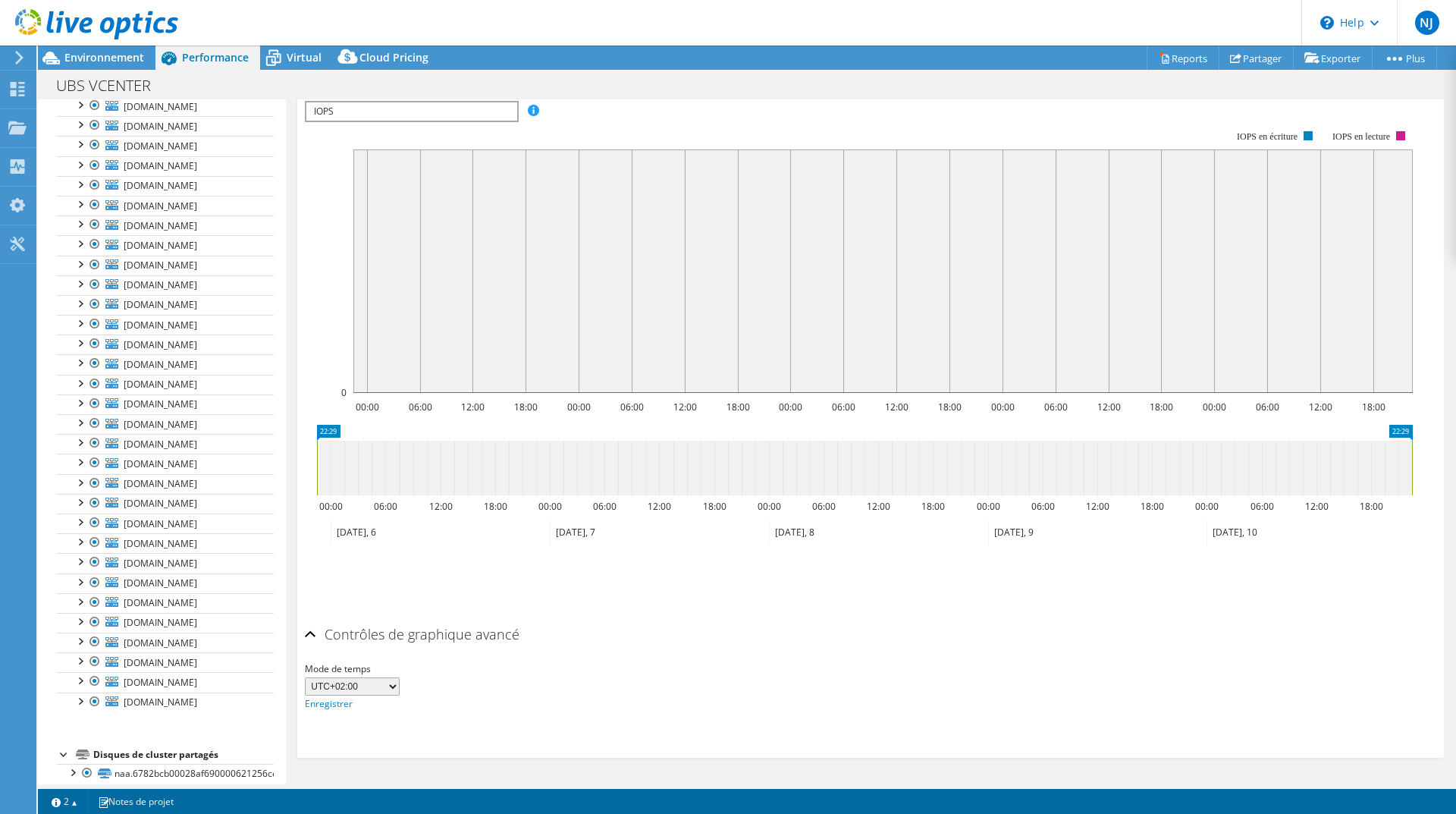
scroll to position [76, 0]
click at [287, 56] on span "Virtual" at bounding box center [304, 58] width 35 height 15
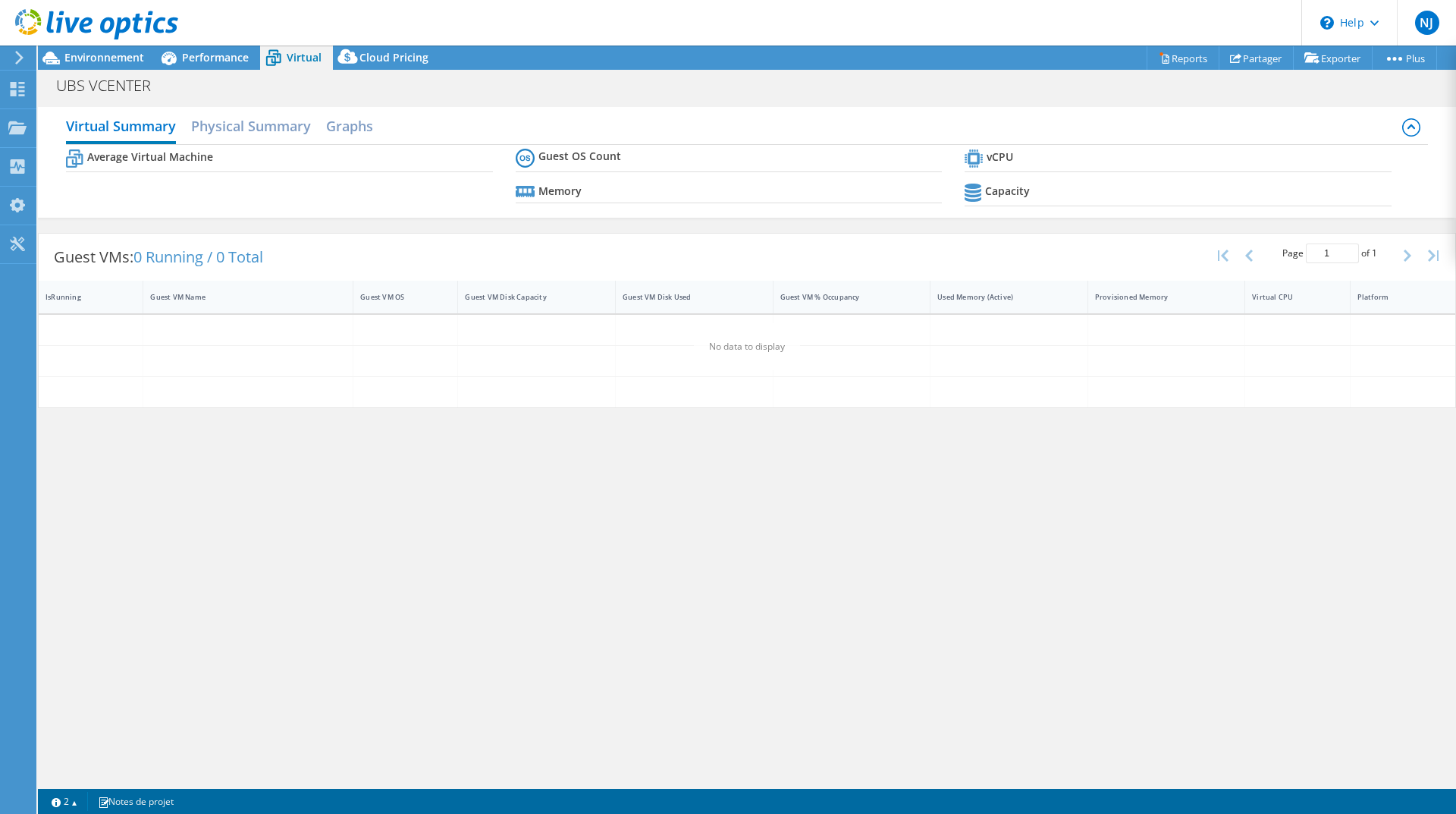
click at [287, 56] on span "Virtual" at bounding box center [304, 58] width 35 height 15
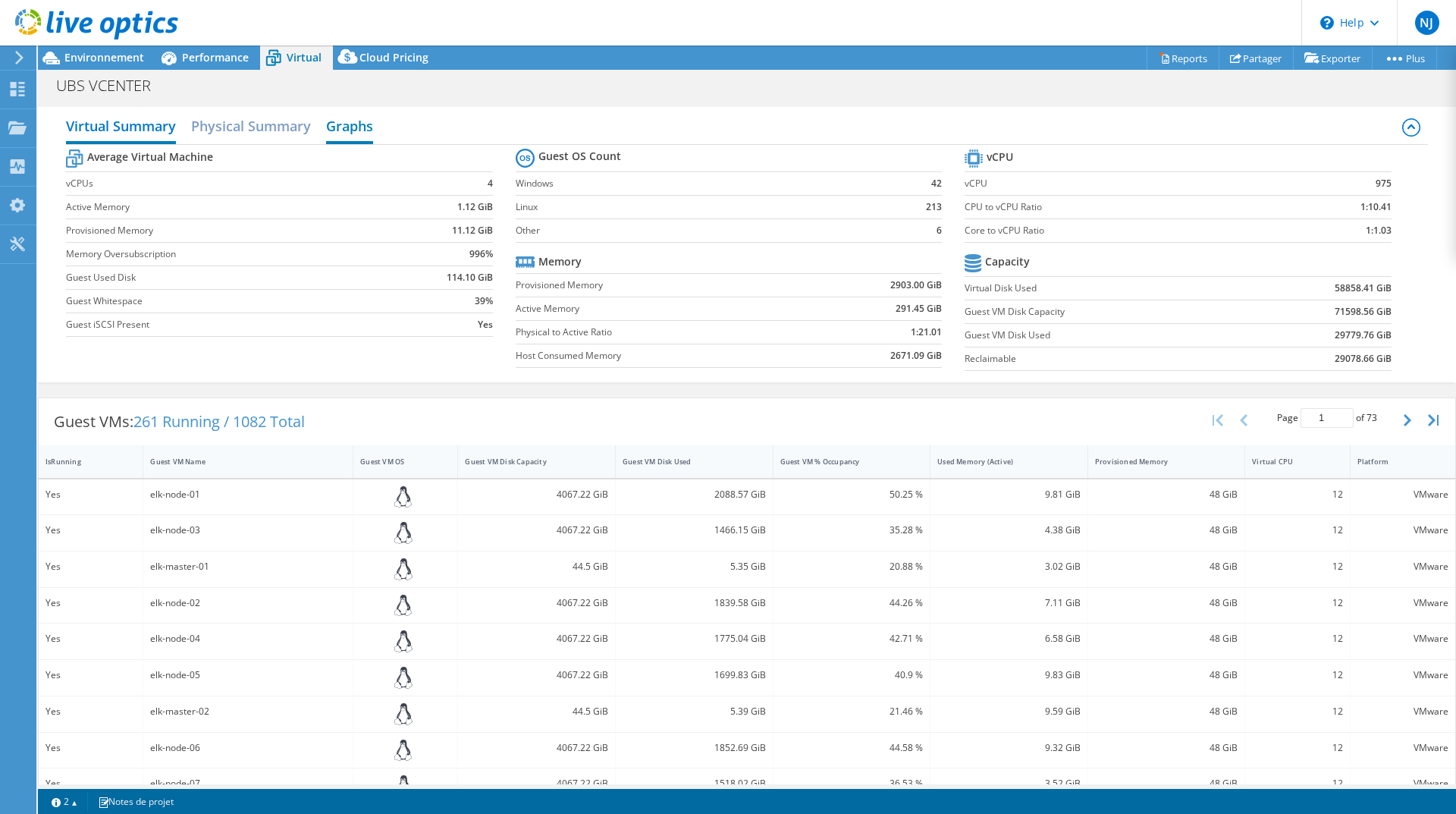
click at [347, 130] on h2 "Graphs" at bounding box center [349, 127] width 47 height 33
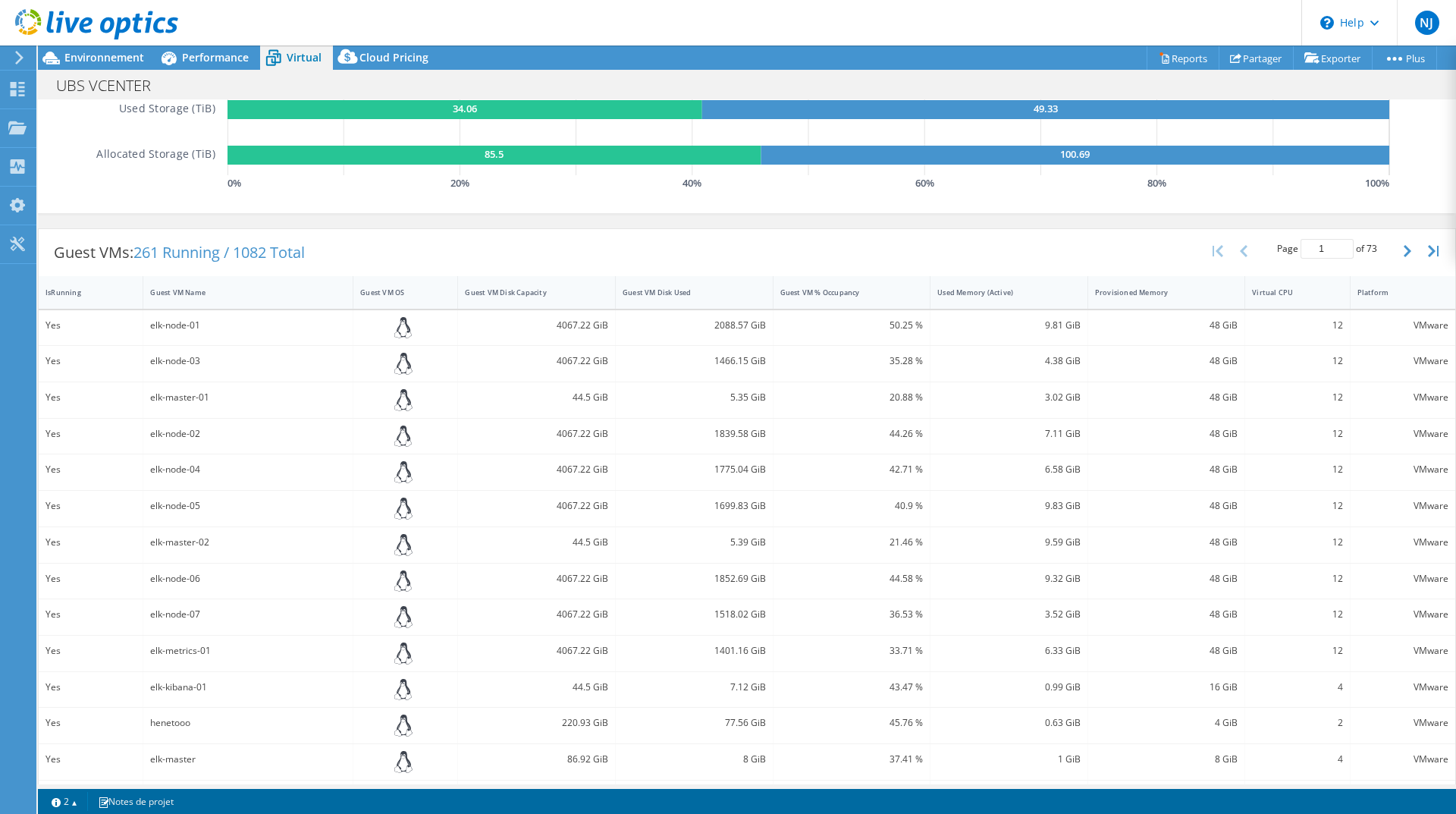
scroll to position [0, 0]
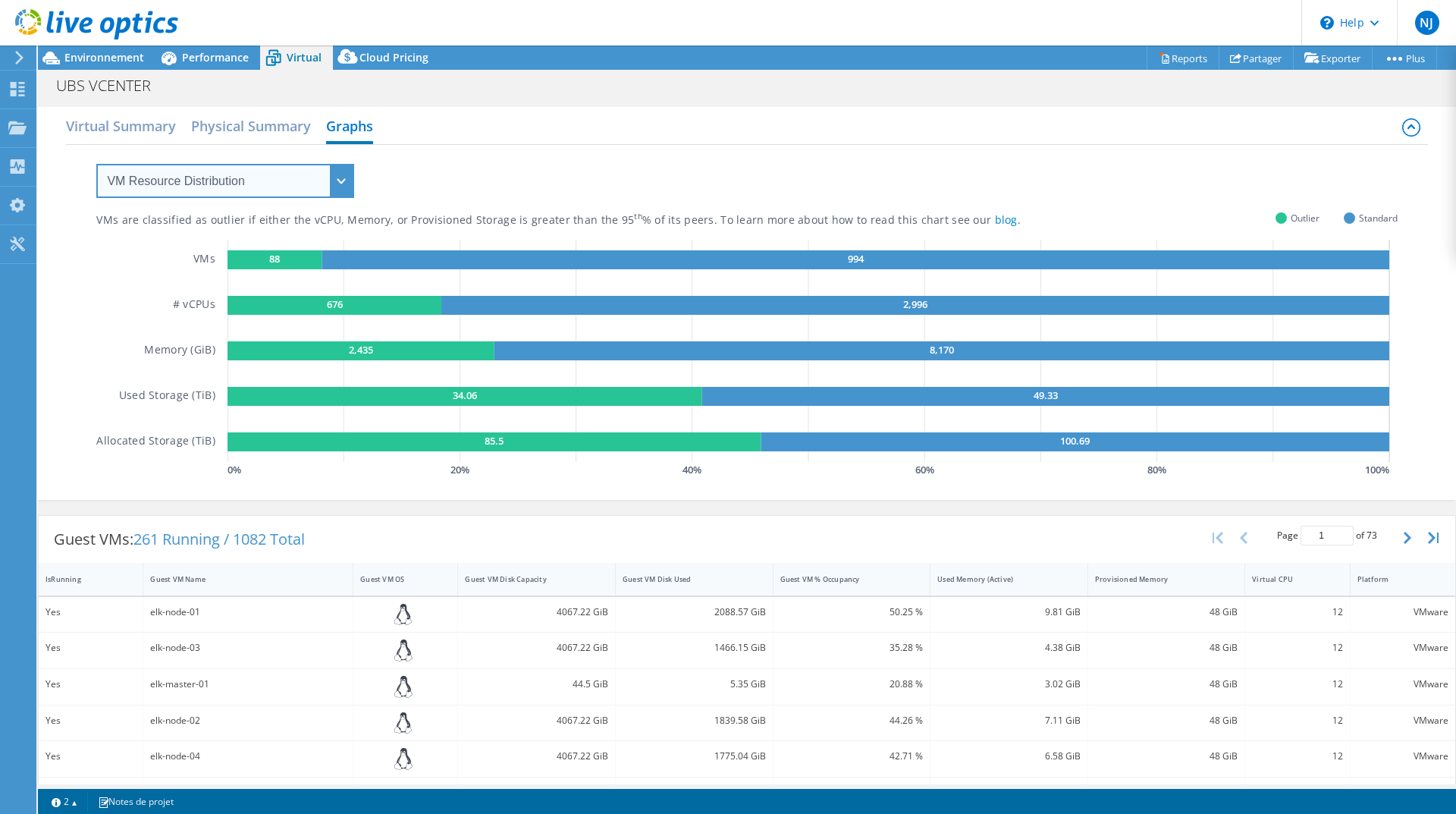
click at [215, 188] on select "VM Resource Distribution Provisioning Contrast Over Provisioning" at bounding box center [225, 180] width 258 height 34
click at [264, 179] on select "VM Resource Distribution Provisioning Contrast Over Provisioning" at bounding box center [225, 180] width 258 height 34
click at [97, 163] on select "VM Resource Distribution Provisioning Contrast Over Provisioning" at bounding box center [225, 180] width 258 height 34
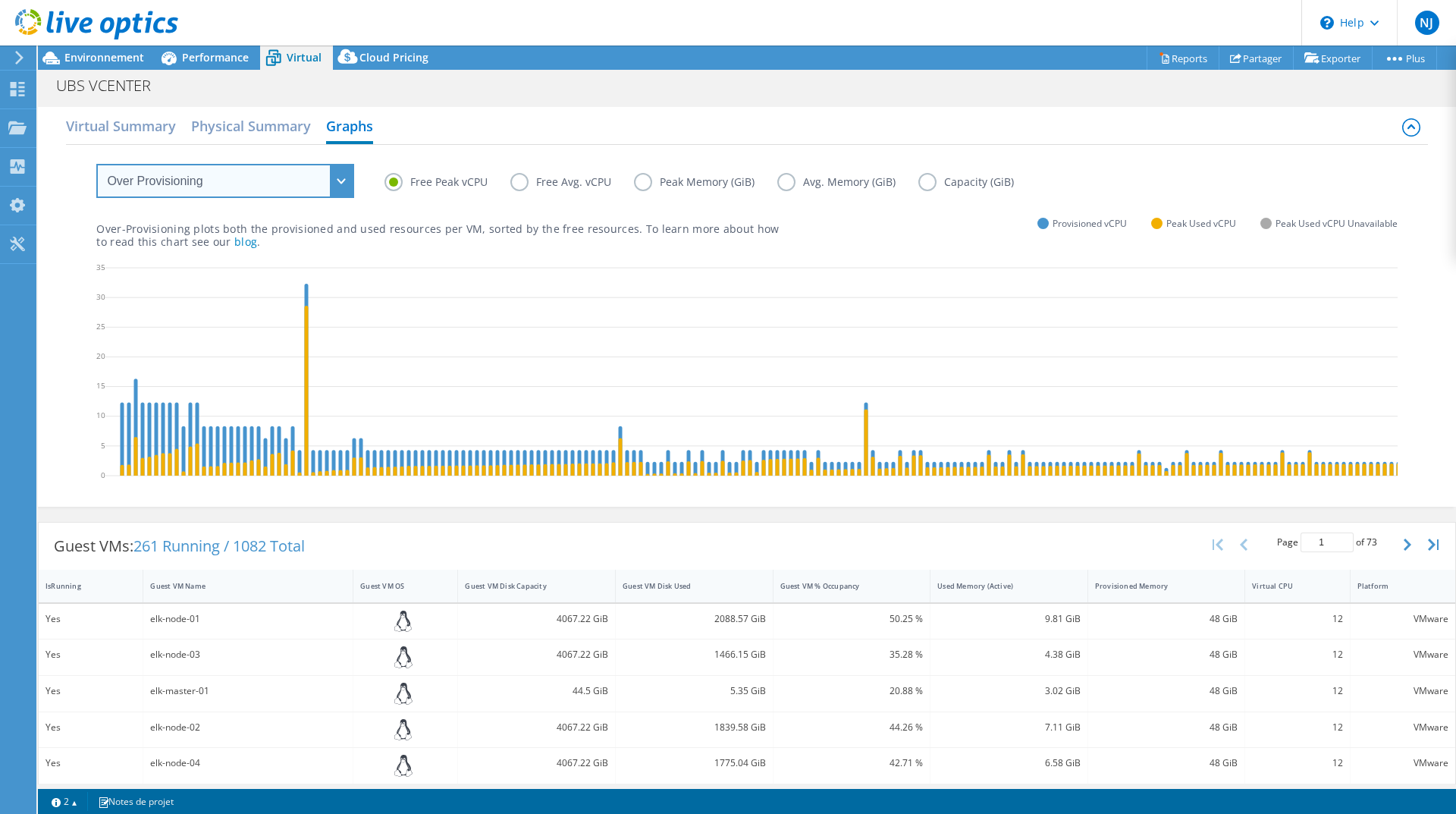
click at [225, 176] on select "VM Resource Distribution Provisioning Contrast Over Provisioning" at bounding box center [225, 180] width 258 height 34
select select "Provisioning Contrast"
click at [97, 163] on select "VM Resource Distribution Provisioning Contrast Over Provisioning" at bounding box center [225, 180] width 258 height 34
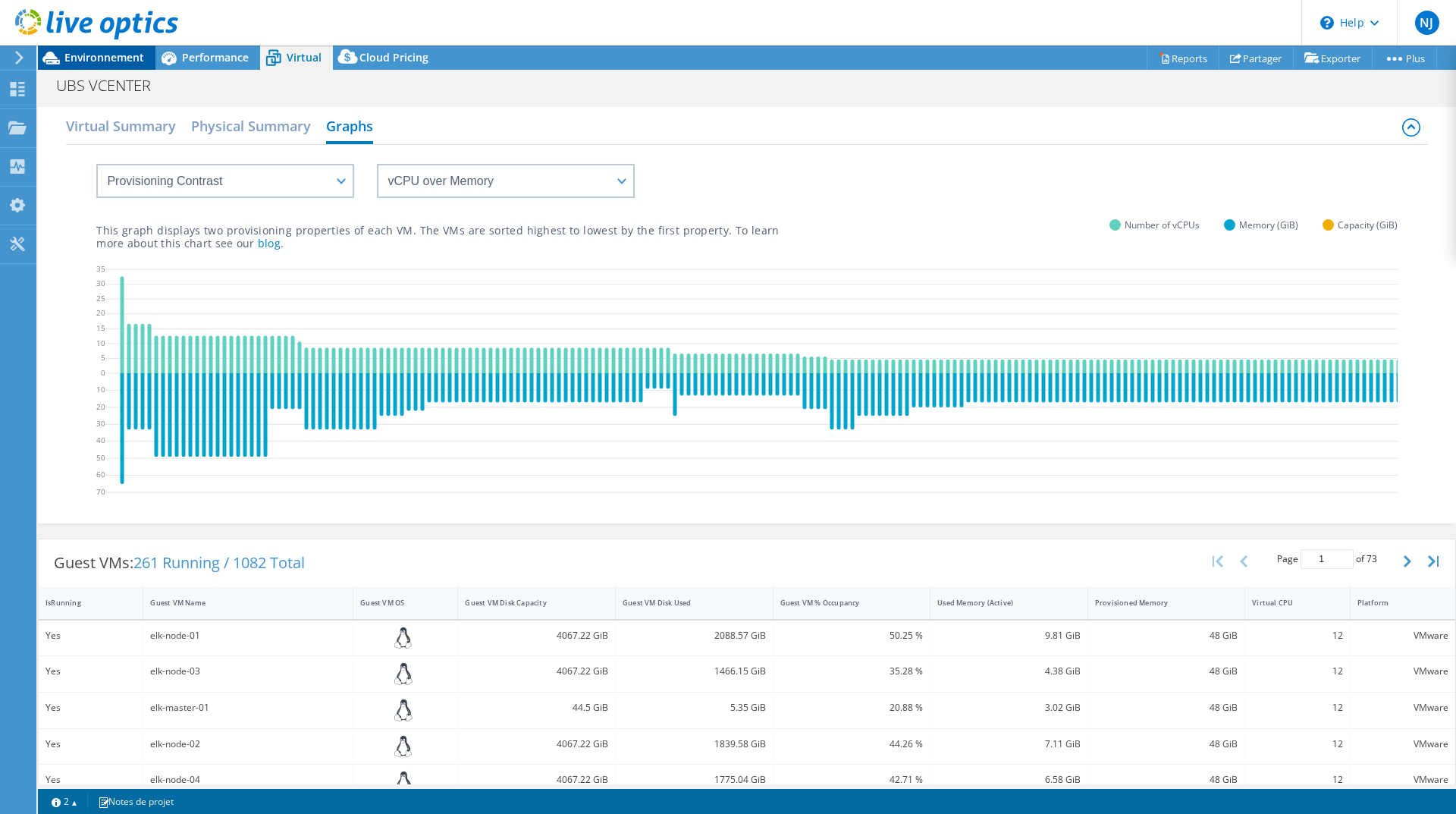
click at [110, 61] on span "Environnement" at bounding box center [104, 58] width 80 height 15
